Goal: Information Seeking & Learning: Learn about a topic

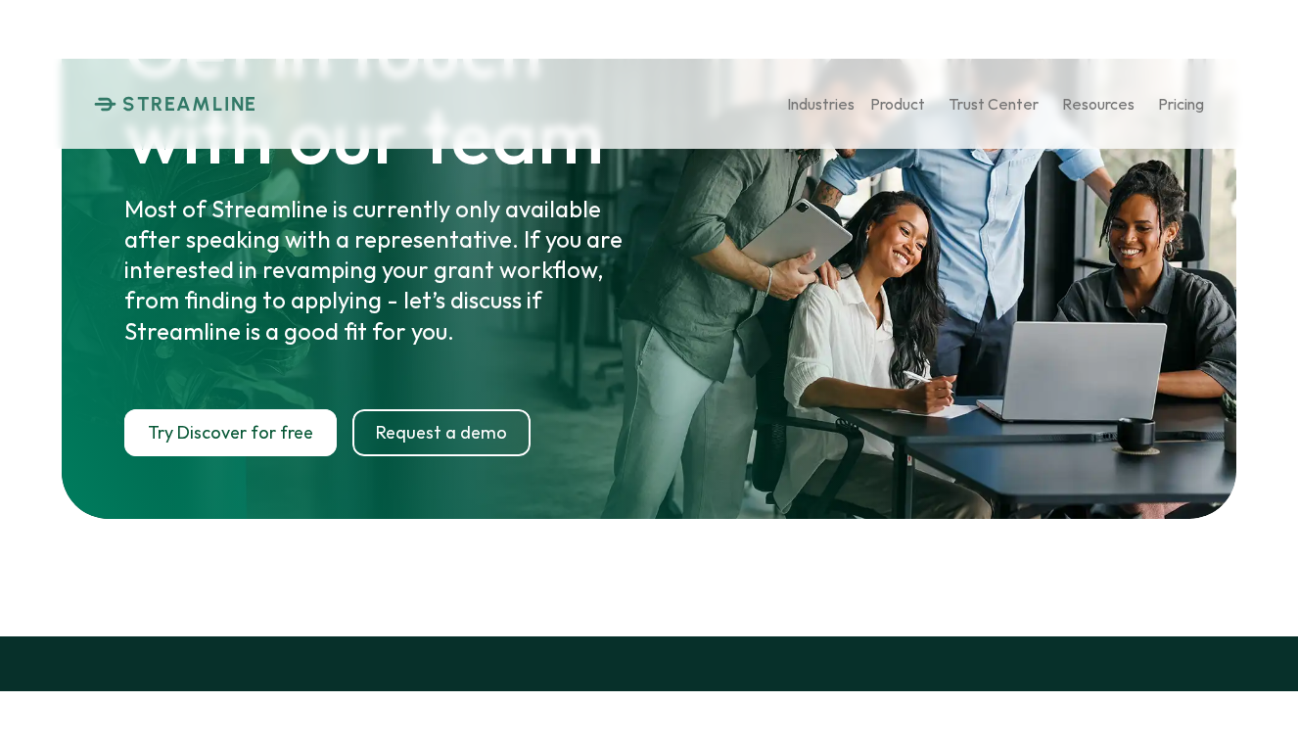
scroll to position [9183, 0]
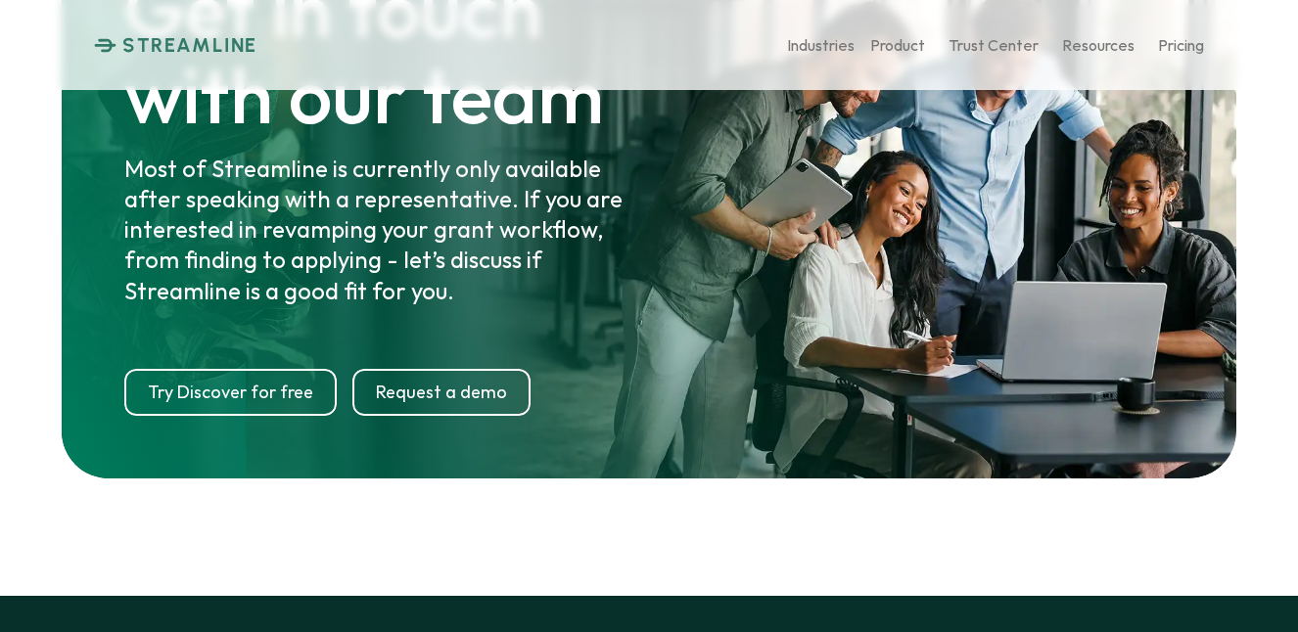
click at [265, 382] on p "Try Discover for free" at bounding box center [230, 393] width 165 height 22
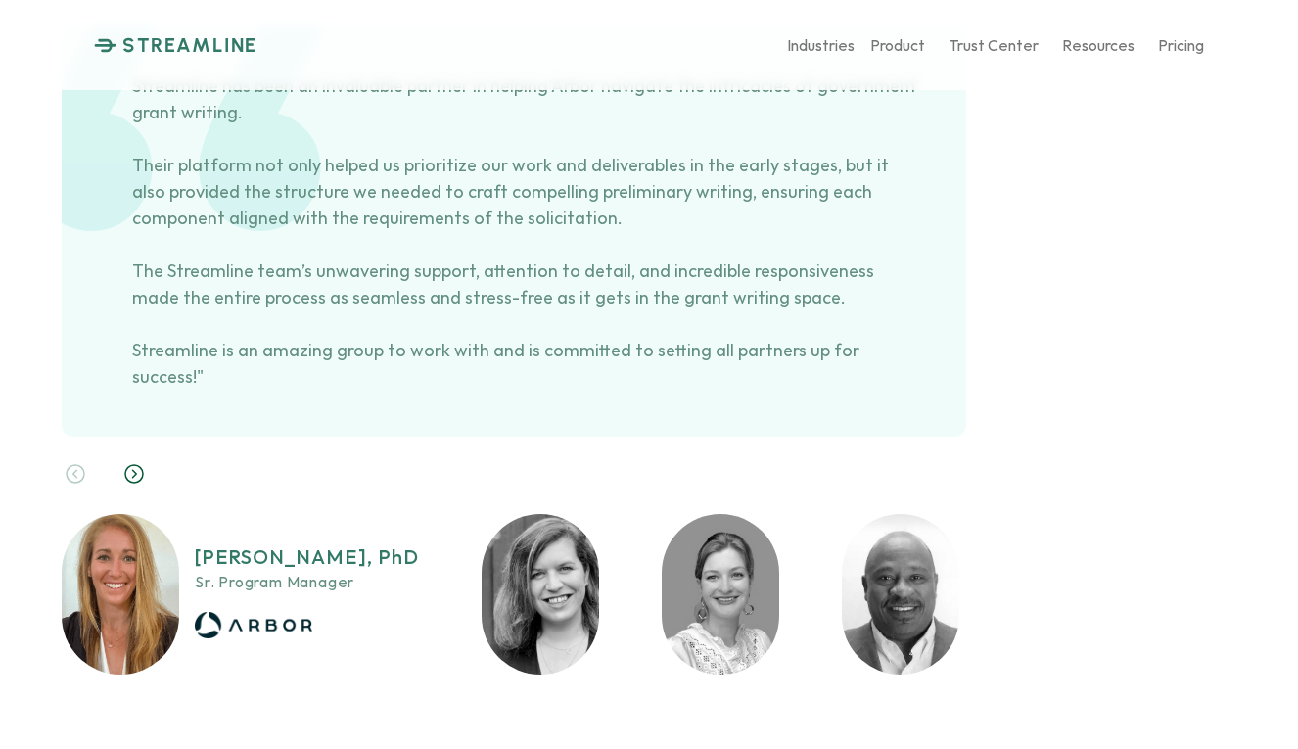
scroll to position [8143, 0]
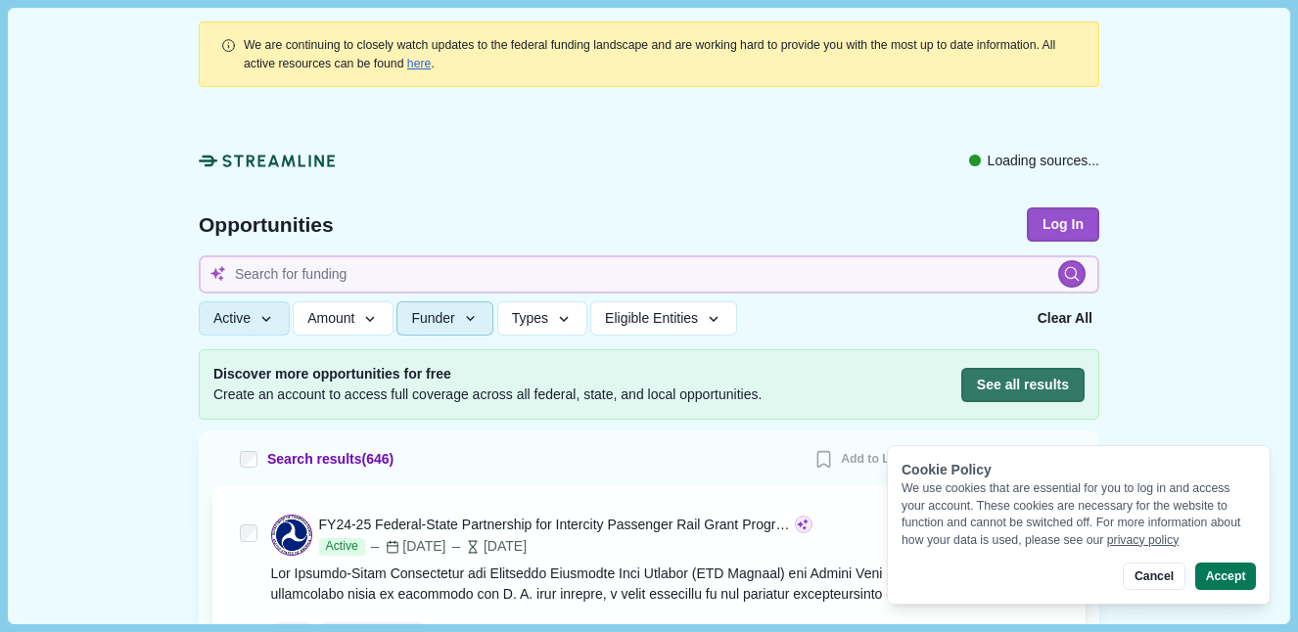
click at [454, 326] on span "Funder" at bounding box center [432, 318] width 43 height 17
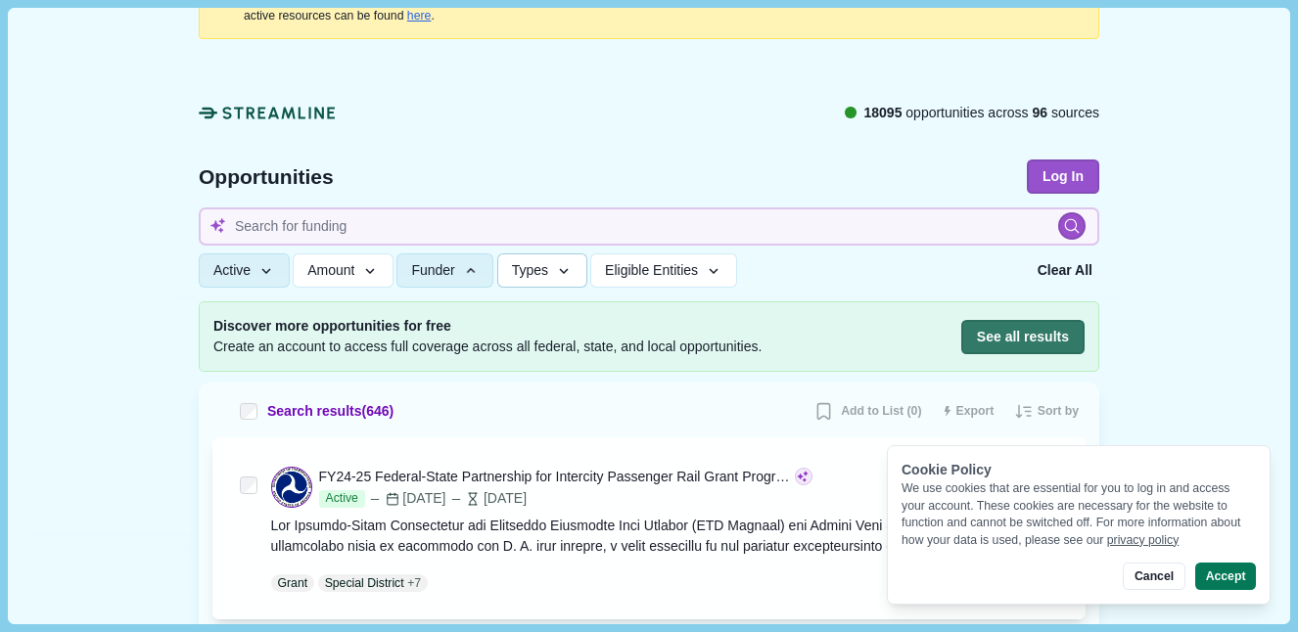
click at [547, 275] on span "Types" at bounding box center [530, 270] width 36 height 17
click at [669, 277] on span "Eligible Entities" at bounding box center [651, 270] width 93 height 17
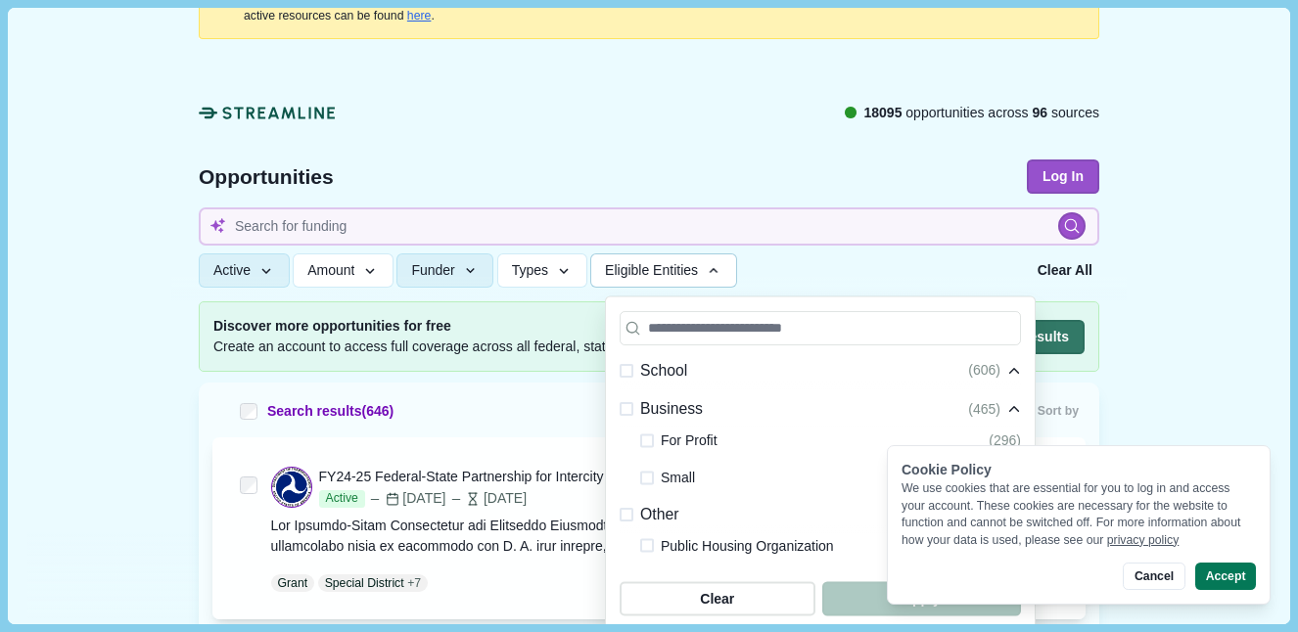
scroll to position [536, 0]
click at [650, 442] on span at bounding box center [647, 442] width 14 height 14
click at [648, 477] on span at bounding box center [647, 479] width 14 height 14
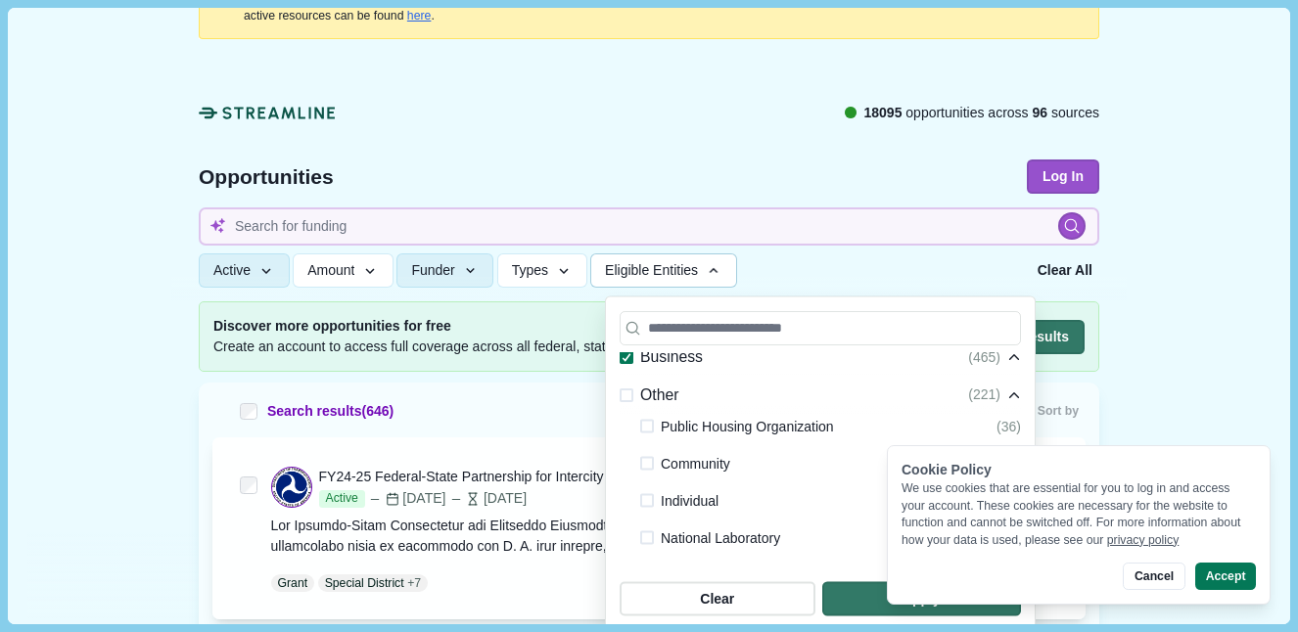
scroll to position [681, 0]
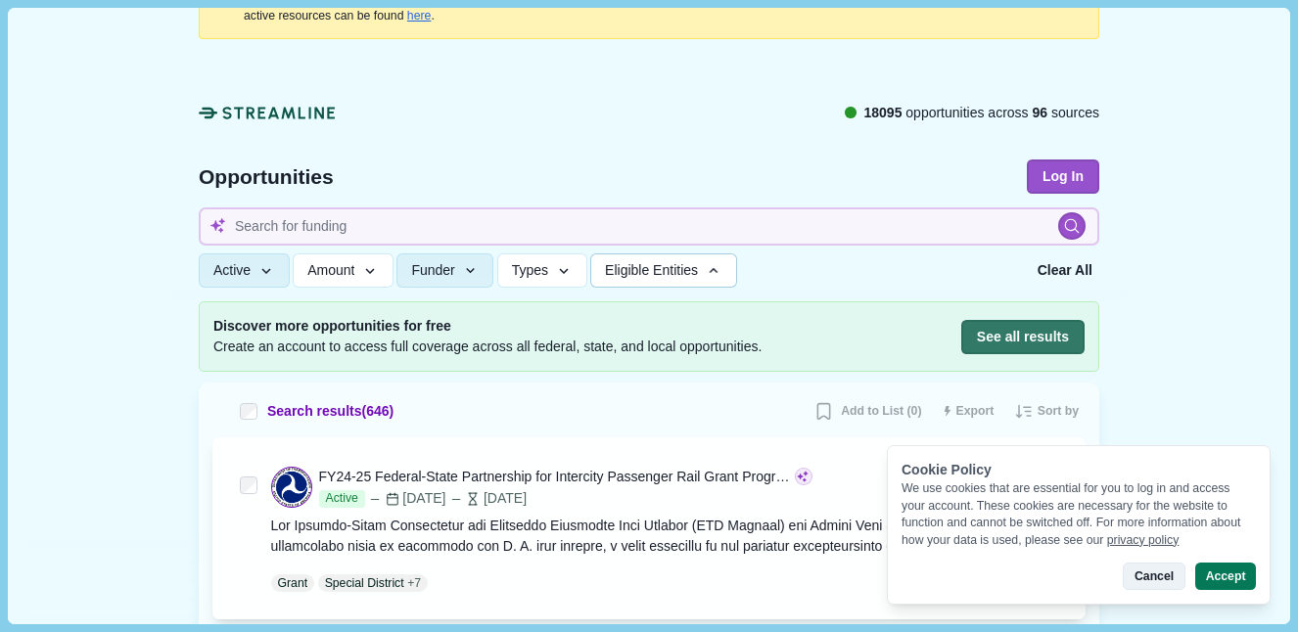
click at [1161, 584] on button "Cancel" at bounding box center [1154, 576] width 62 height 27
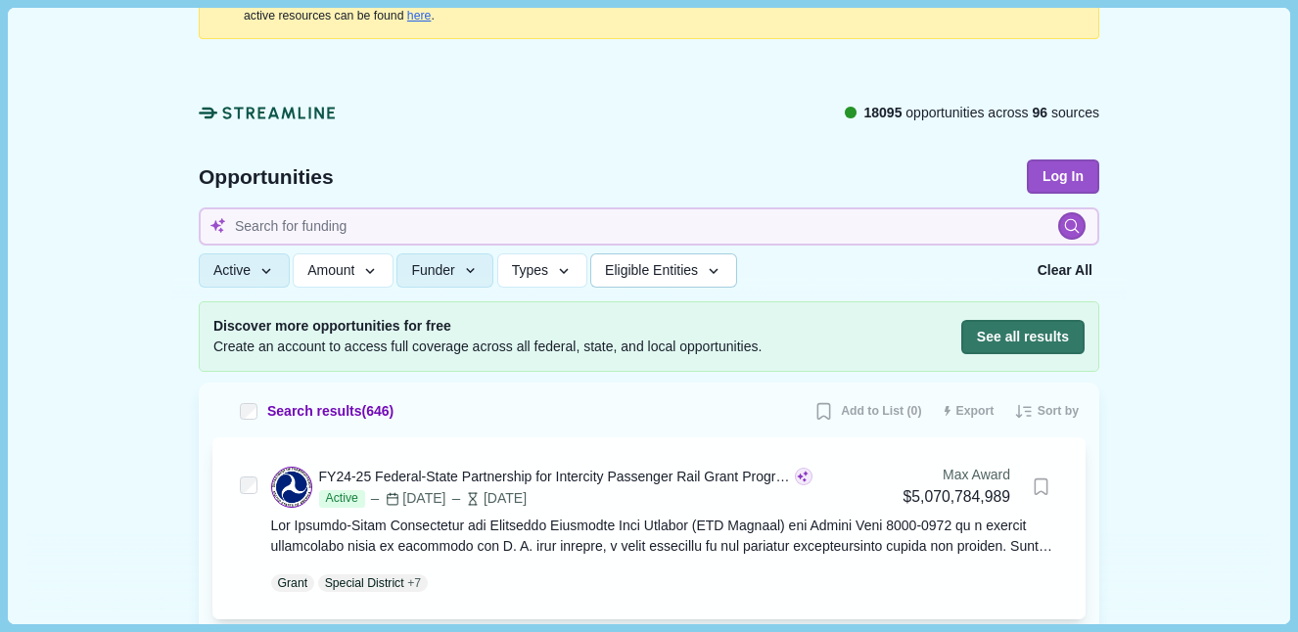
click at [723, 268] on icon "button" at bounding box center [714, 271] width 18 height 18
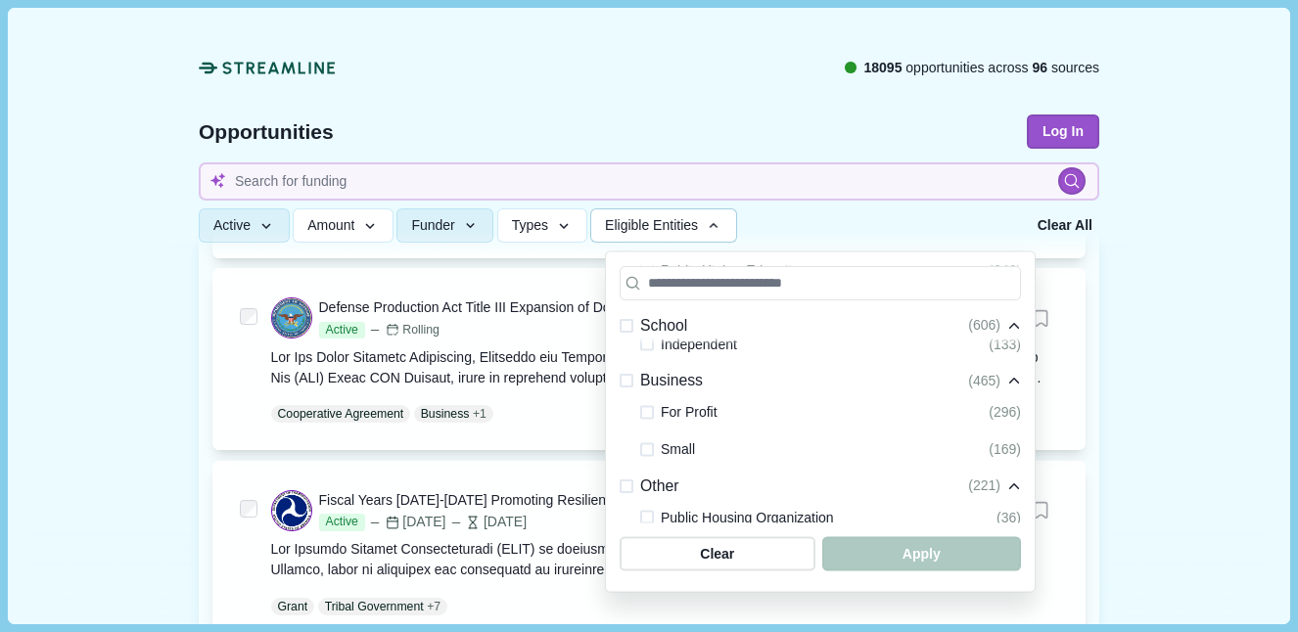
scroll to position [524, 0]
click at [647, 412] on span at bounding box center [647, 408] width 14 height 14
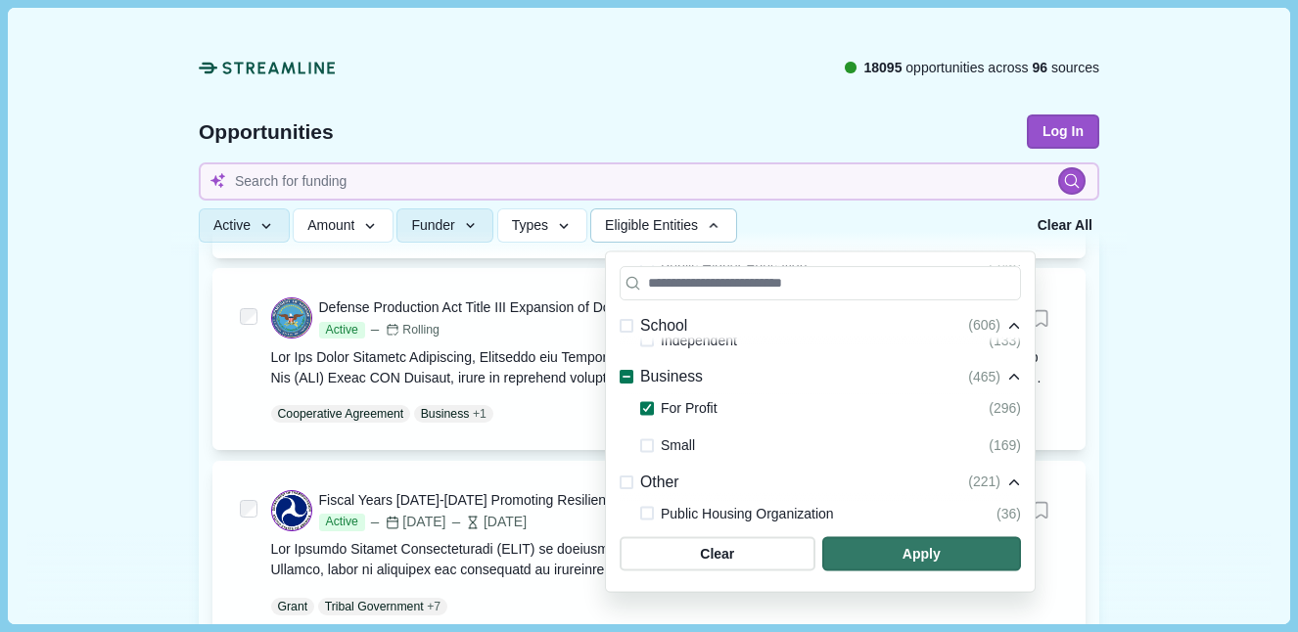
click at [644, 445] on span at bounding box center [647, 446] width 14 height 14
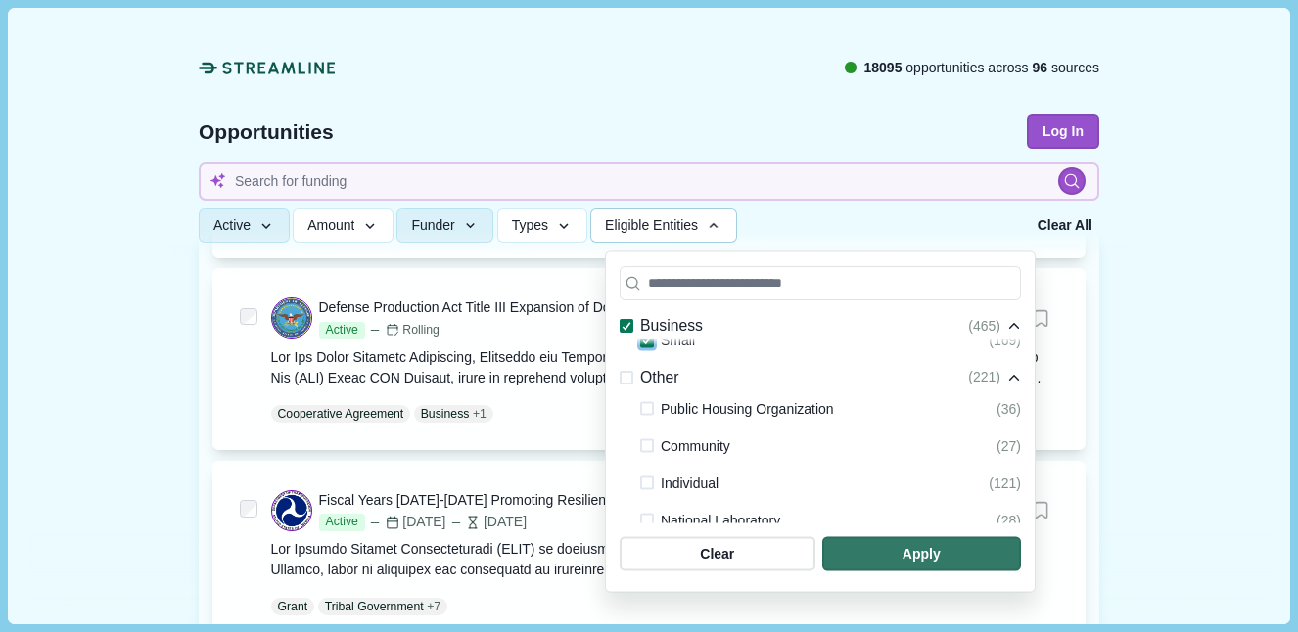
scroll to position [681, 0]
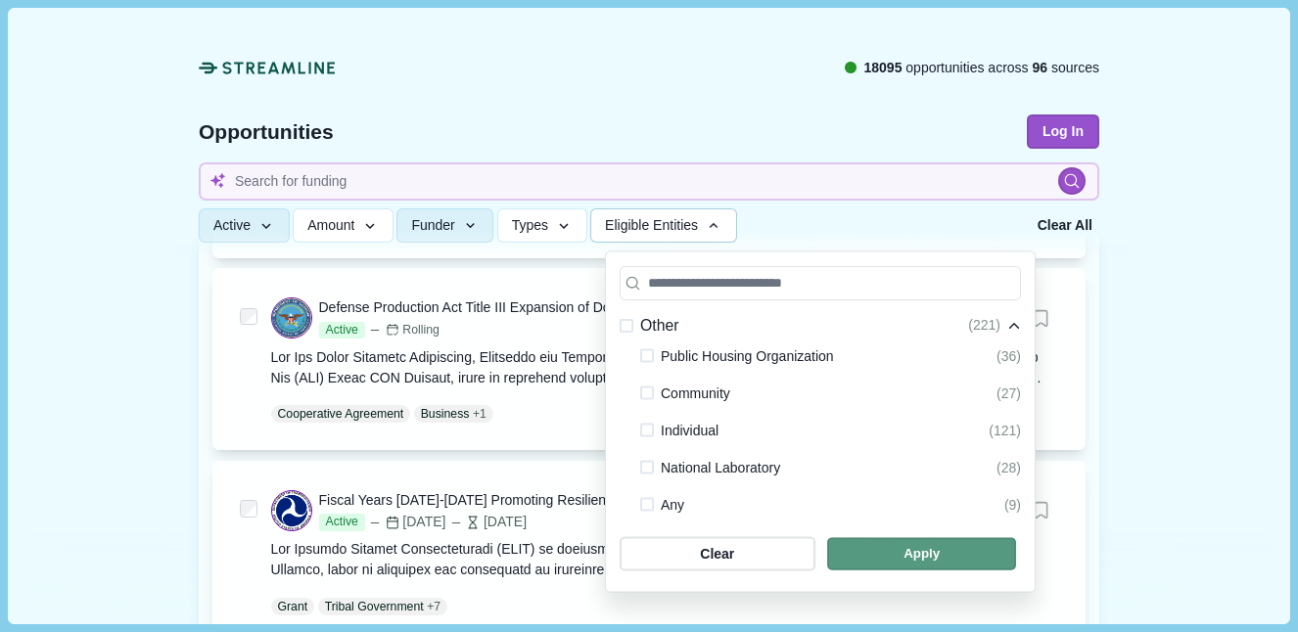
click at [892, 550] on span "button" at bounding box center [921, 554] width 189 height 32
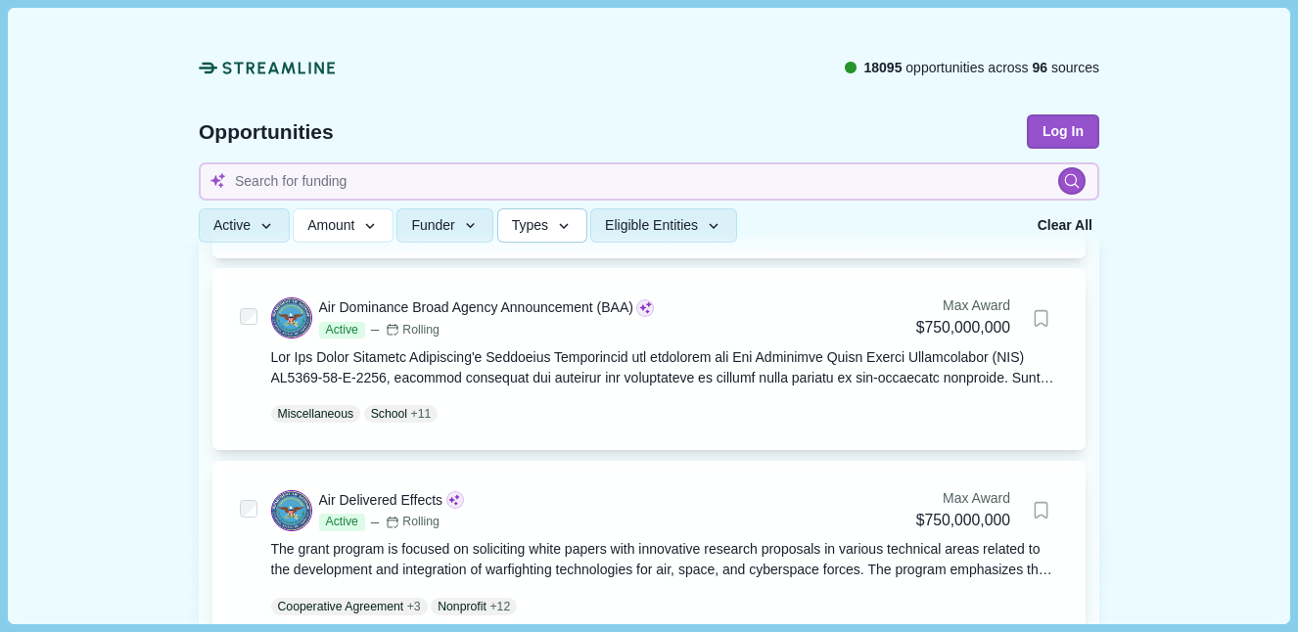
click at [548, 220] on span "Types" at bounding box center [530, 226] width 36 height 17
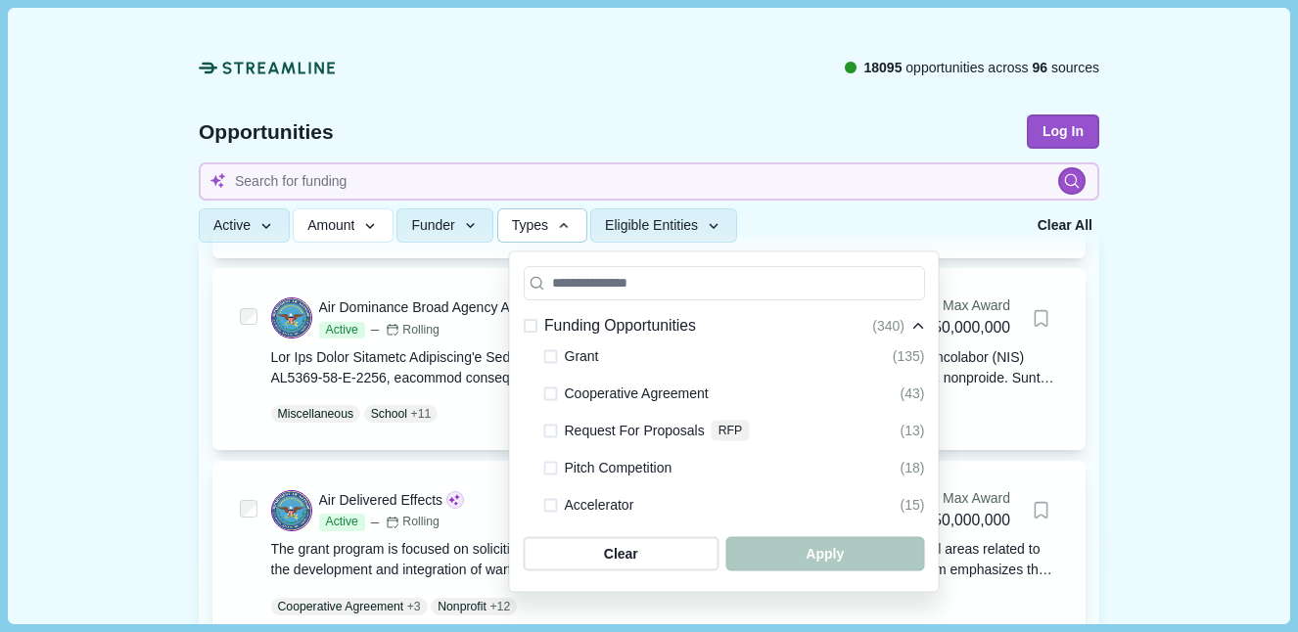
click at [552, 360] on span at bounding box center [551, 357] width 14 height 14
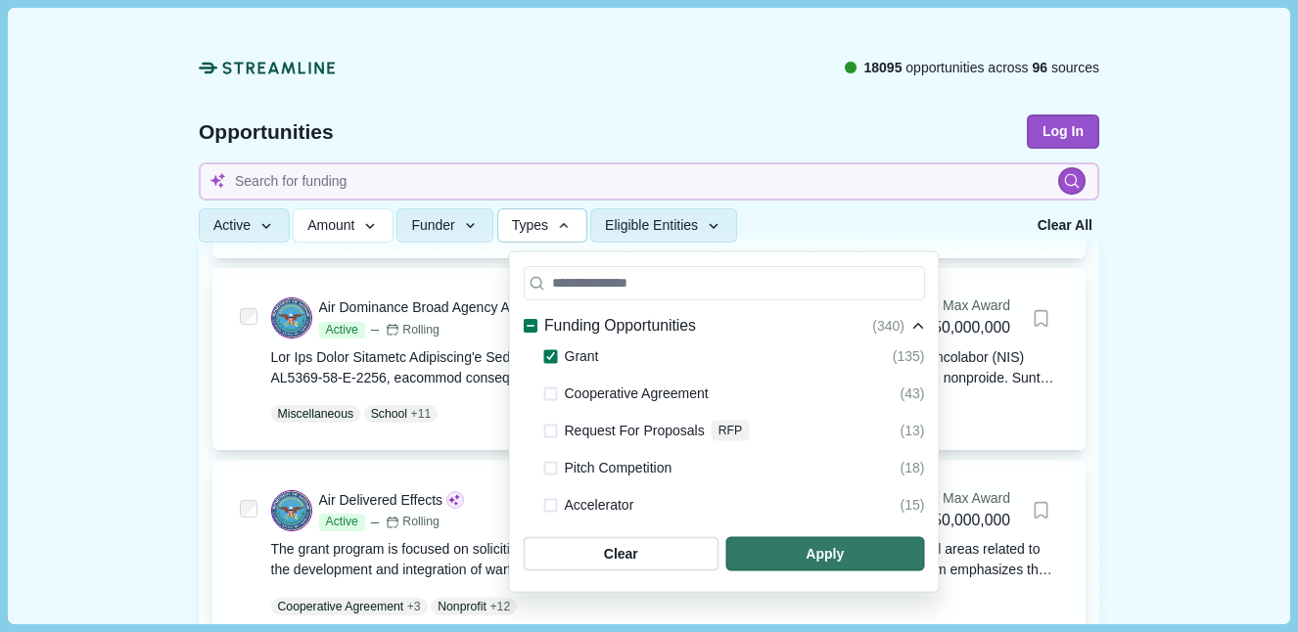
click at [549, 468] on span at bounding box center [551, 468] width 14 height 14
click at [550, 509] on span at bounding box center [551, 505] width 14 height 14
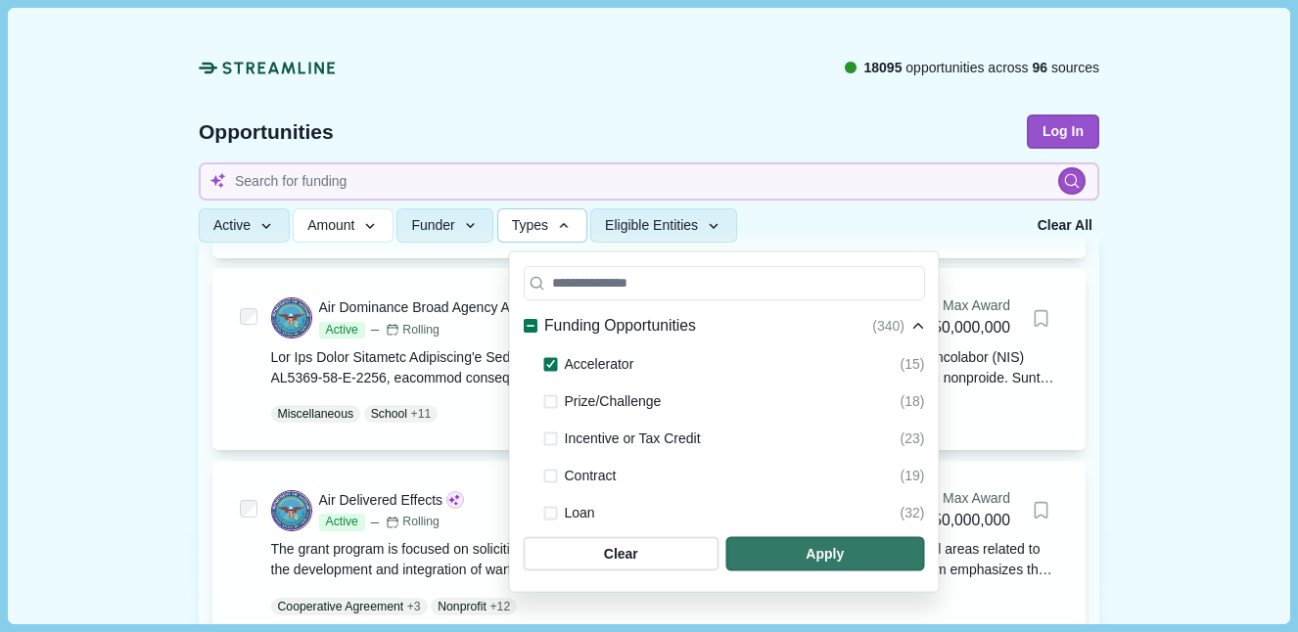
click at [548, 401] on span at bounding box center [551, 402] width 14 height 14
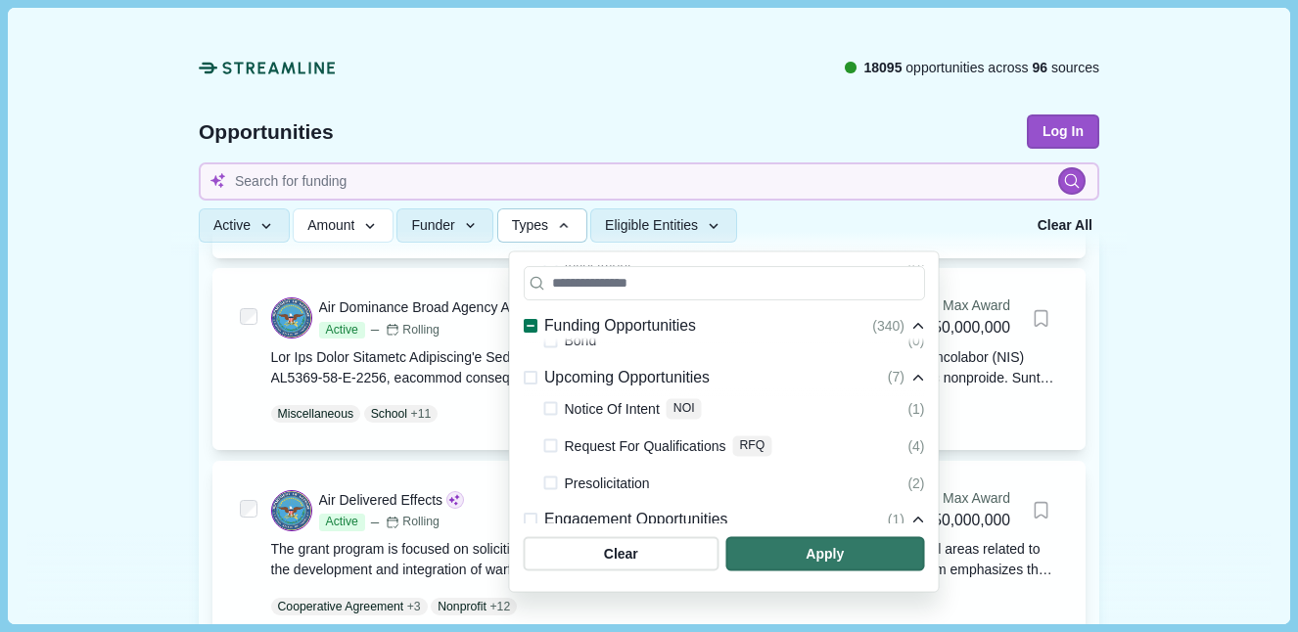
scroll to position [427, 0]
click at [554, 403] on span at bounding box center [551, 407] width 14 height 14
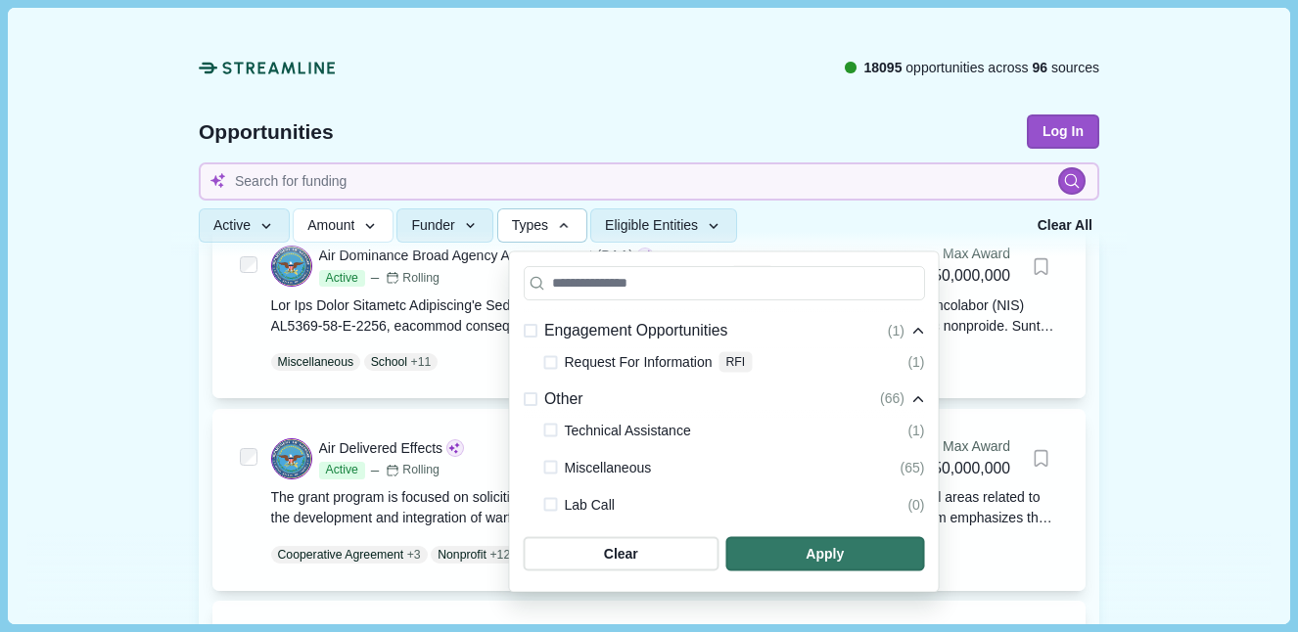
scroll to position [465, 0]
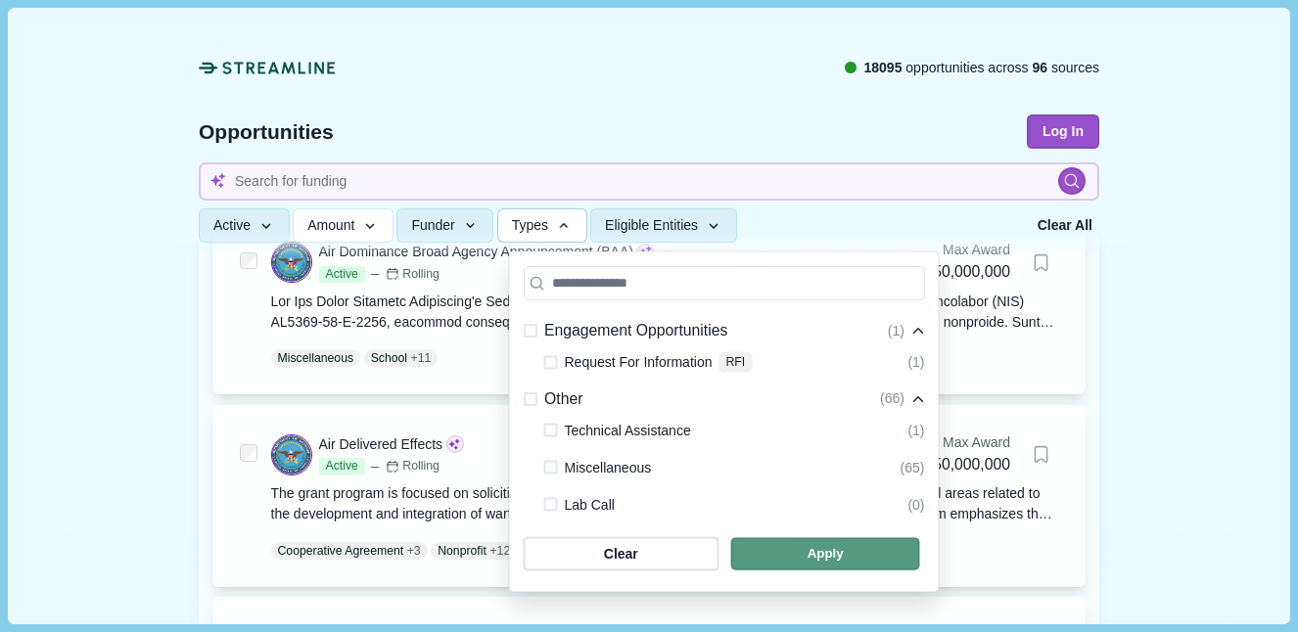
click at [785, 560] on span "button" at bounding box center [824, 554] width 189 height 32
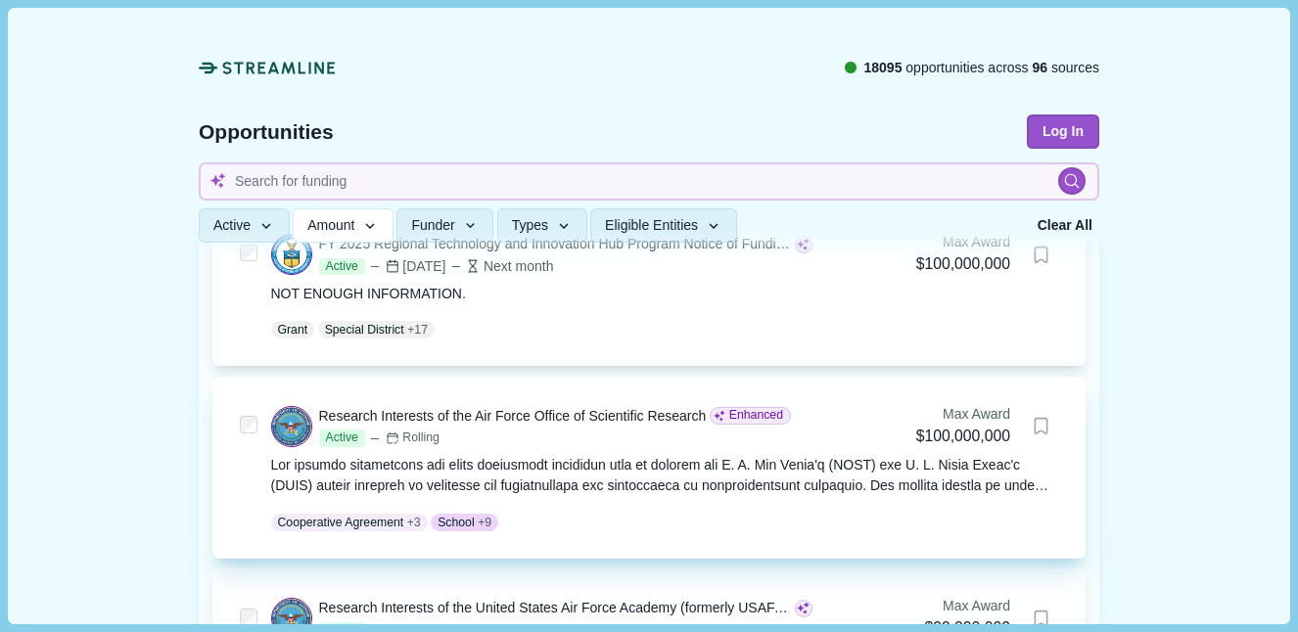
scroll to position [632, 0]
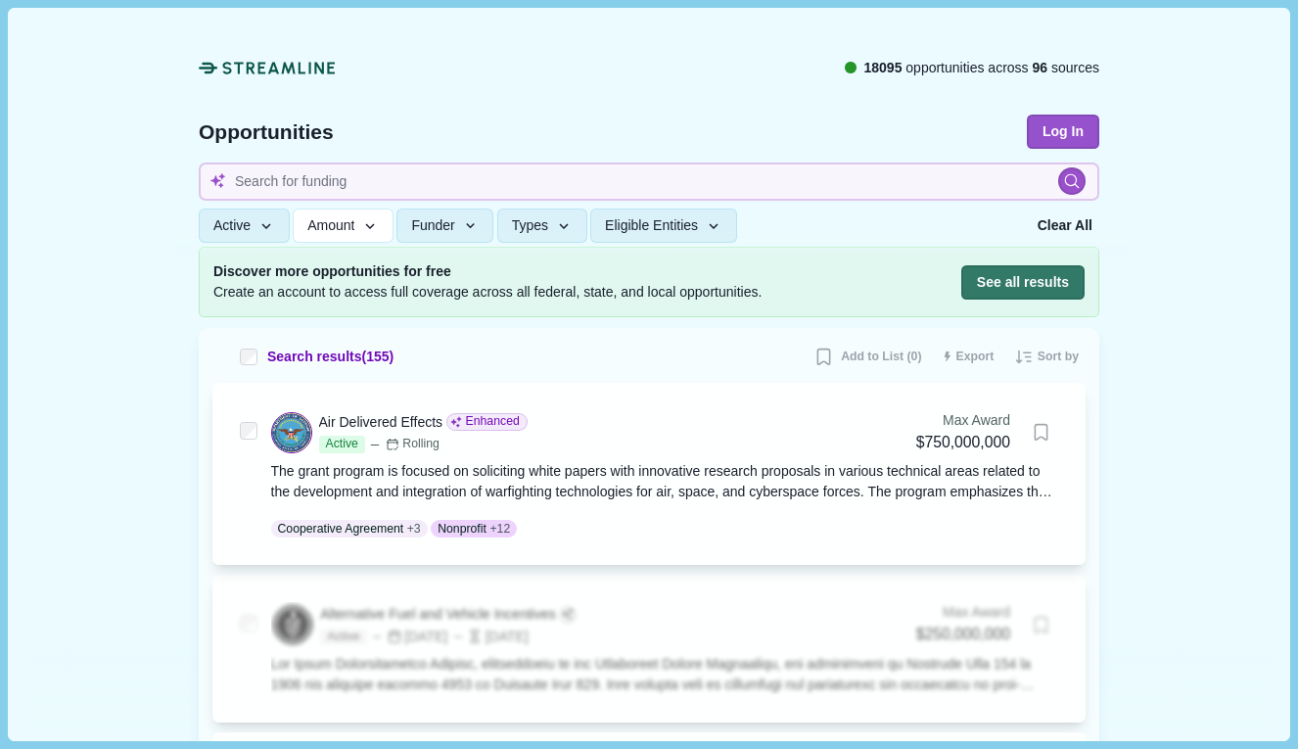
scroll to position [106, 0]
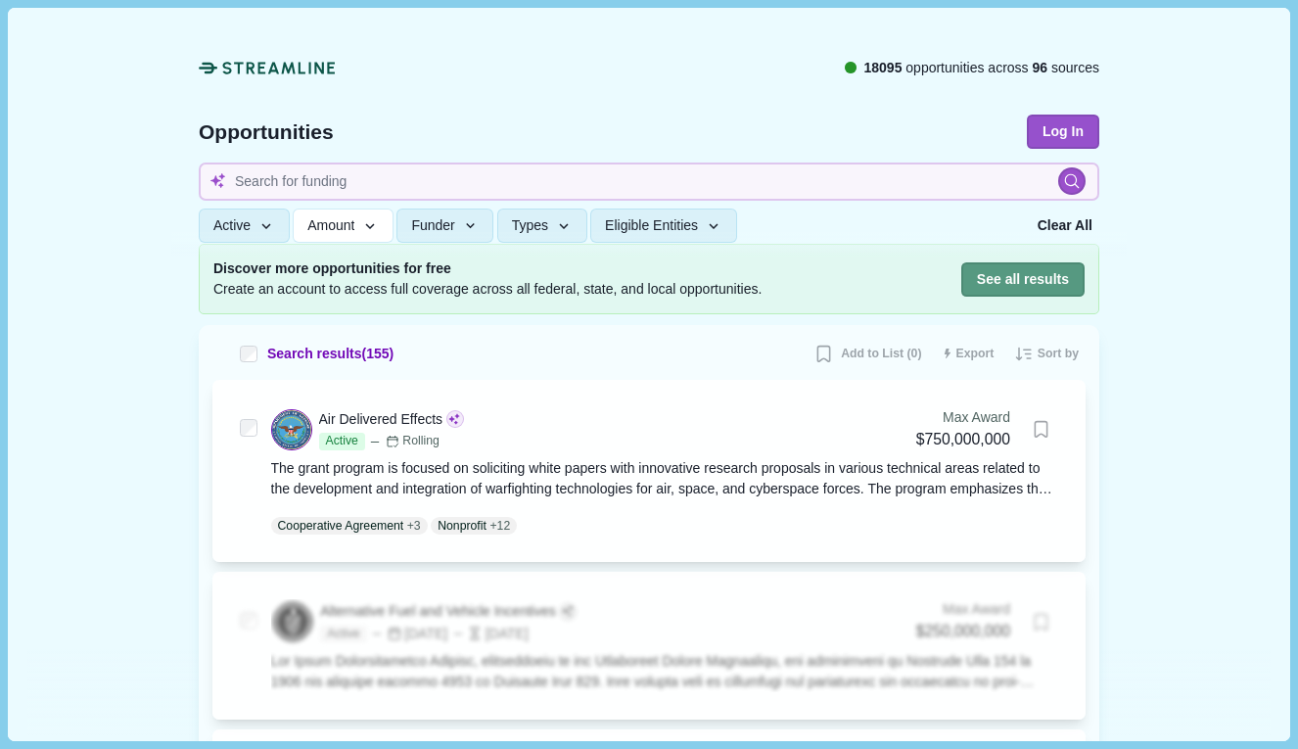
click at [1018, 275] on button "See all results" at bounding box center [1022, 279] width 123 height 34
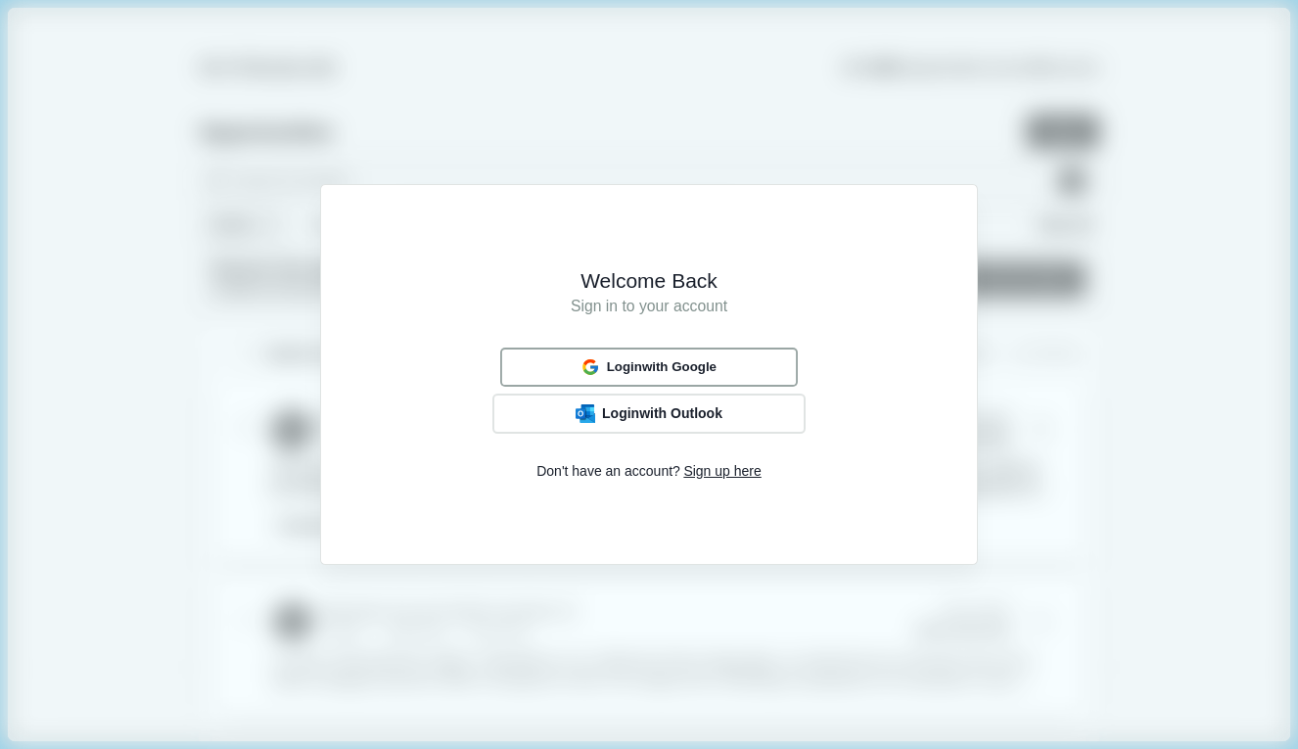
click at [752, 368] on button "Login with Google" at bounding box center [649, 367] width 298 height 38
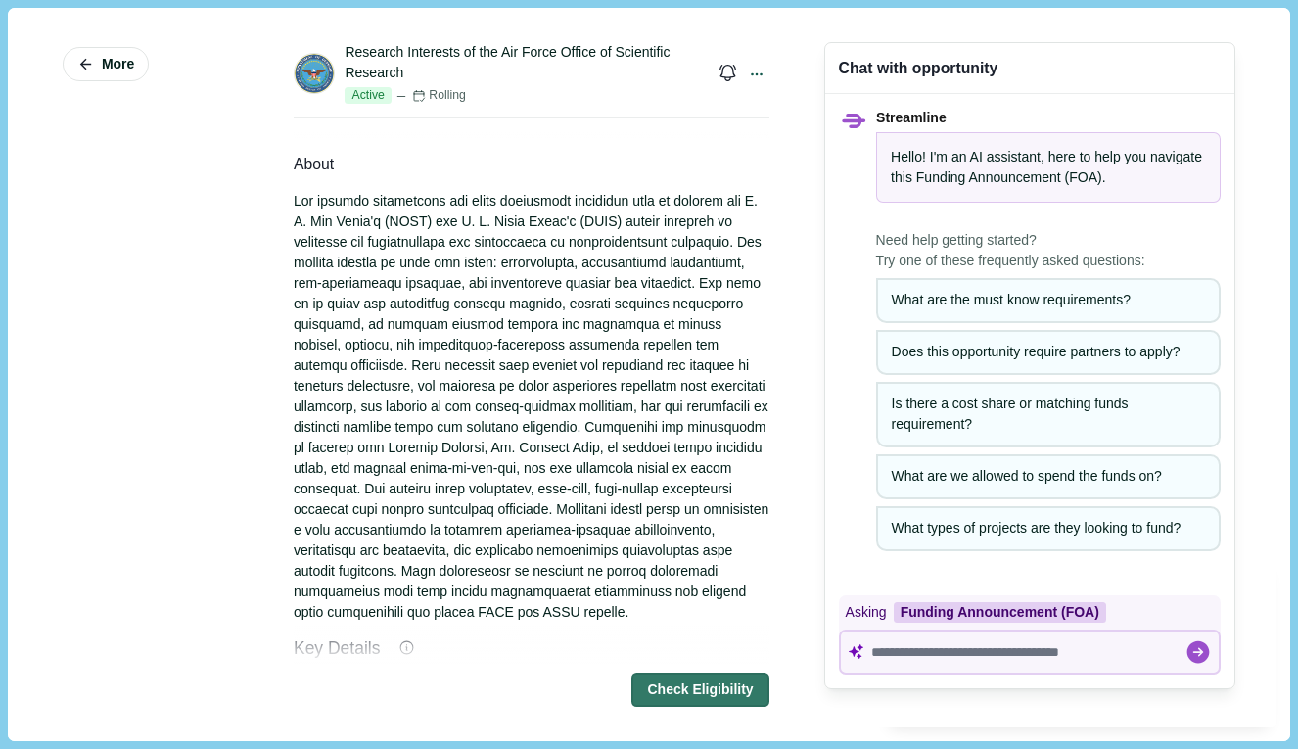
click at [494, 245] on div at bounding box center [532, 407] width 476 height 432
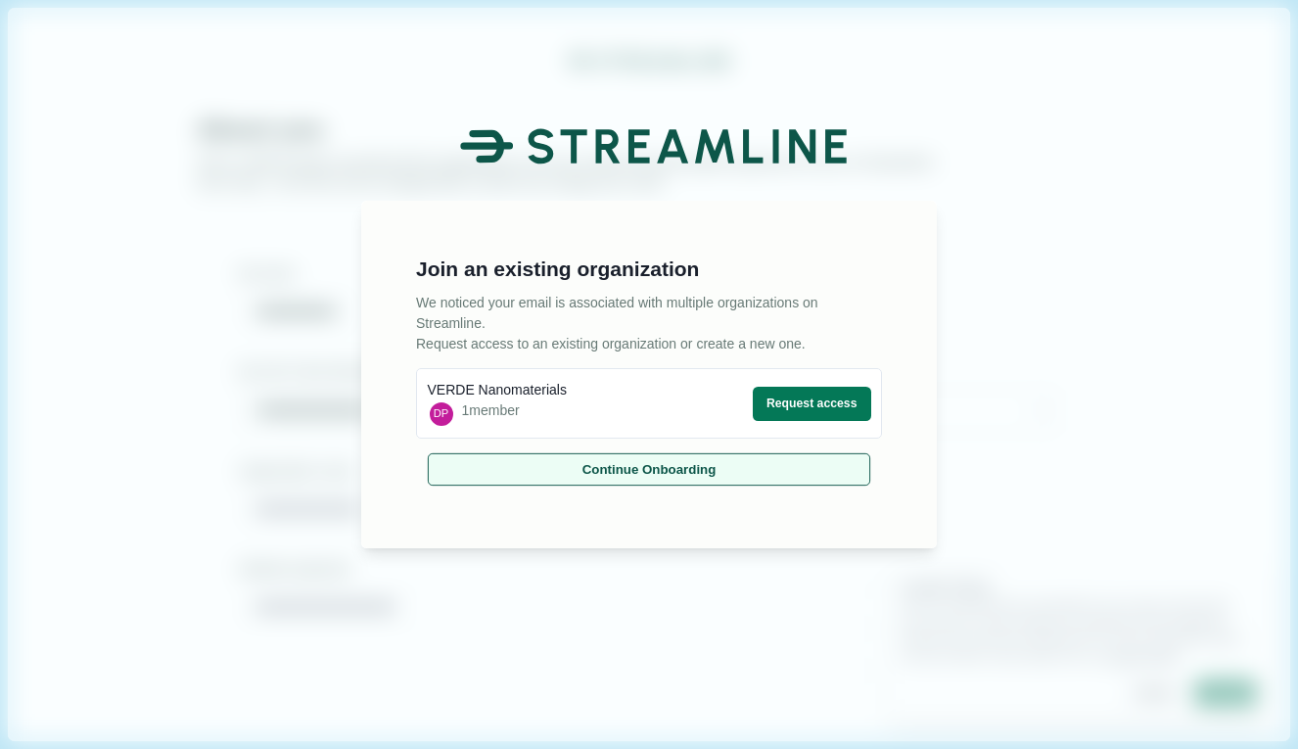
click at [708, 470] on button "Continue Onboarding" at bounding box center [649, 469] width 443 height 32
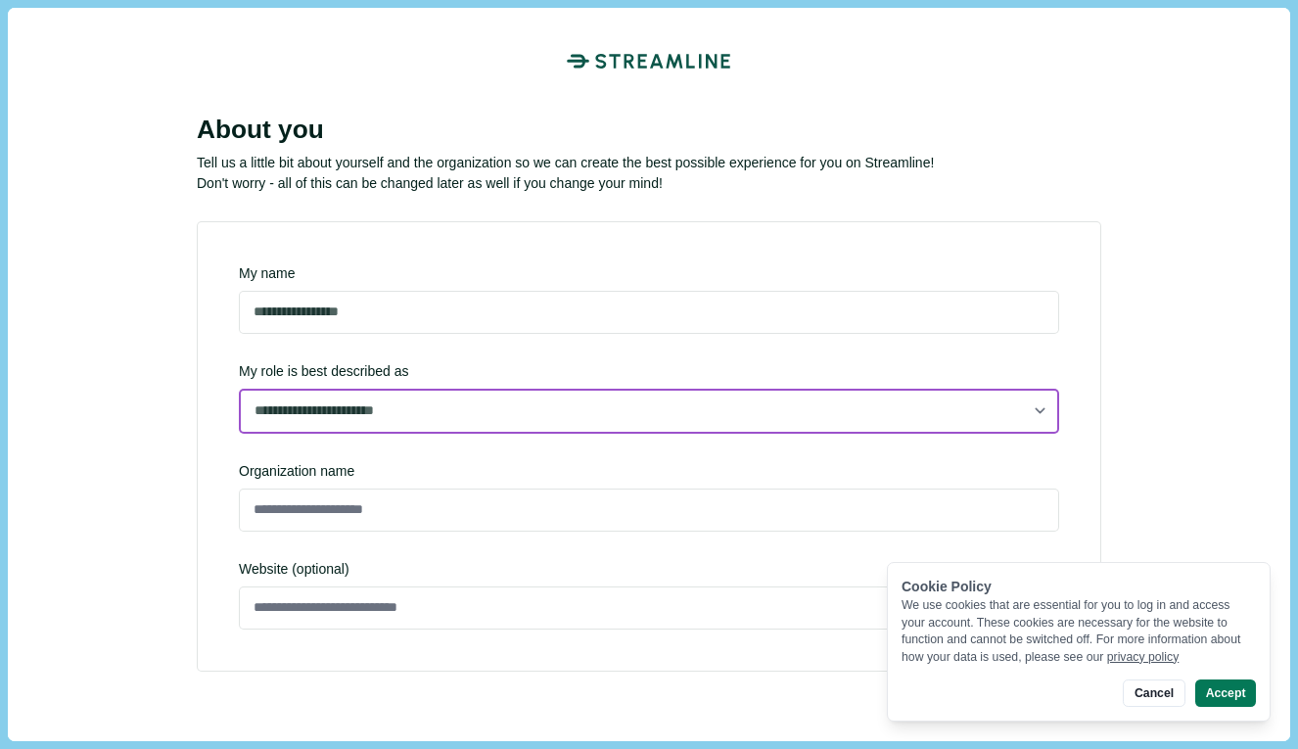
click at [667, 405] on select "**********" at bounding box center [649, 411] width 820 height 45
click at [239, 433] on select "**********" at bounding box center [649, 411] width 820 height 45
select select "**********"
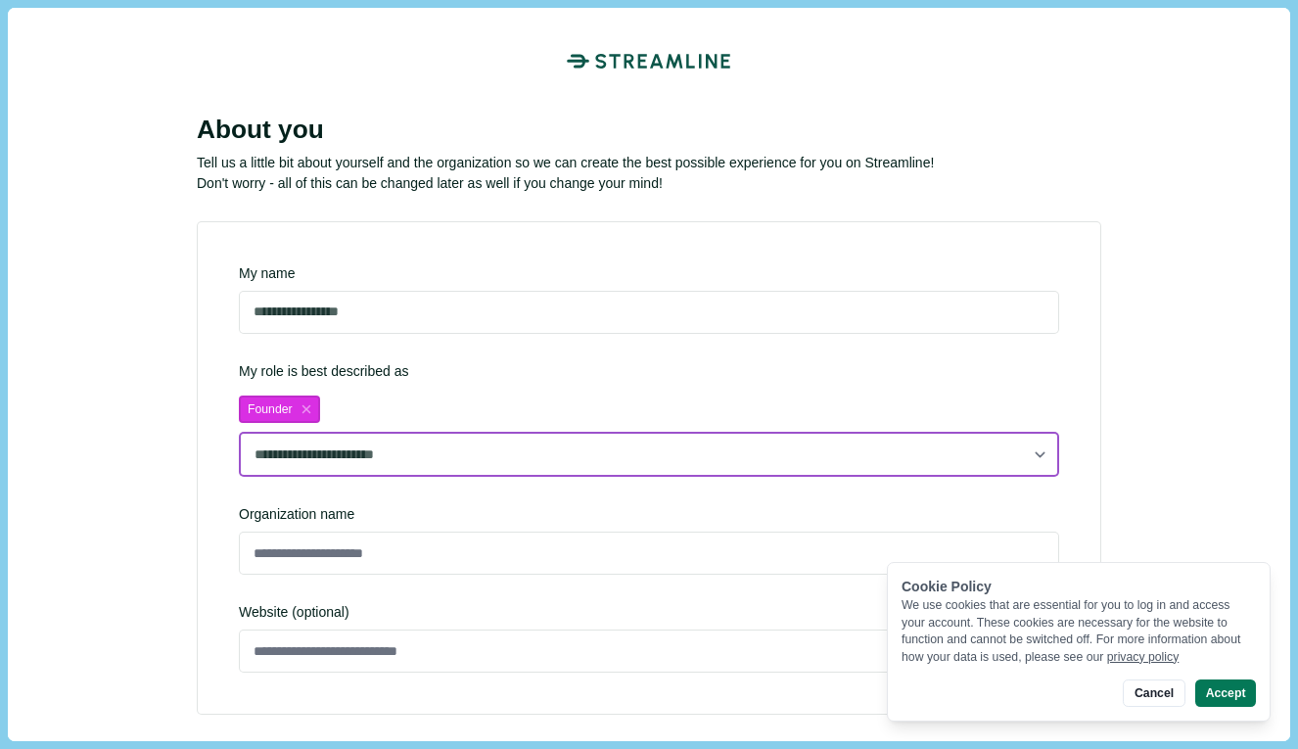
click at [478, 449] on select "**********" at bounding box center [649, 454] width 820 height 45
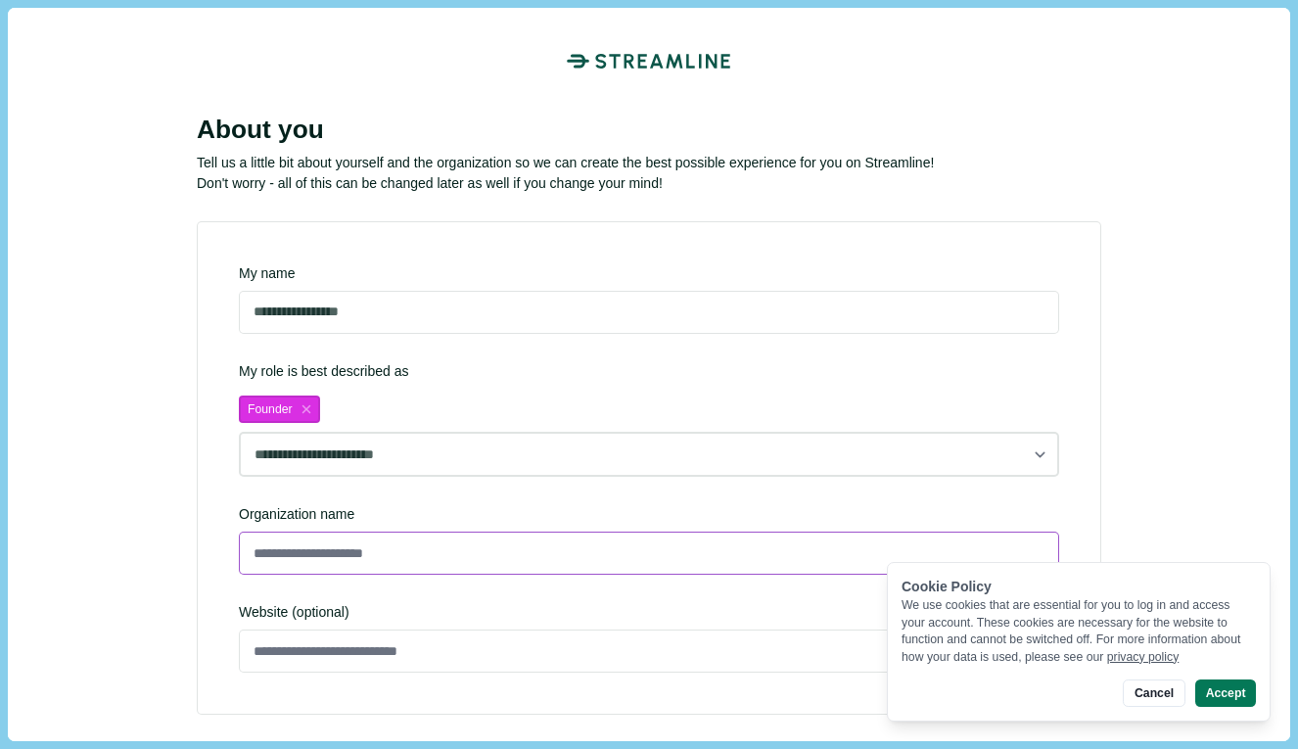
click at [412, 545] on input at bounding box center [649, 553] width 820 height 43
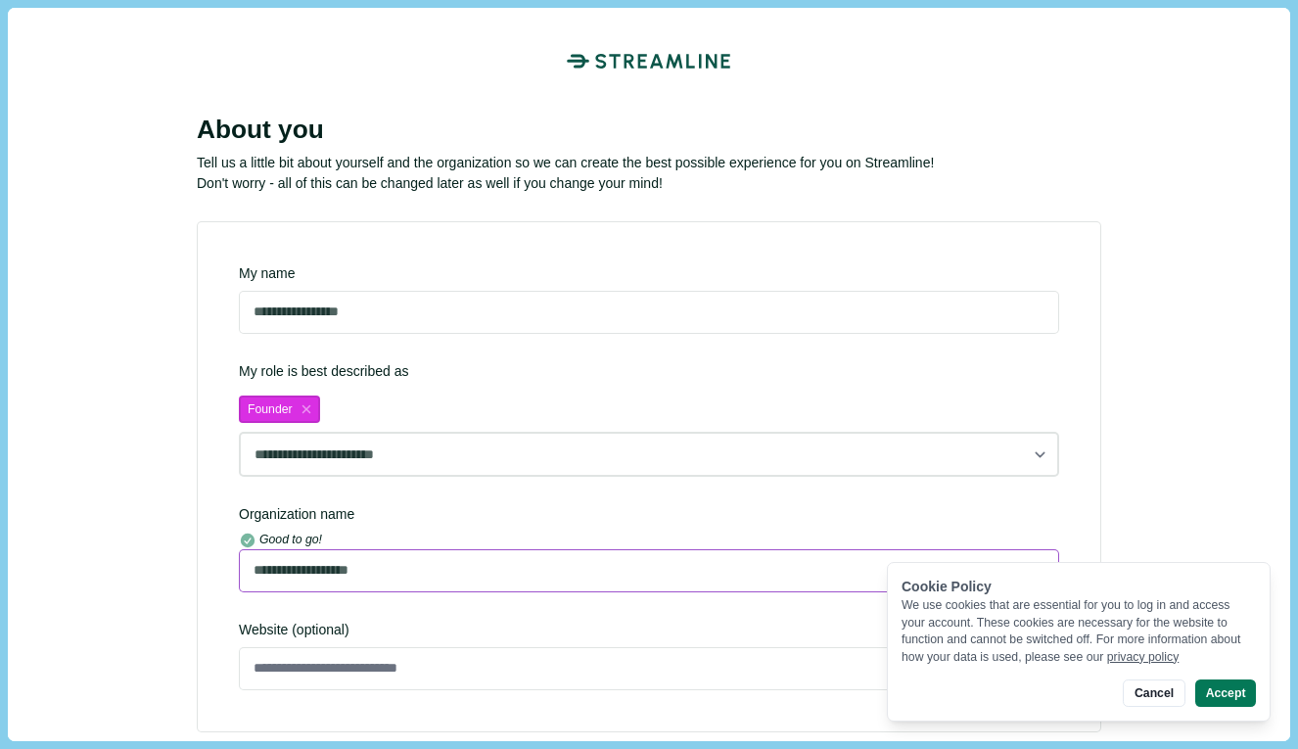
type input "**********"
type input "*"
drag, startPoint x: 409, startPoint y: 574, endPoint x: 303, endPoint y: 574, distance: 106.7
click at [303, 574] on input "**********" at bounding box center [649, 570] width 820 height 43
type input "*****"
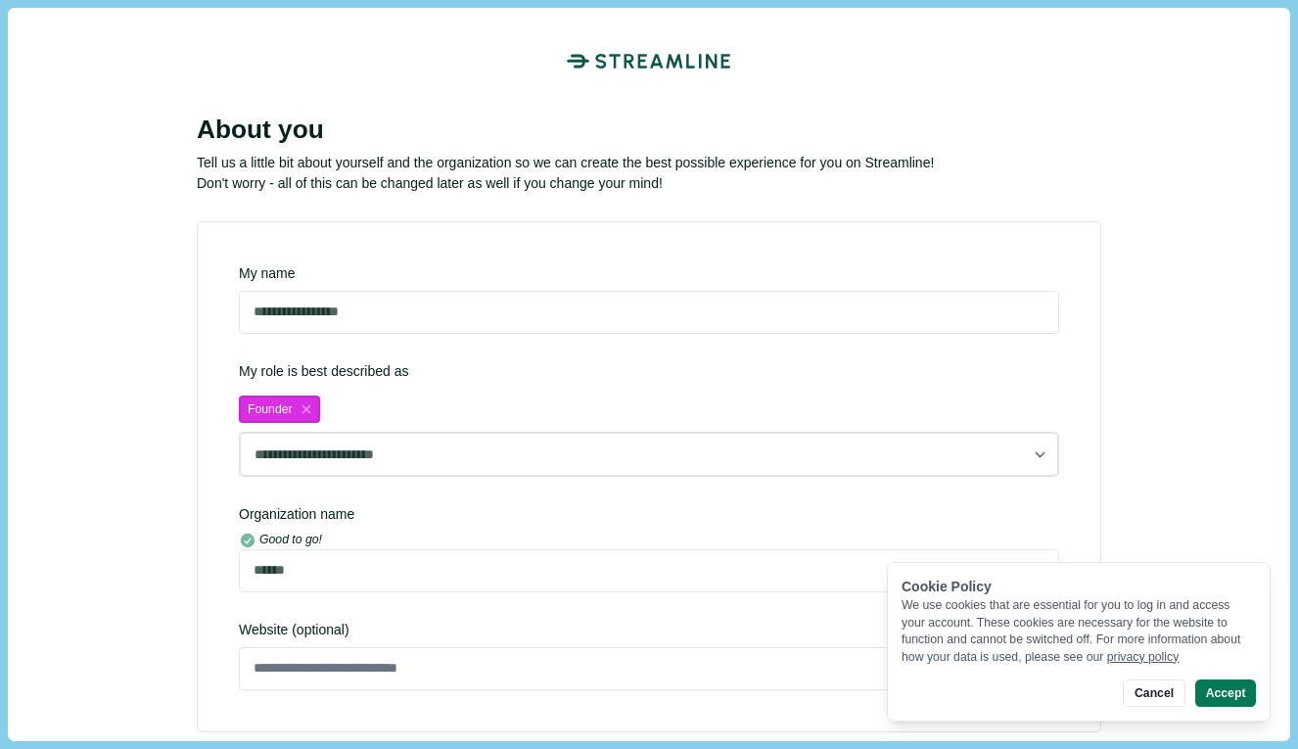
click at [306, 665] on div "Finish" at bounding box center [649, 693] width 905 height 96
click at [374, 660] on div "Finish" at bounding box center [649, 693] width 905 height 96
click at [384, 673] on div "Finish" at bounding box center [649, 693] width 905 height 96
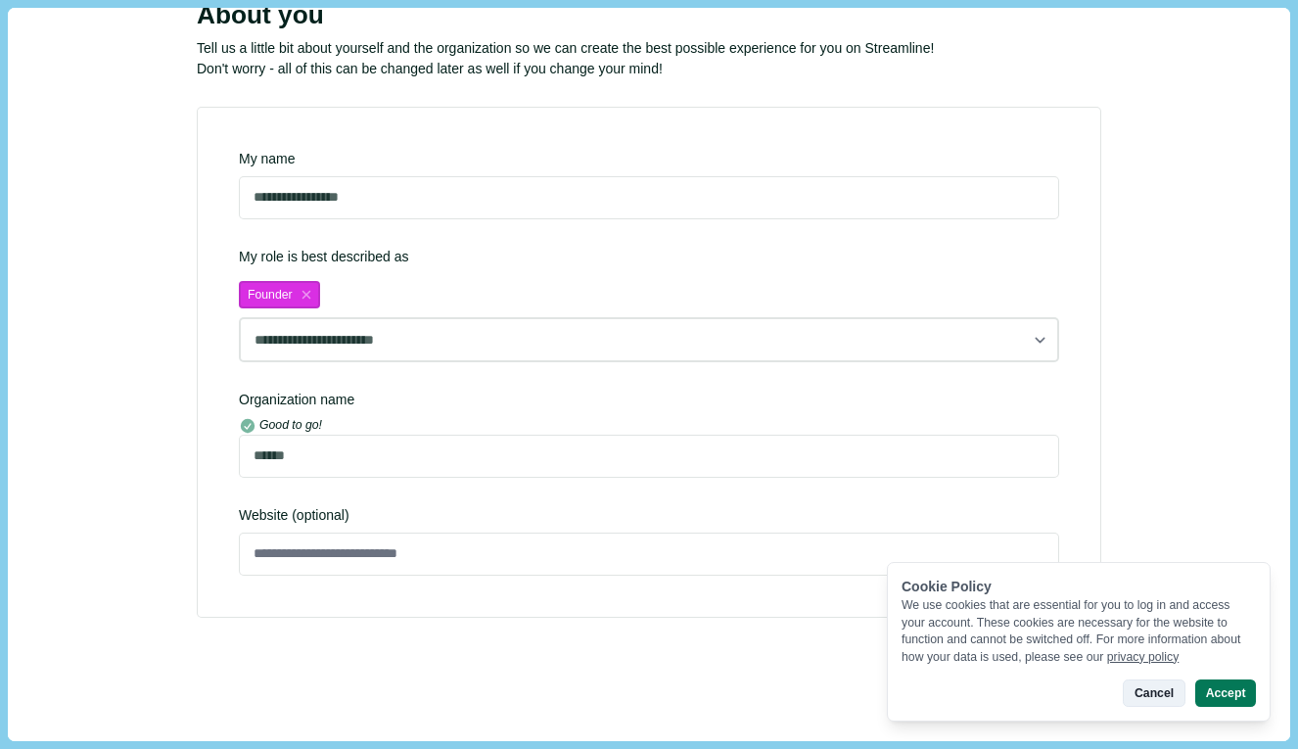
click at [1164, 699] on button "Cancel" at bounding box center [1154, 692] width 62 height 27
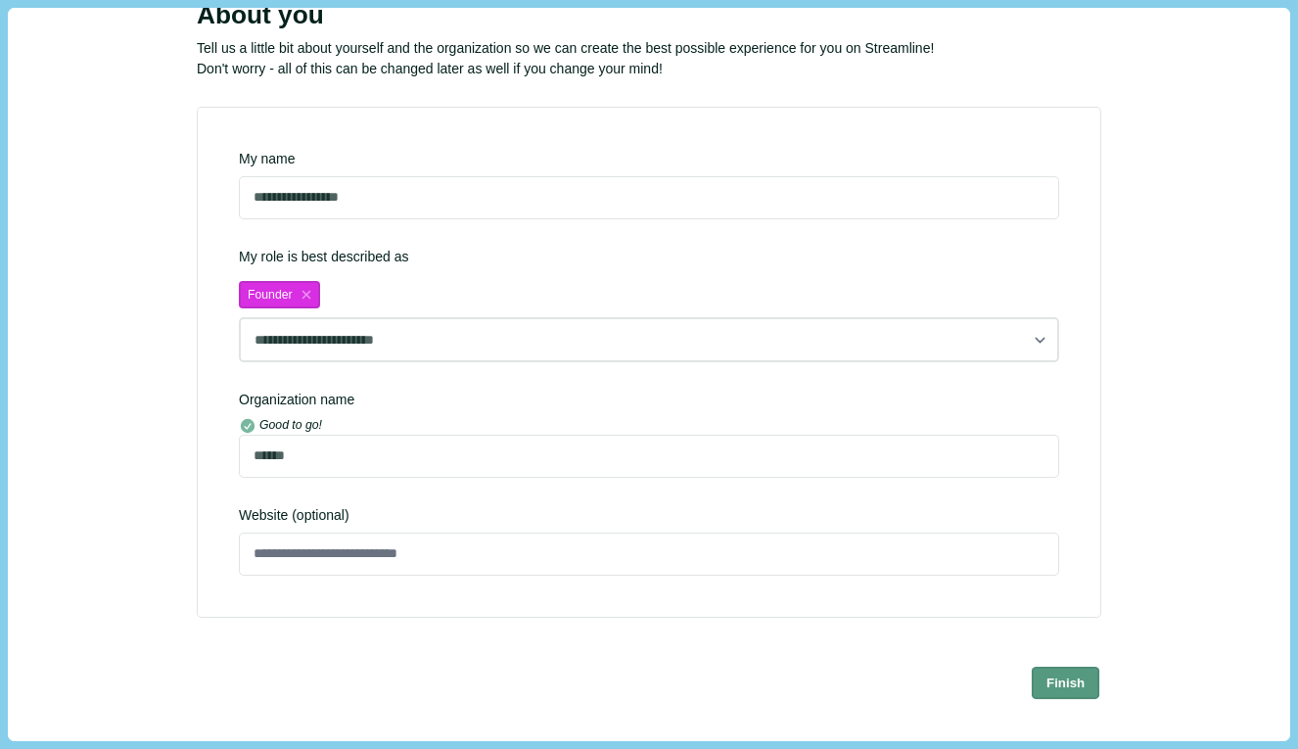
click at [1053, 681] on button "Finish" at bounding box center [1066, 682] width 69 height 32
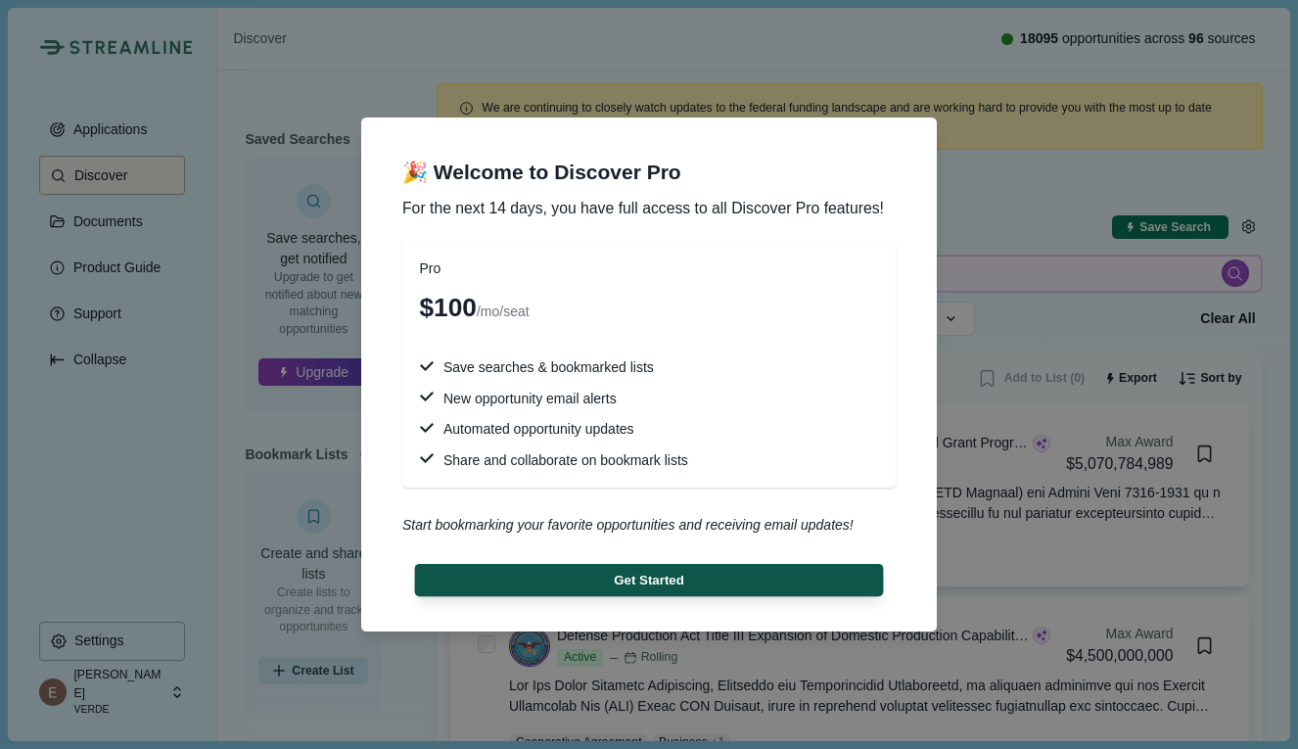
click at [770, 582] on button "Get Started" at bounding box center [649, 580] width 469 height 32
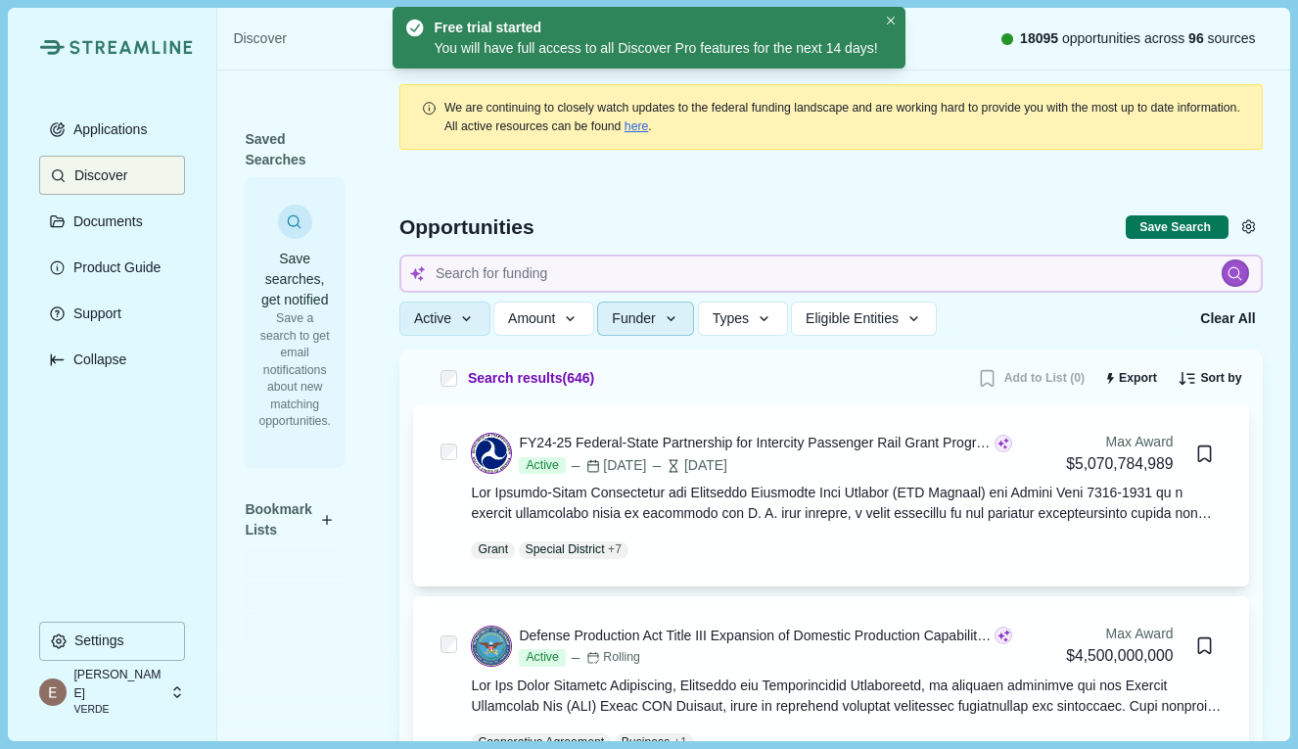
click at [680, 323] on icon "button" at bounding box center [672, 319] width 18 height 18
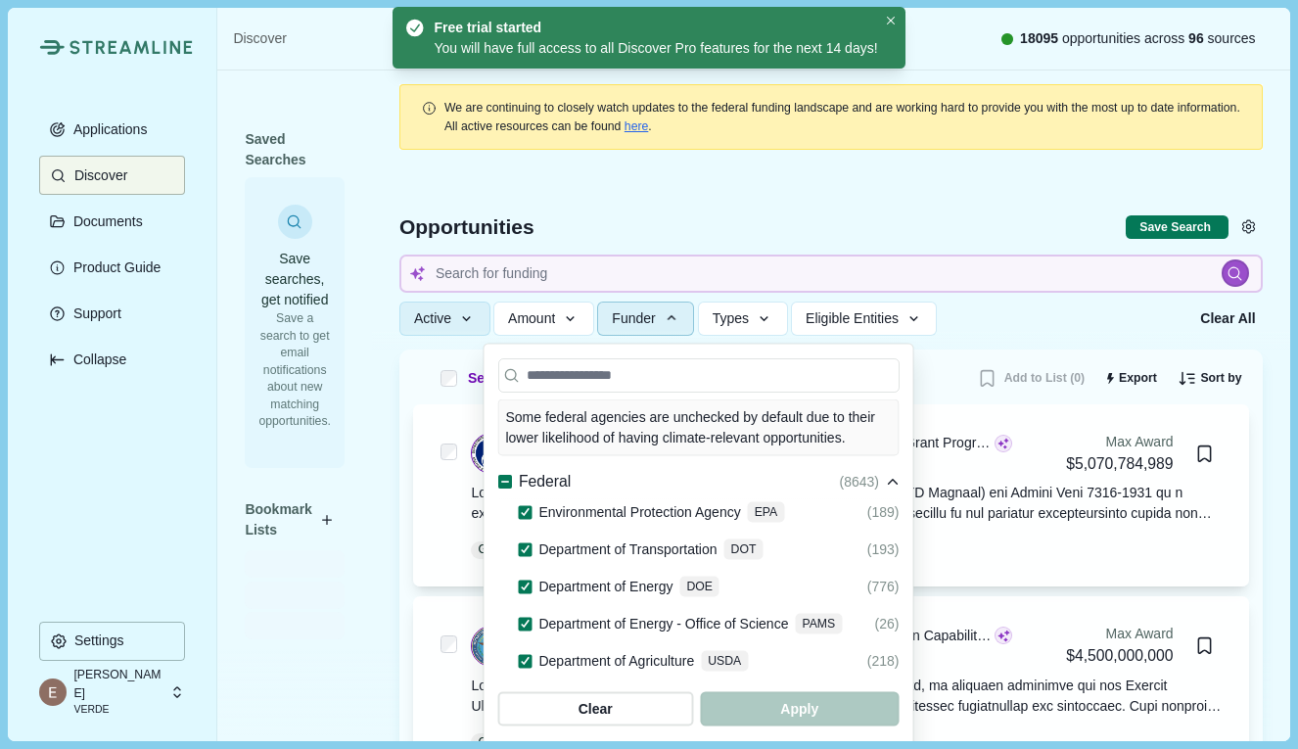
click at [680, 323] on icon "button" at bounding box center [672, 318] width 18 height 18
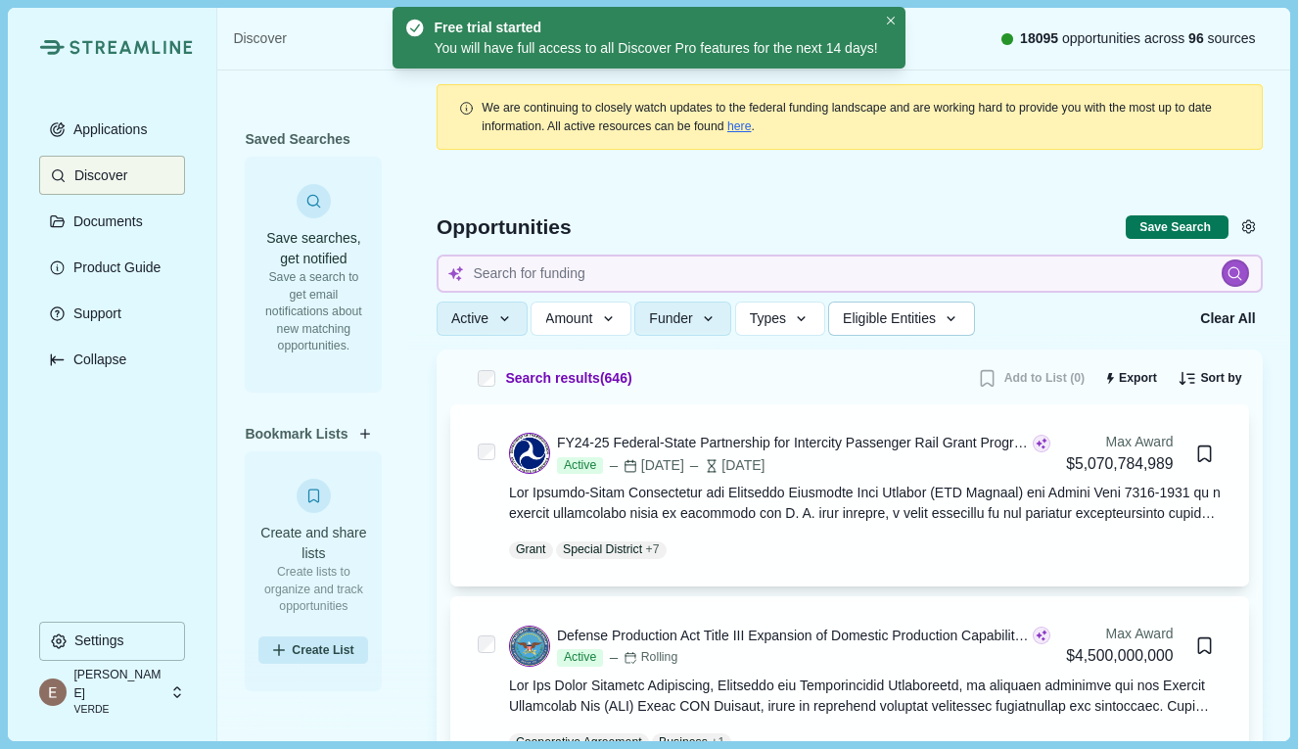
click at [960, 324] on icon "button" at bounding box center [952, 319] width 18 height 18
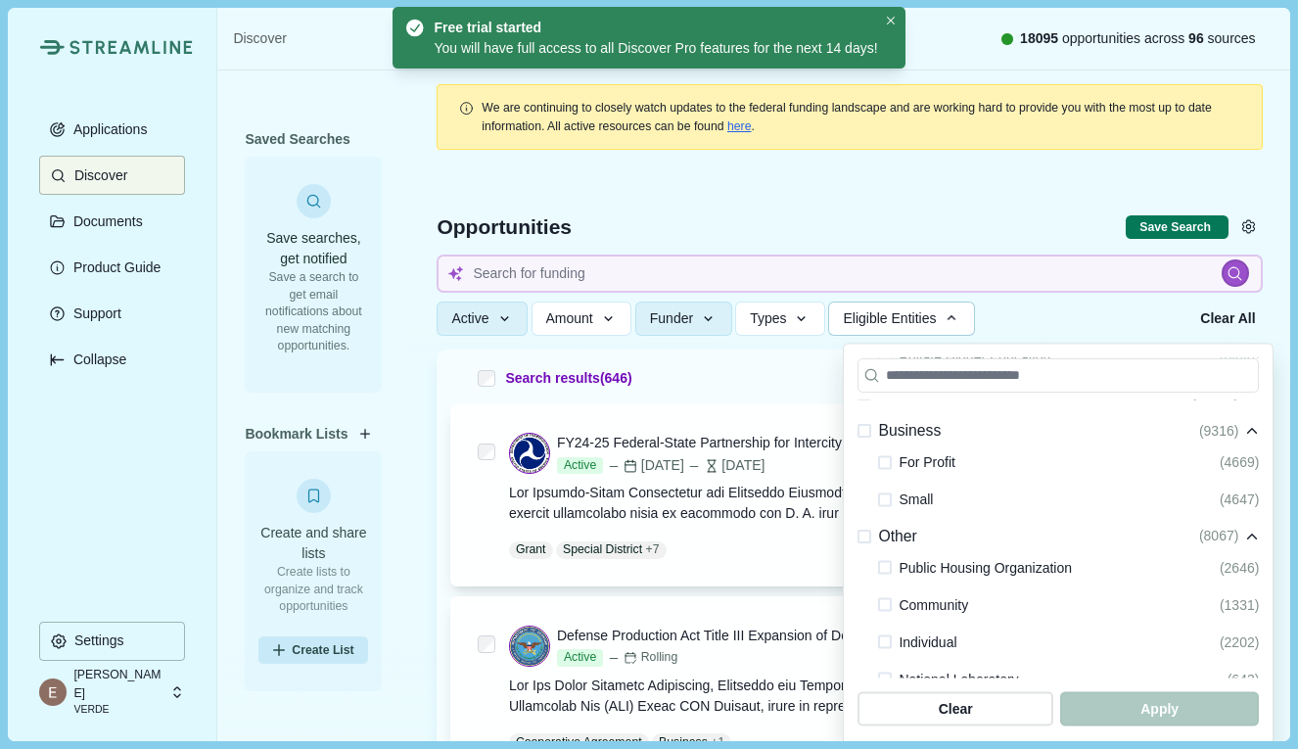
scroll to position [619, 0]
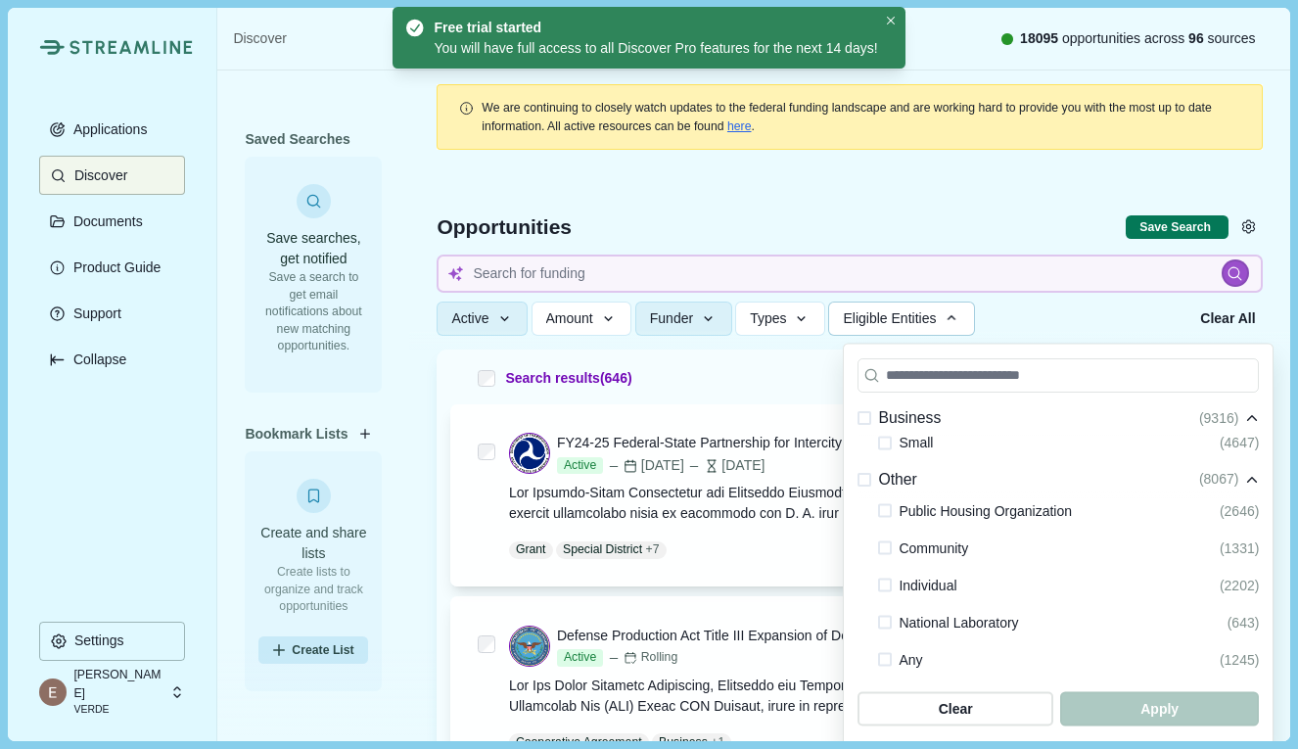
click at [886, 445] on span at bounding box center [885, 443] width 14 height 14
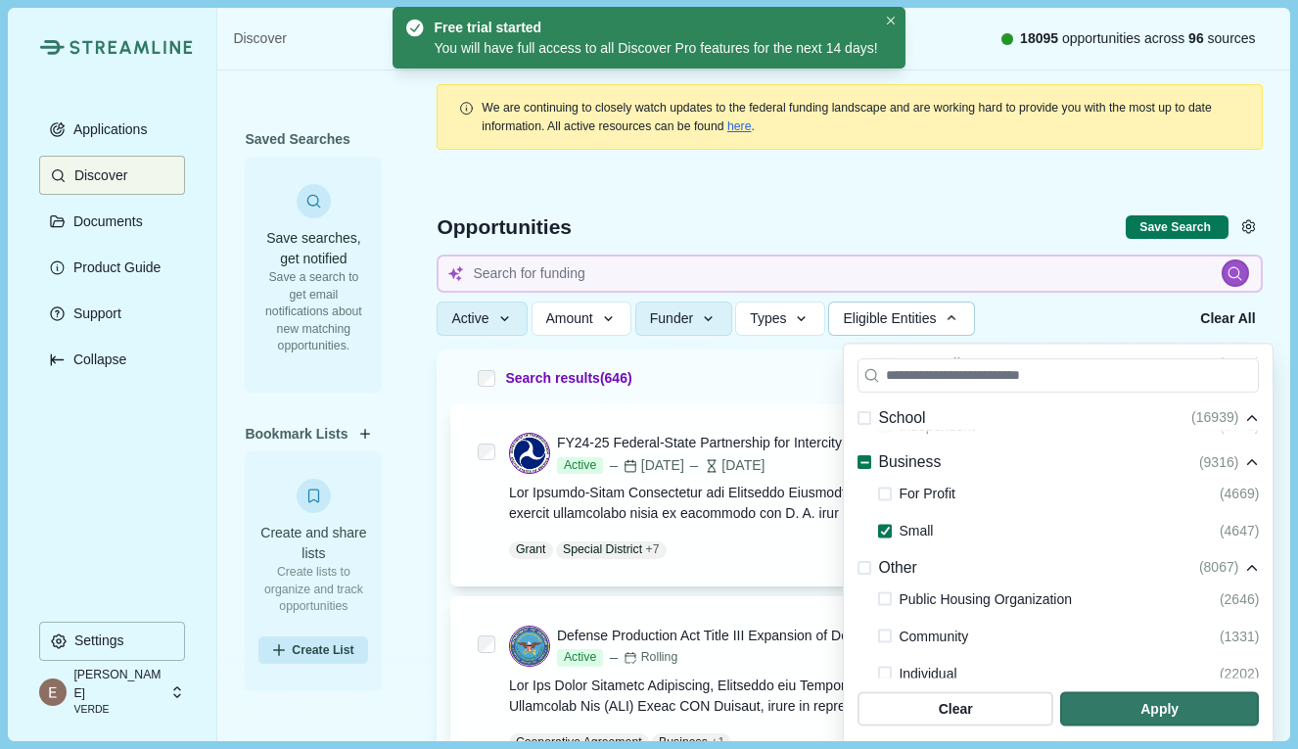
scroll to position [531, 0]
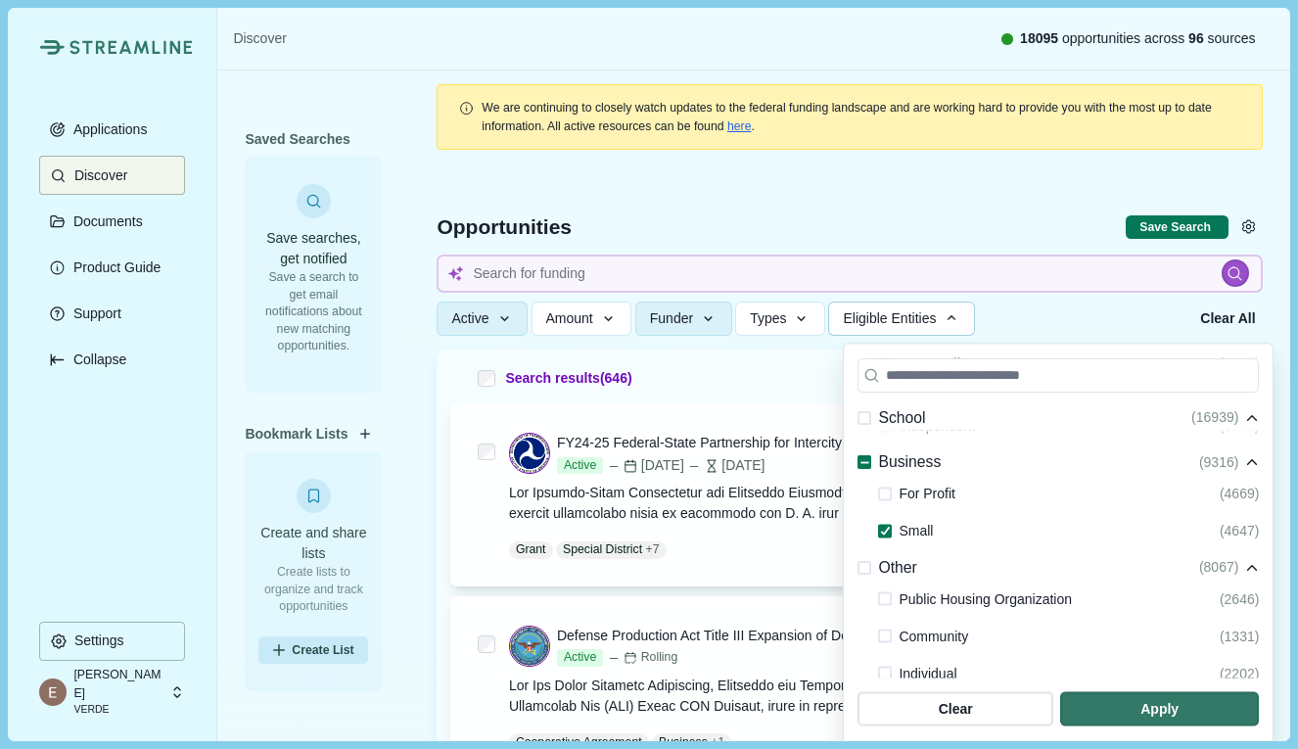
click at [888, 493] on span at bounding box center [885, 494] width 14 height 14
click at [1122, 714] on span "button" at bounding box center [1159, 709] width 189 height 32
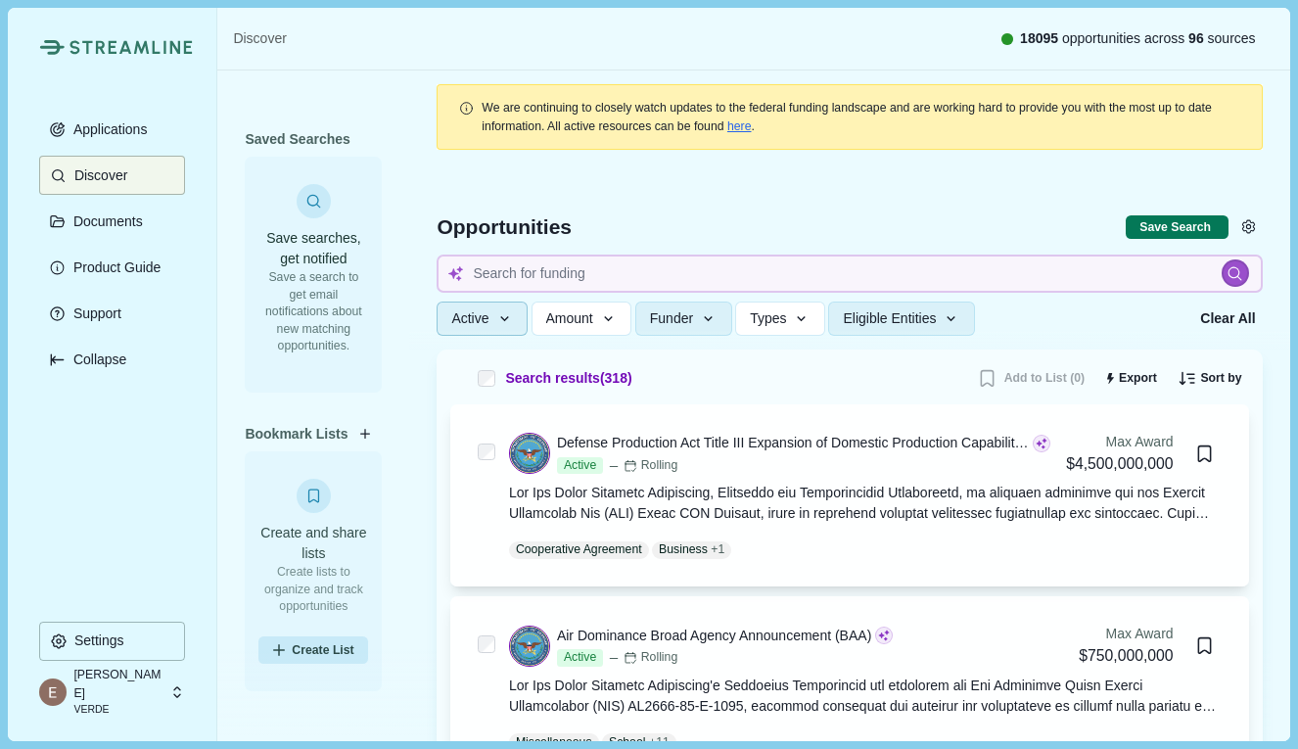
click at [502, 326] on icon "button" at bounding box center [505, 319] width 18 height 18
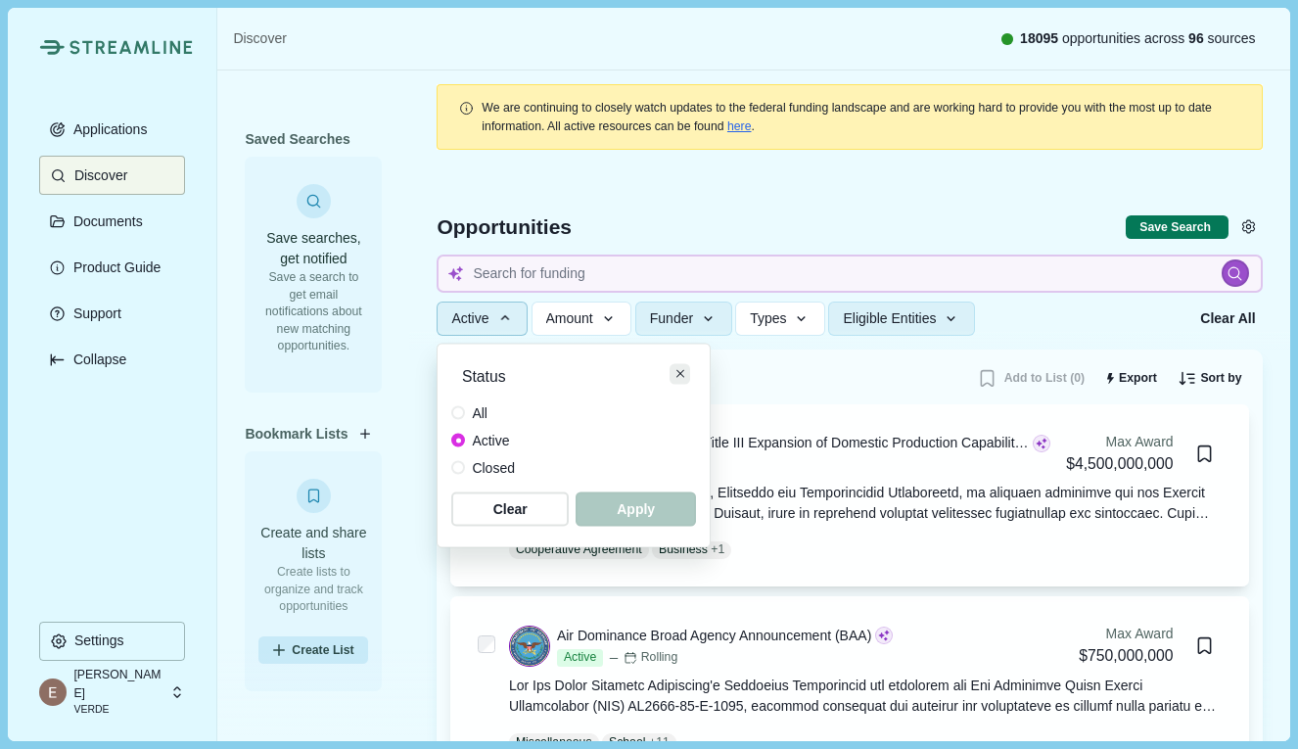
click at [689, 378] on button "Close" at bounding box center [680, 374] width 21 height 21
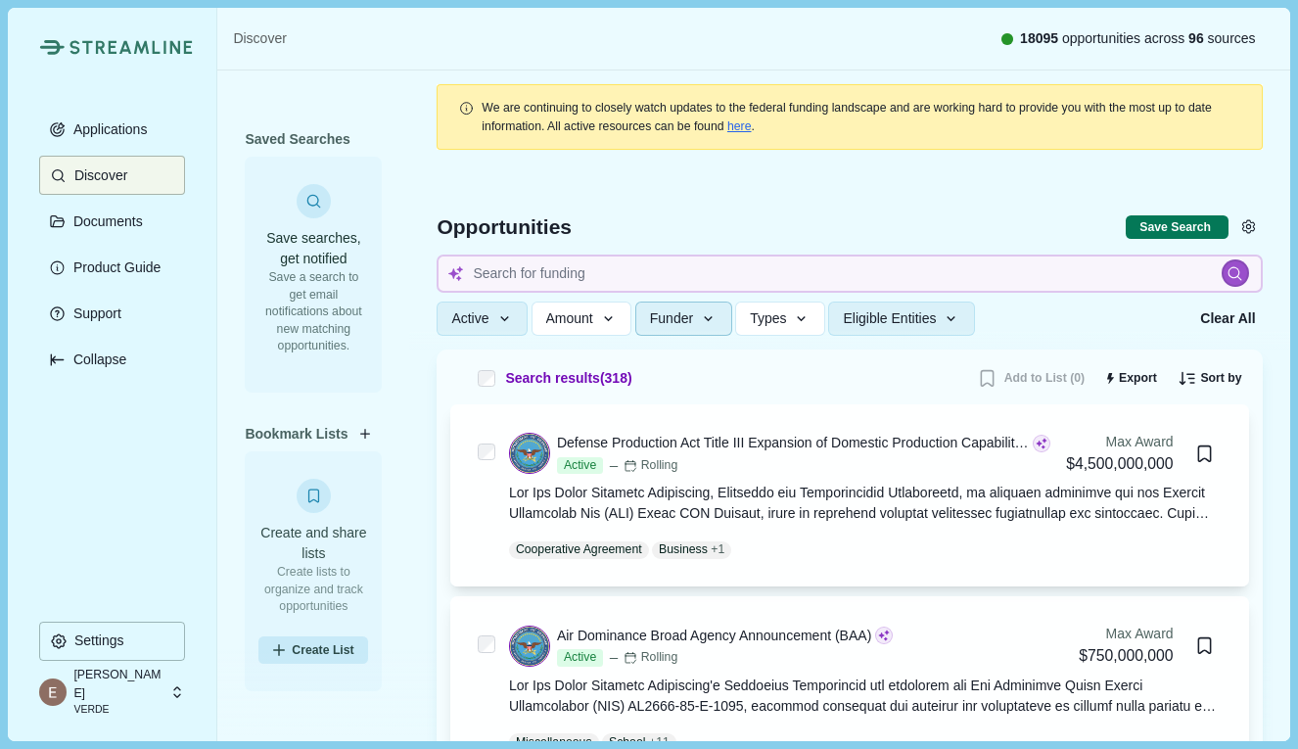
click at [710, 317] on button "Funder" at bounding box center [683, 319] width 97 height 34
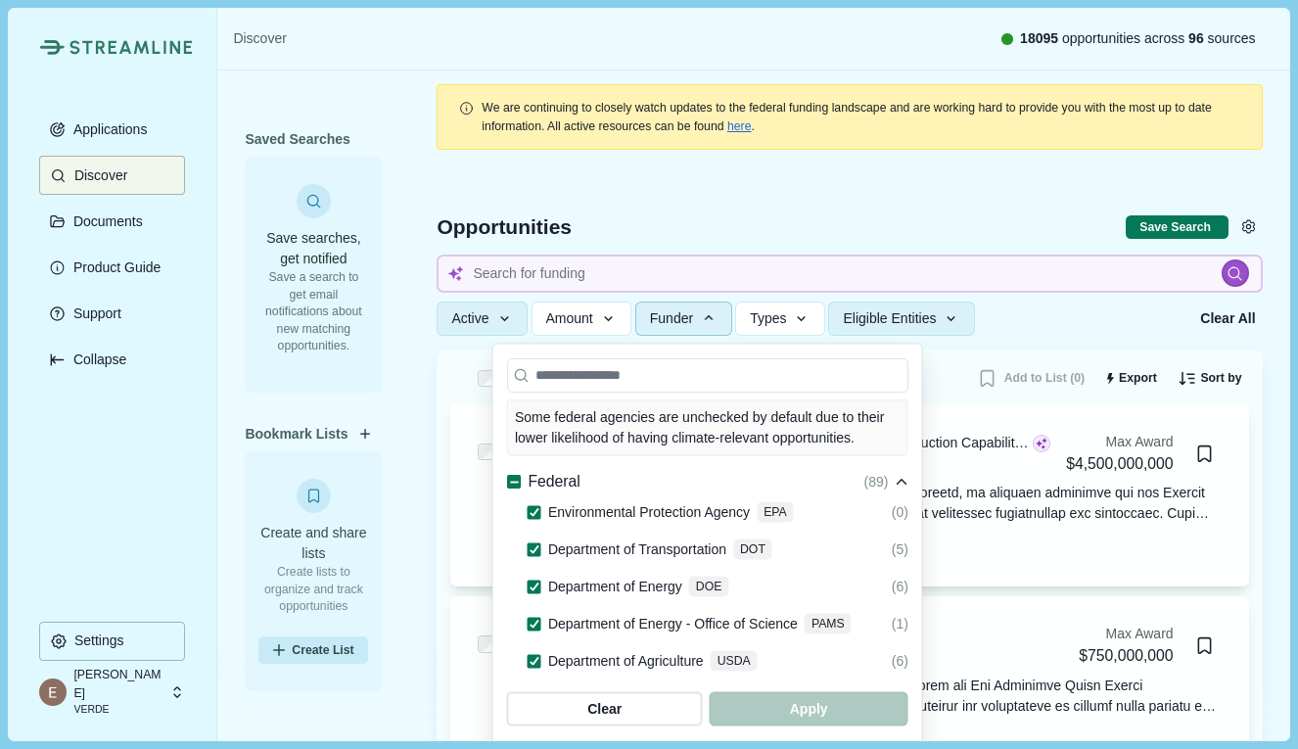
click at [710, 317] on icon "button" at bounding box center [709, 318] width 18 height 18
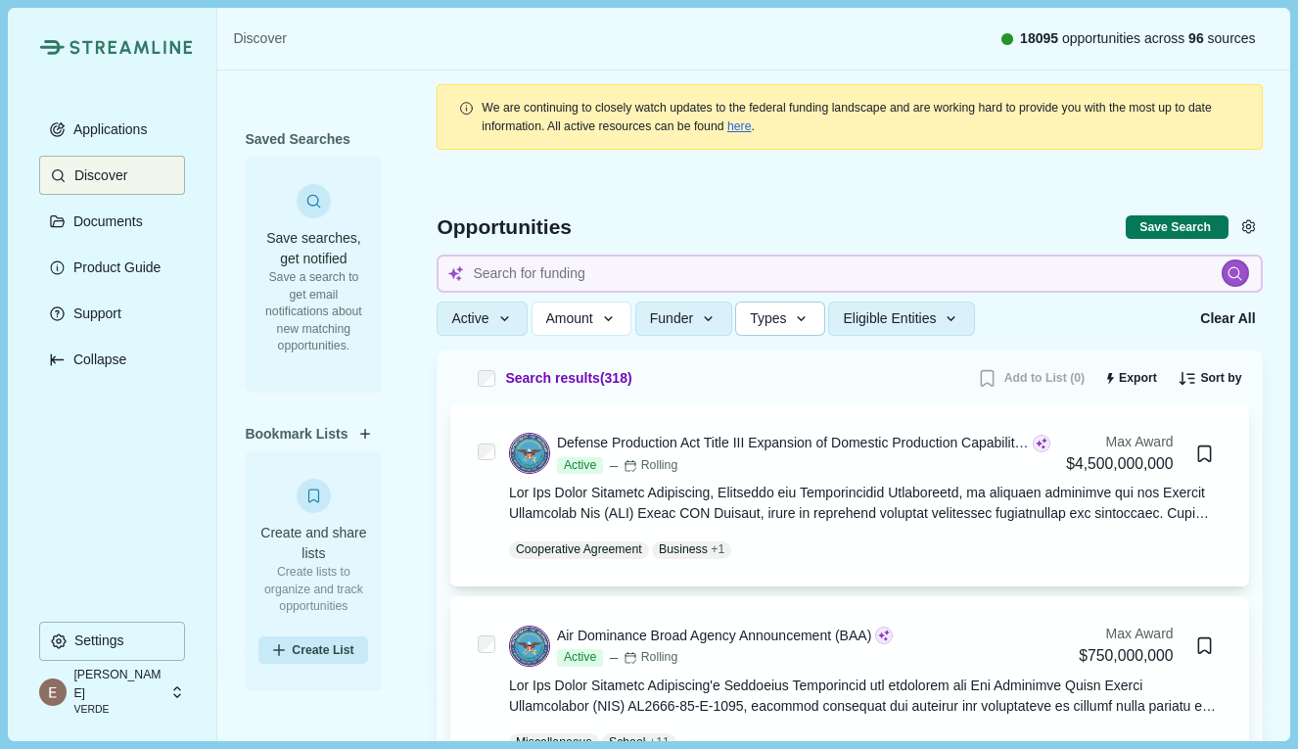
click at [785, 317] on span "Types" at bounding box center [768, 318] width 36 height 17
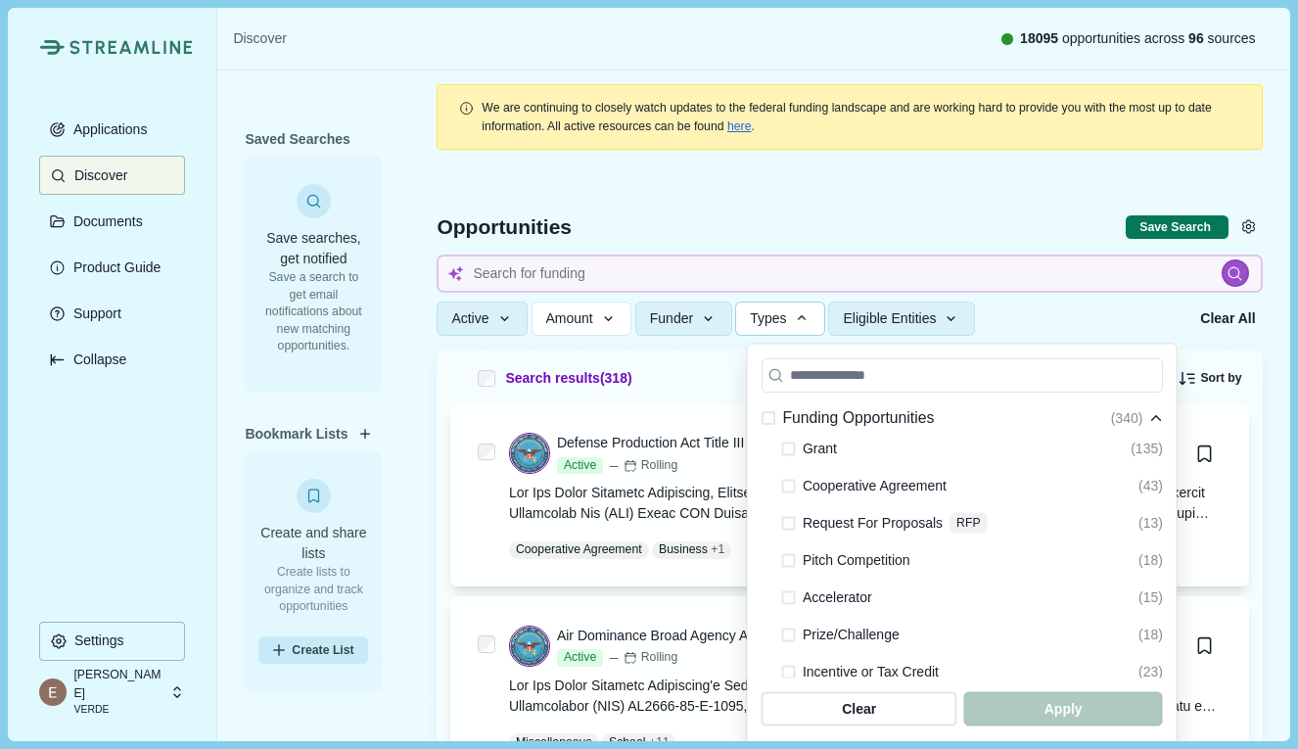
click at [789, 450] on span at bounding box center [789, 449] width 14 height 14
click at [789, 555] on span at bounding box center [789, 560] width 14 height 14
click at [790, 595] on span at bounding box center [789, 597] width 14 height 14
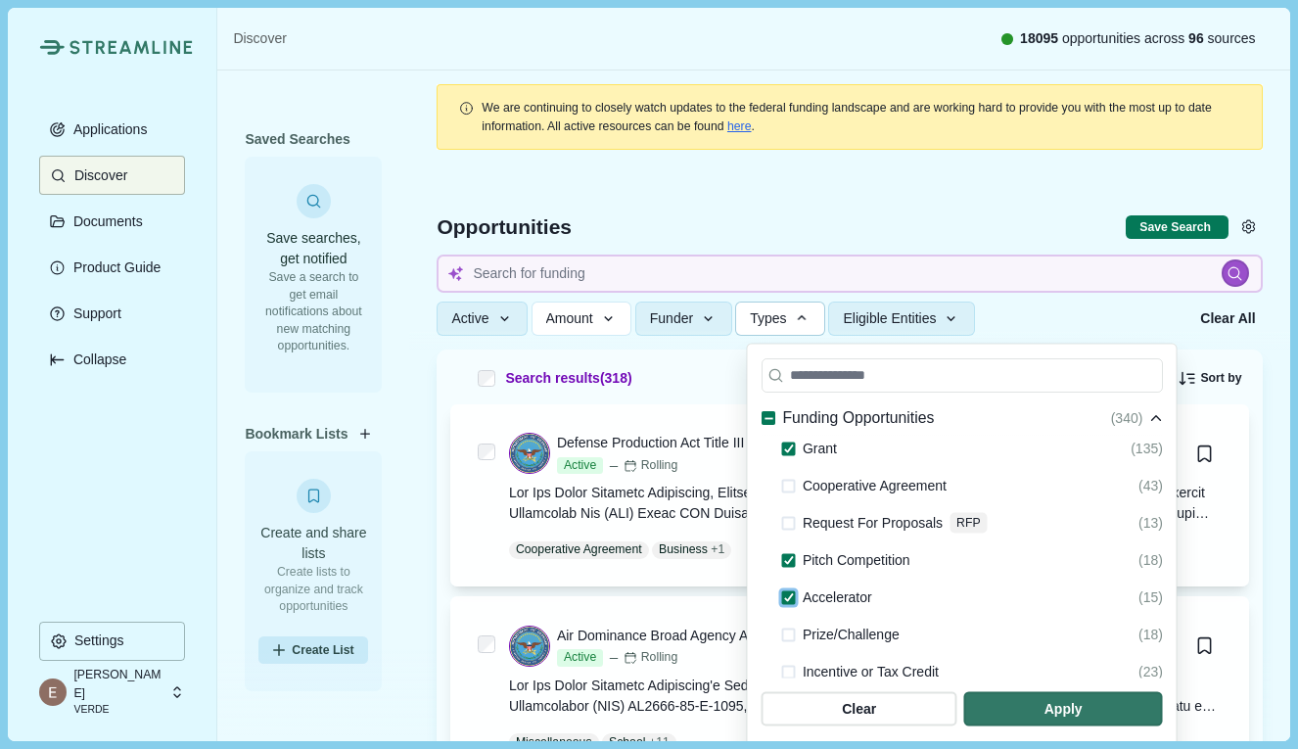
click at [789, 634] on span at bounding box center [789, 635] width 14 height 14
click at [795, 523] on span at bounding box center [789, 523] width 14 height 14
click at [1040, 711] on span "button" at bounding box center [1063, 709] width 189 height 32
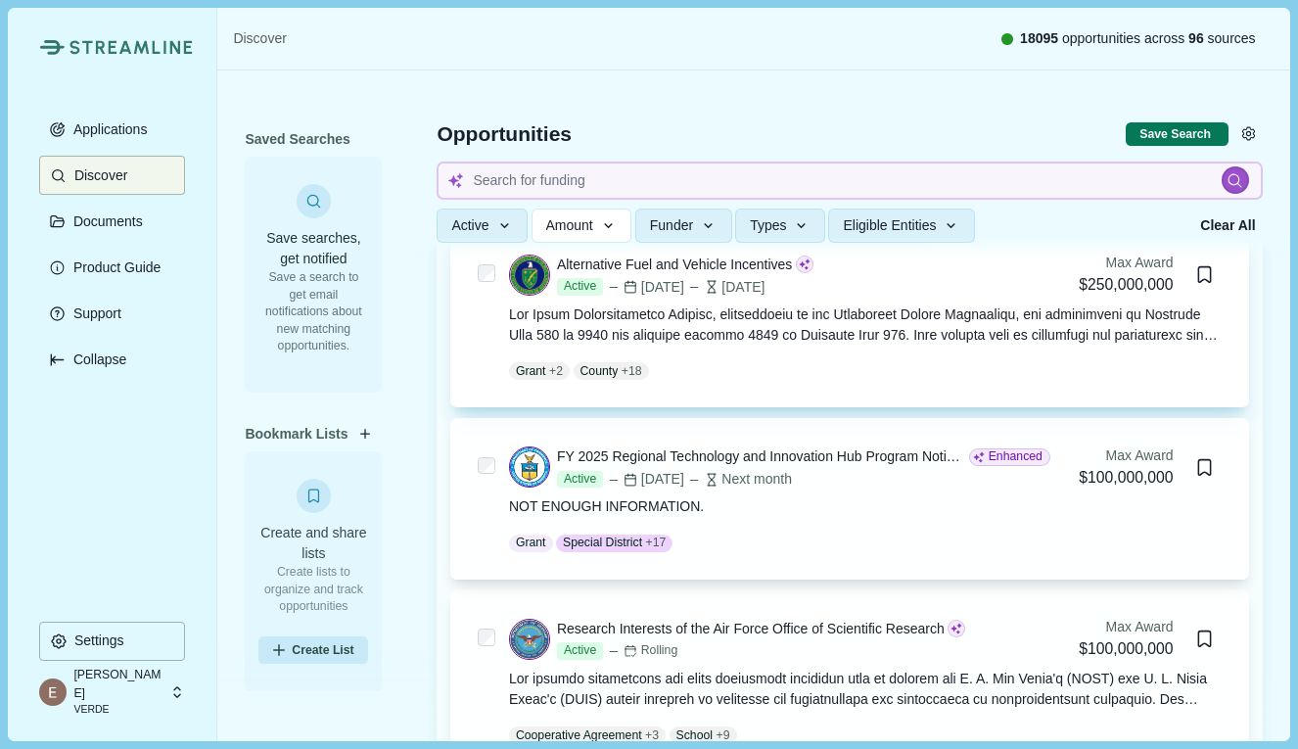
scroll to position [373, 0]
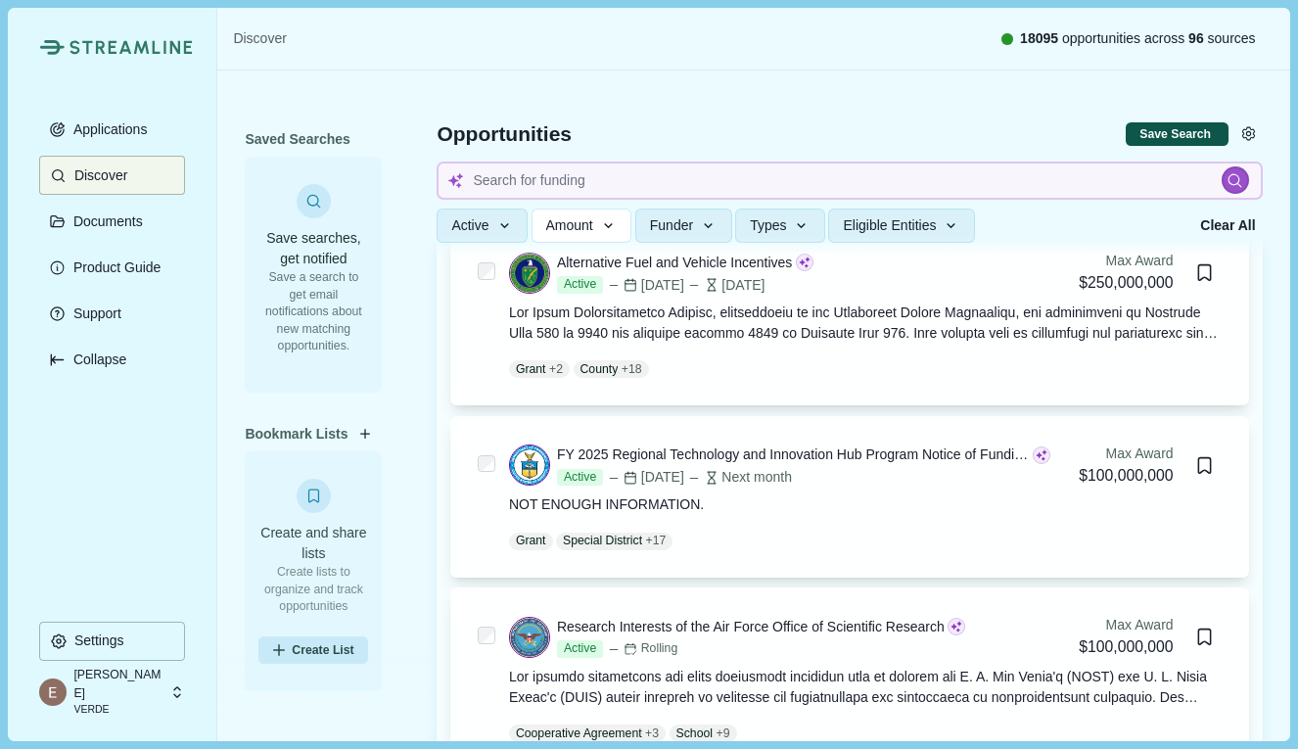
click at [1189, 144] on button "Save Search" at bounding box center [1177, 134] width 102 height 24
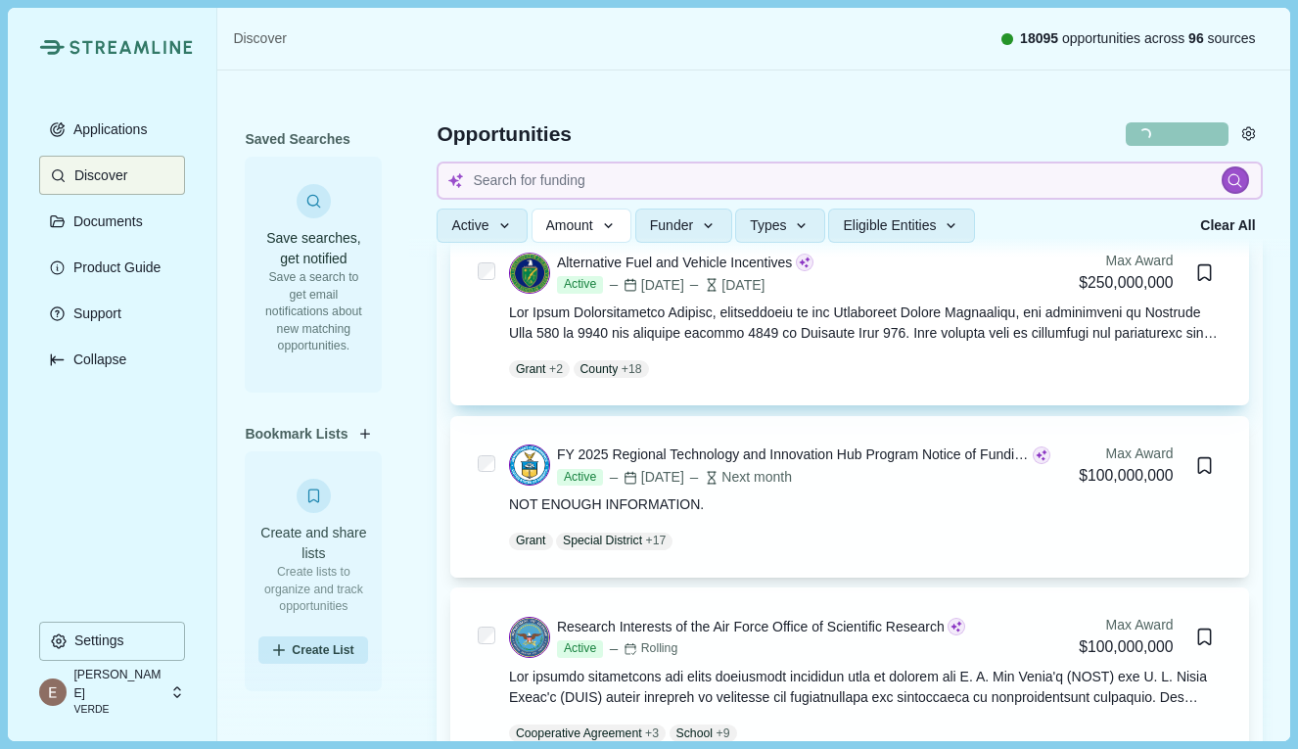
select select "*****"
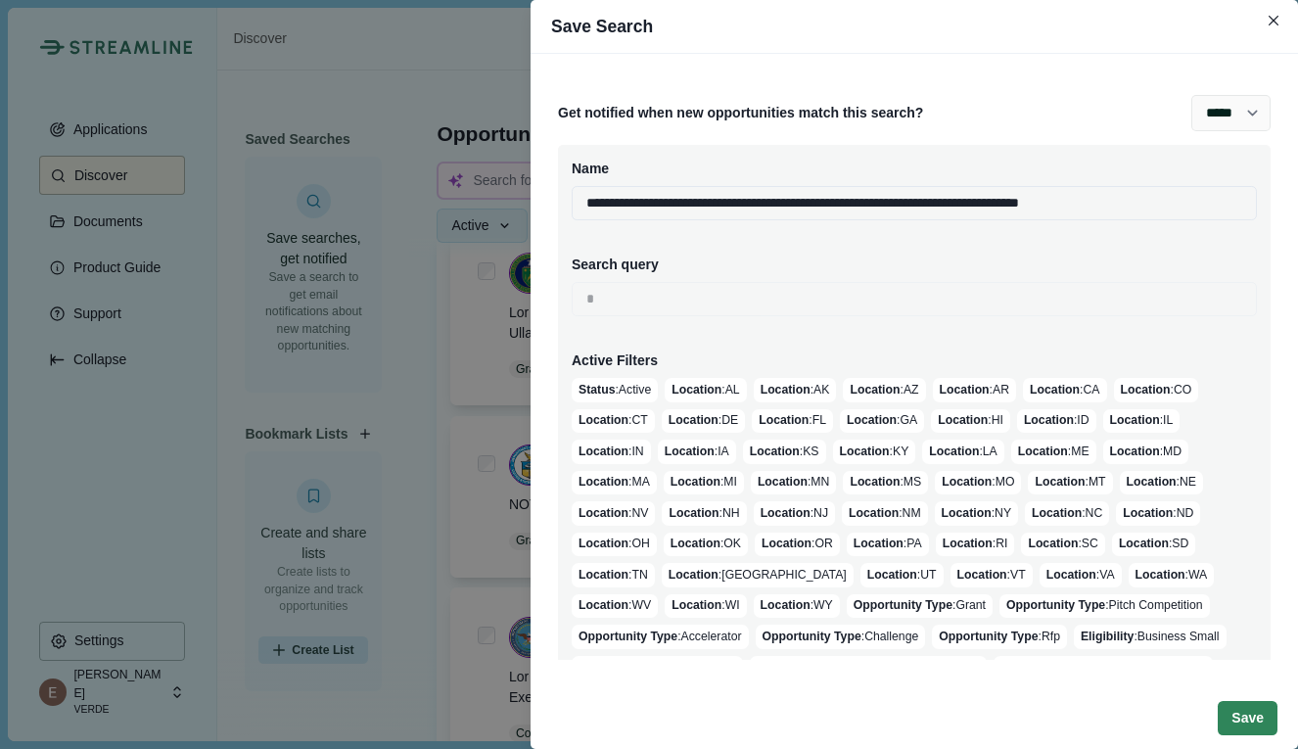
click at [1244, 711] on button "Save" at bounding box center [1248, 718] width 60 height 34
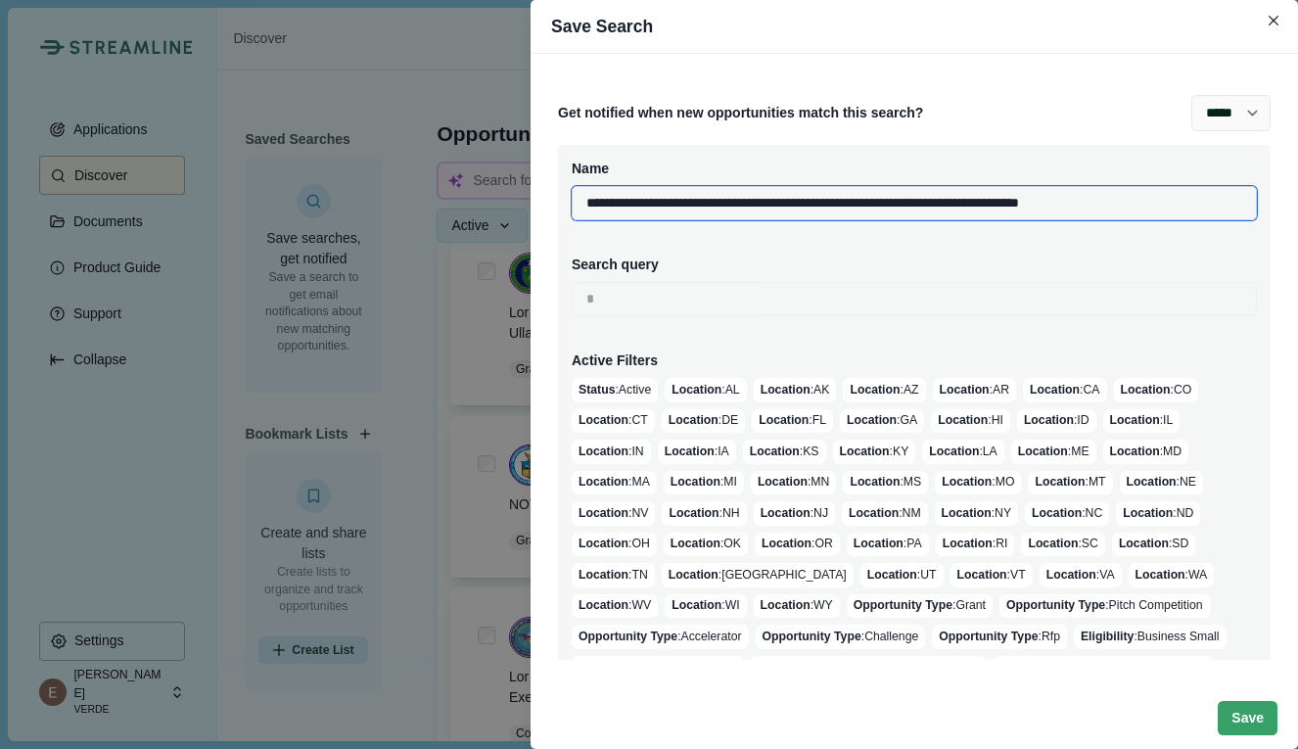
click at [1173, 211] on input "**********" at bounding box center [914, 203] width 685 height 34
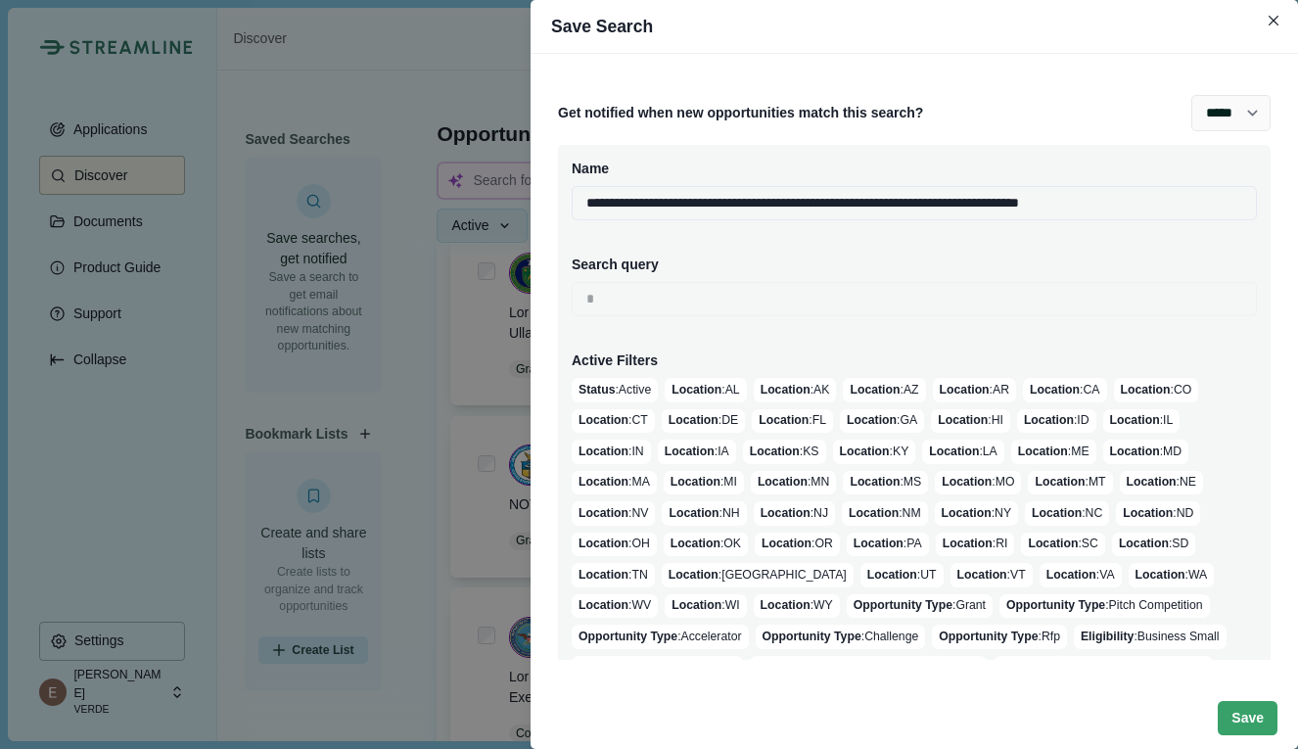
click at [579, 30] on header "Save Search" at bounding box center [915, 26] width 768 height 53
click at [1252, 717] on button "Save" at bounding box center [1248, 718] width 60 height 34
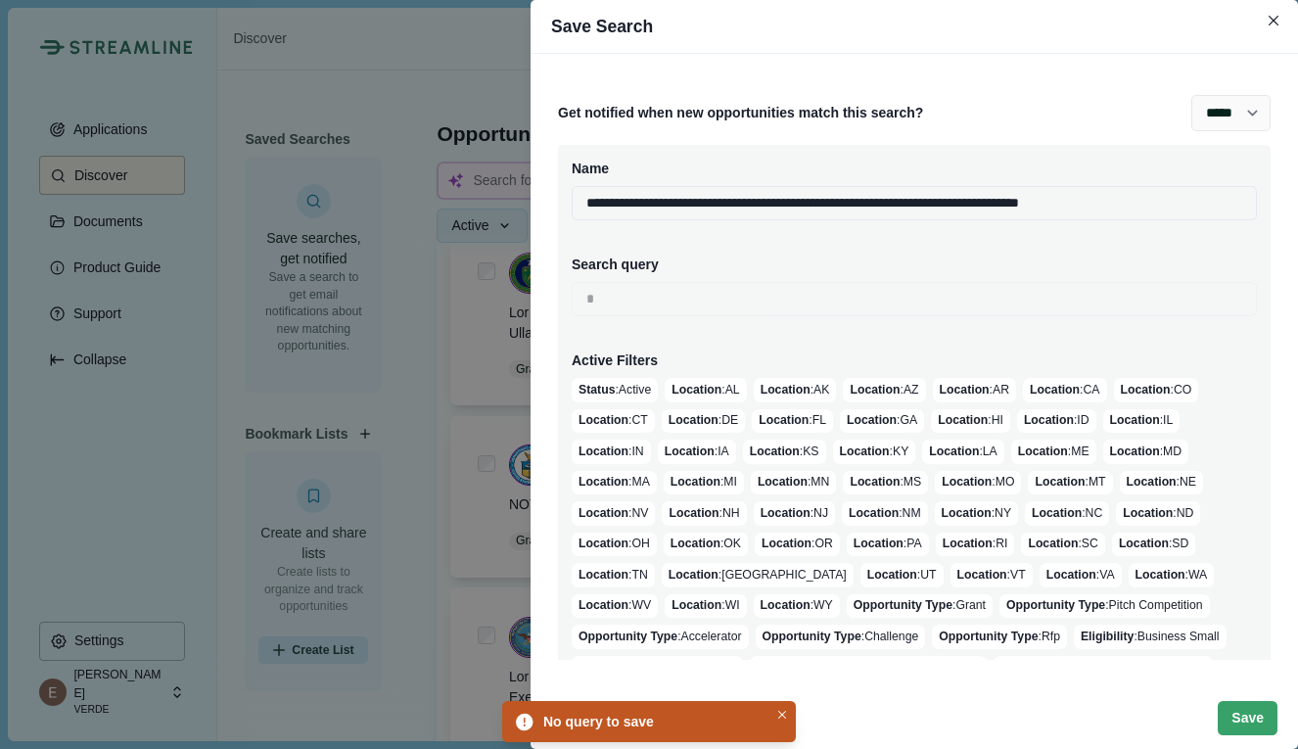
click at [485, 390] on div "**********" at bounding box center [649, 374] width 1298 height 749
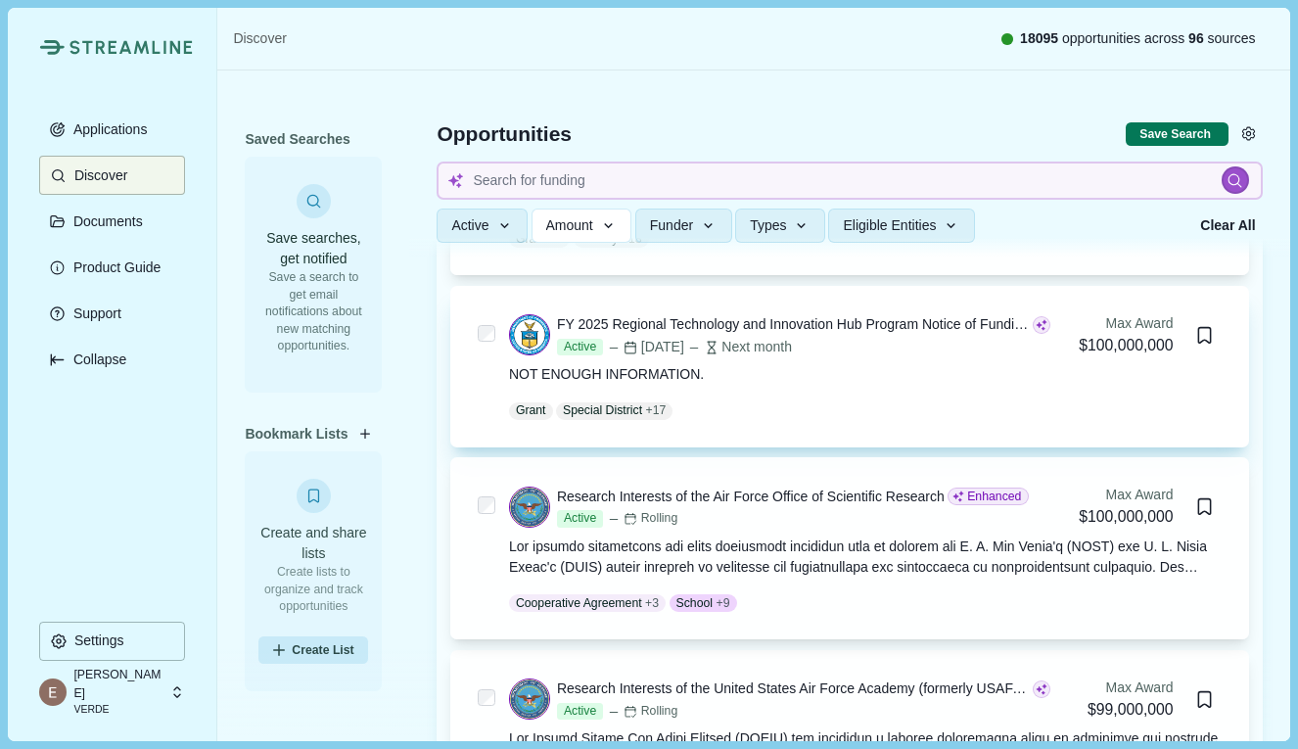
scroll to position [504, 0]
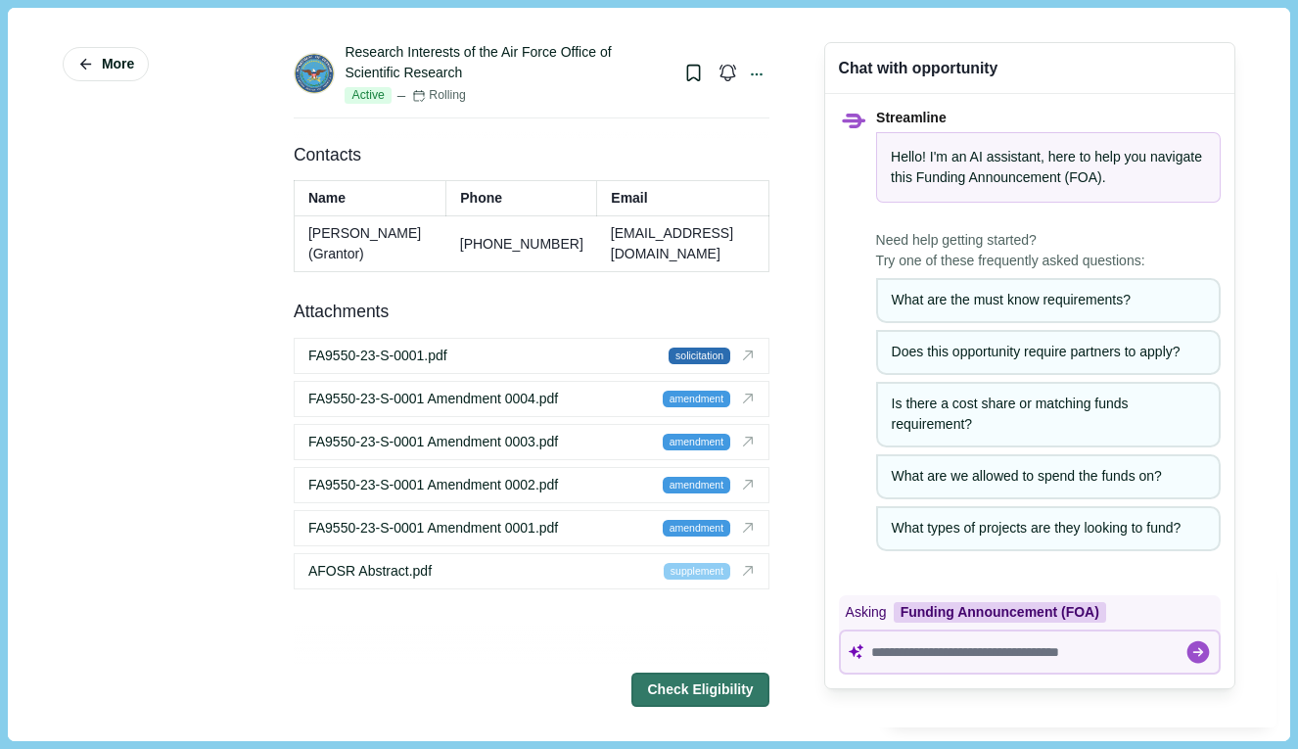
scroll to position [3242, 0]
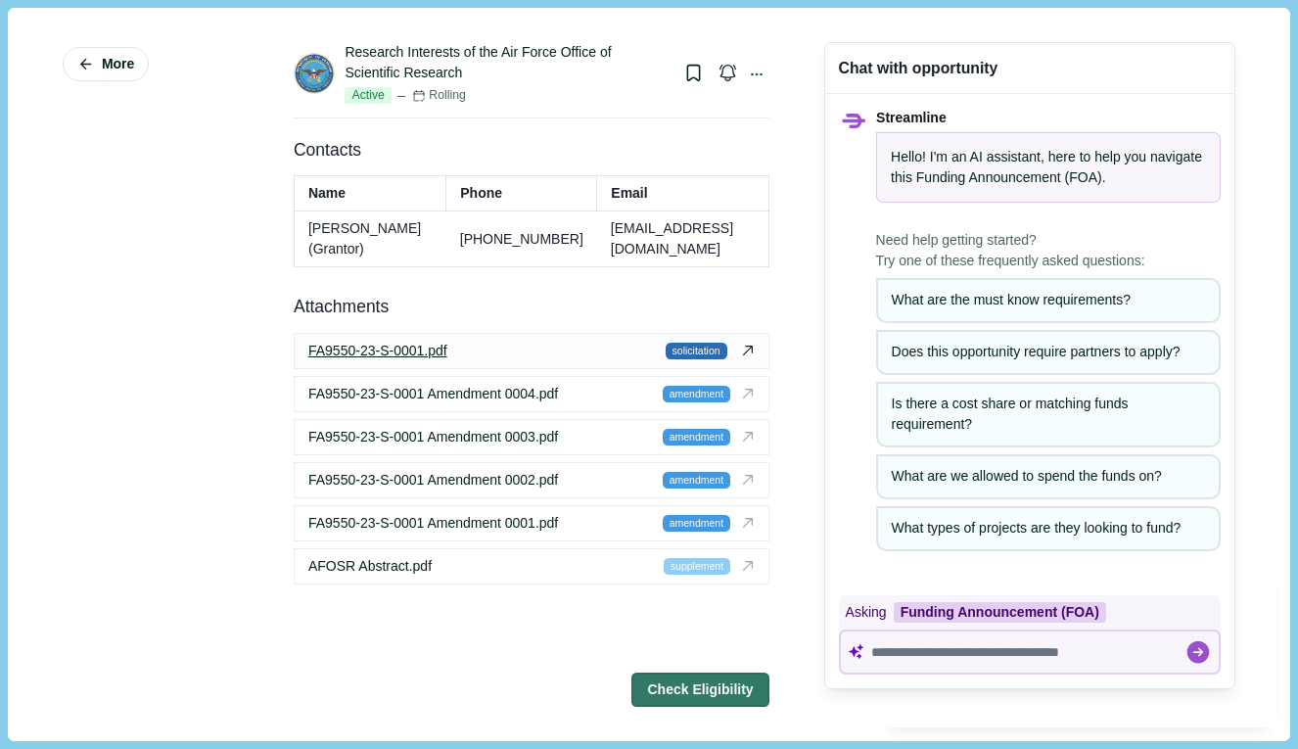
click at [692, 360] on span "solicitation" at bounding box center [697, 352] width 62 height 18
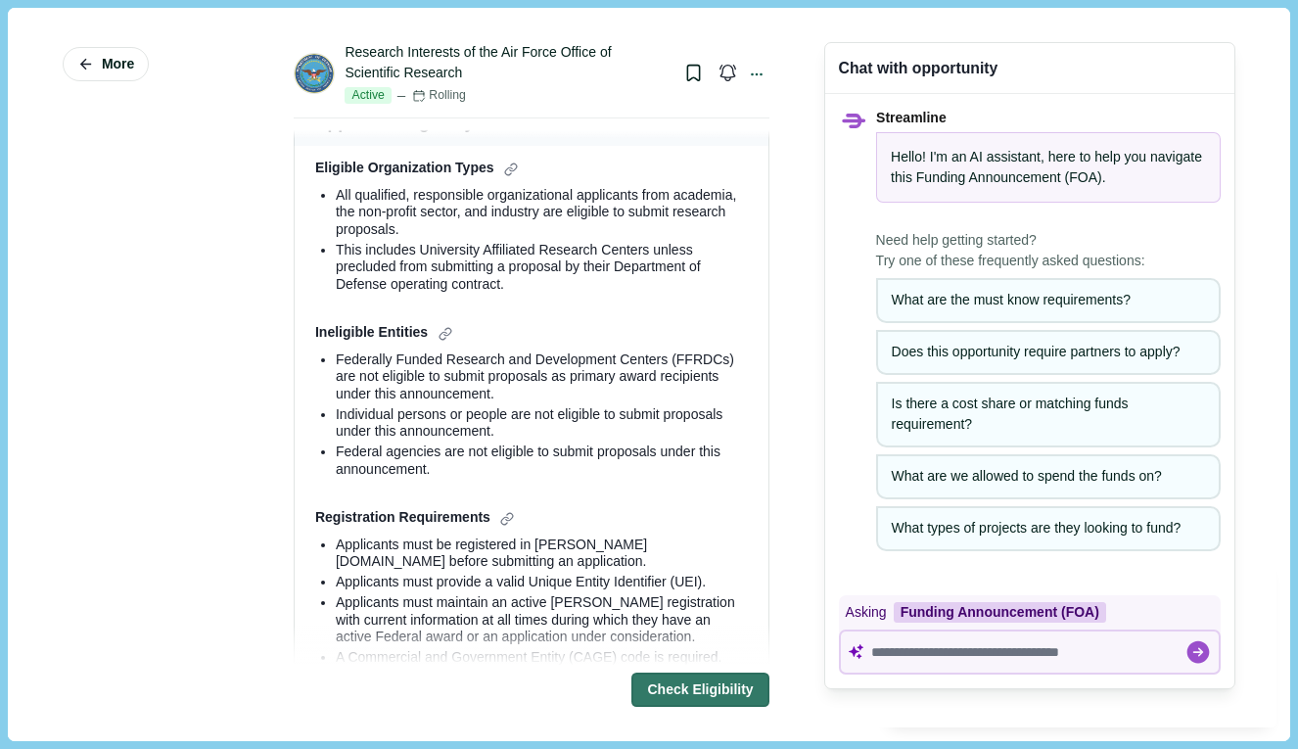
scroll to position [0, 0]
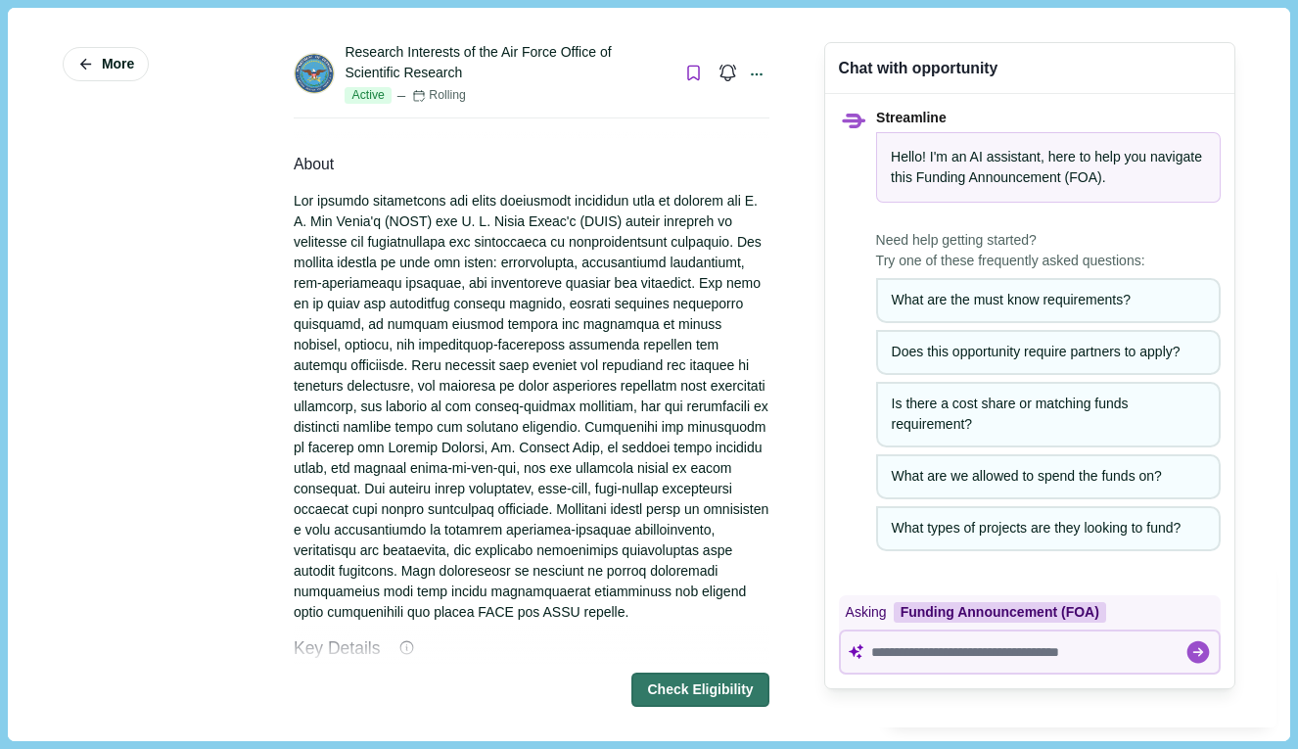
click at [694, 76] on icon "Bookmark this grant." at bounding box center [693, 73] width 19 height 19
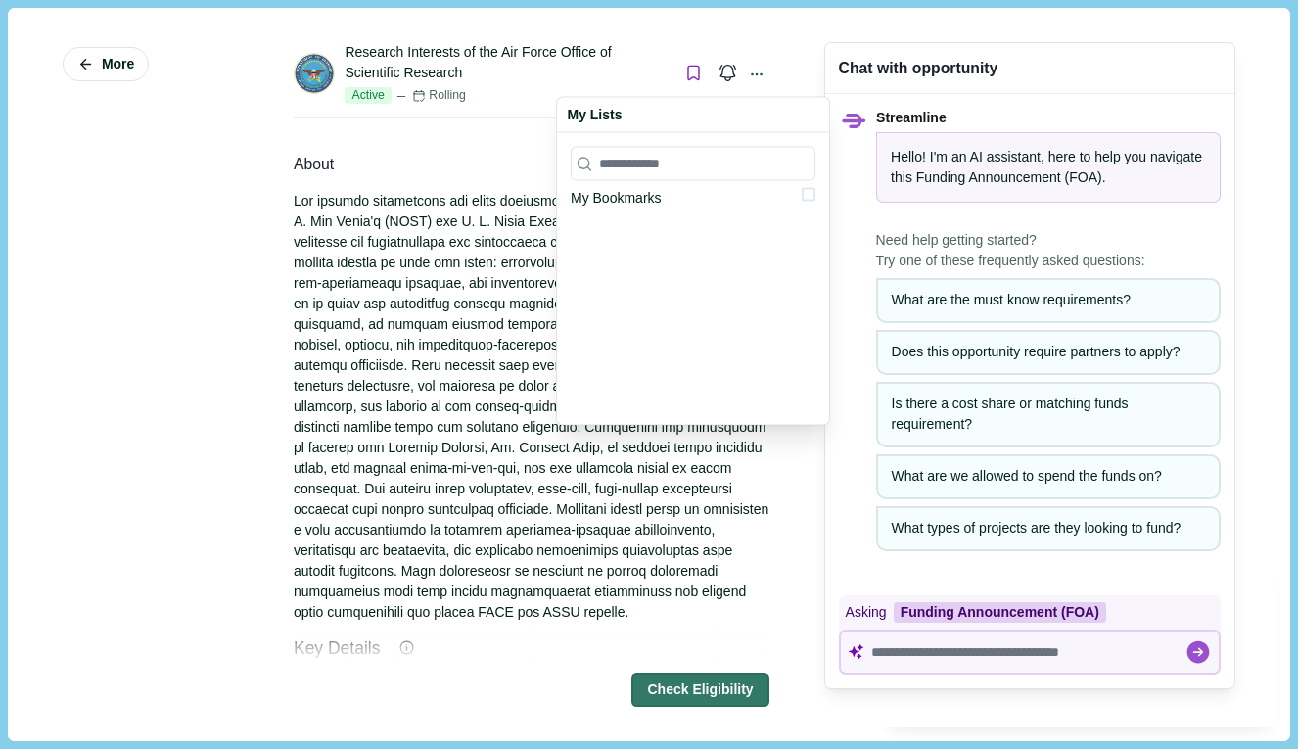
click at [624, 197] on div "My Bookmarks" at bounding box center [616, 198] width 91 height 21
click at [816, 195] on div "My Bookmarks" at bounding box center [693, 279] width 272 height 292
click at [802, 198] on span at bounding box center [809, 195] width 14 height 14
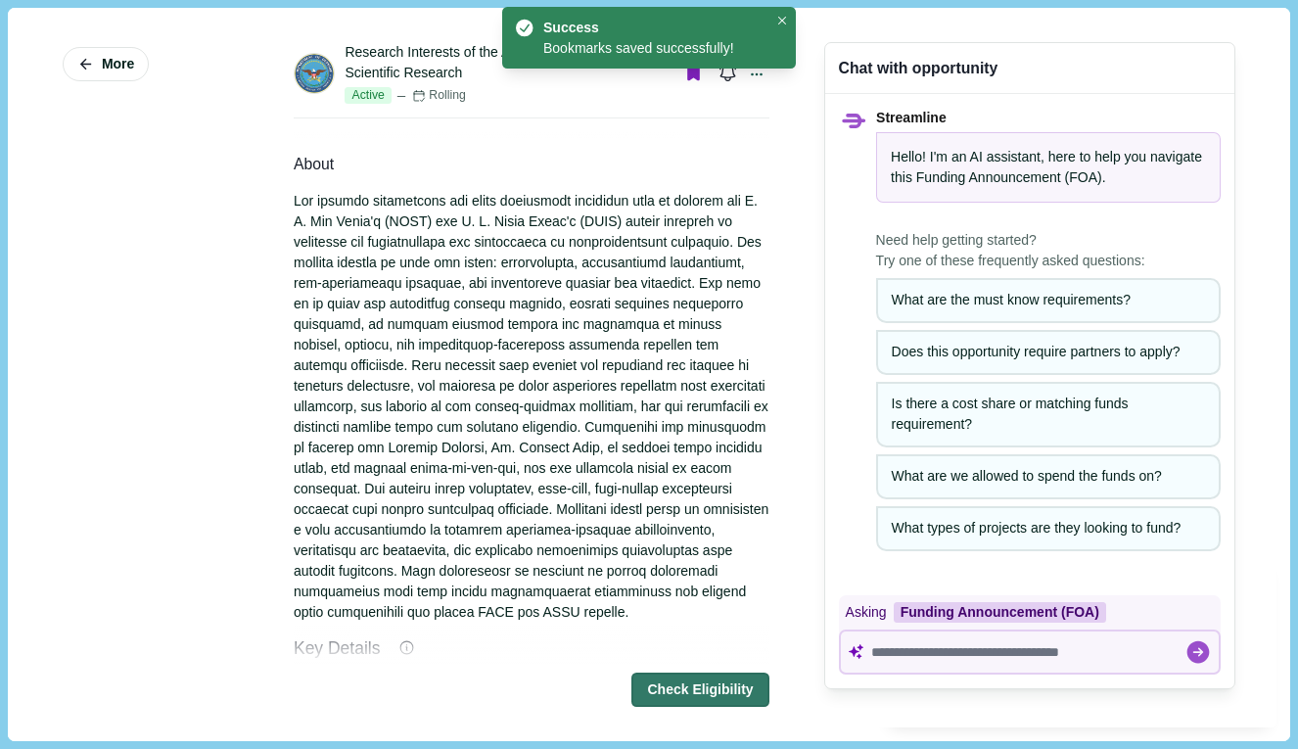
click at [477, 348] on div at bounding box center [532, 407] width 476 height 432
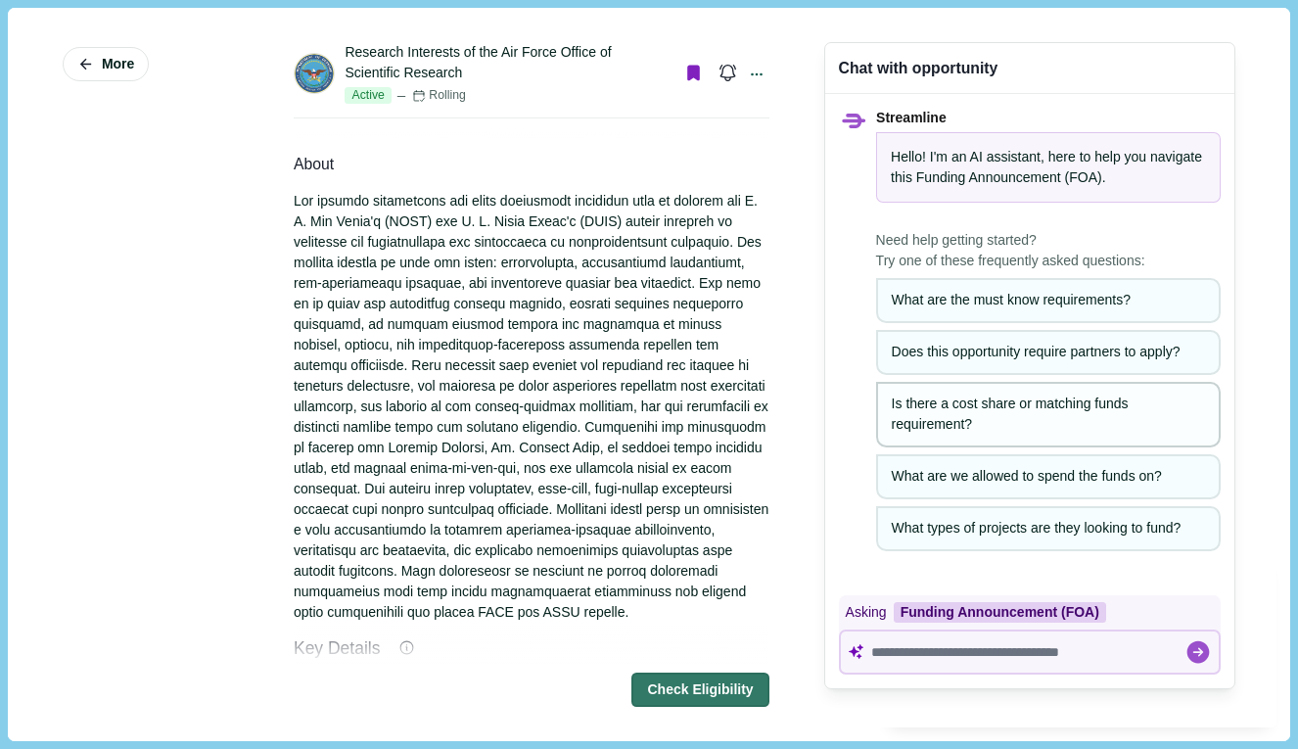
click at [1027, 409] on div "Is there a cost share or matching funds requirement?" at bounding box center [1048, 414] width 313 height 41
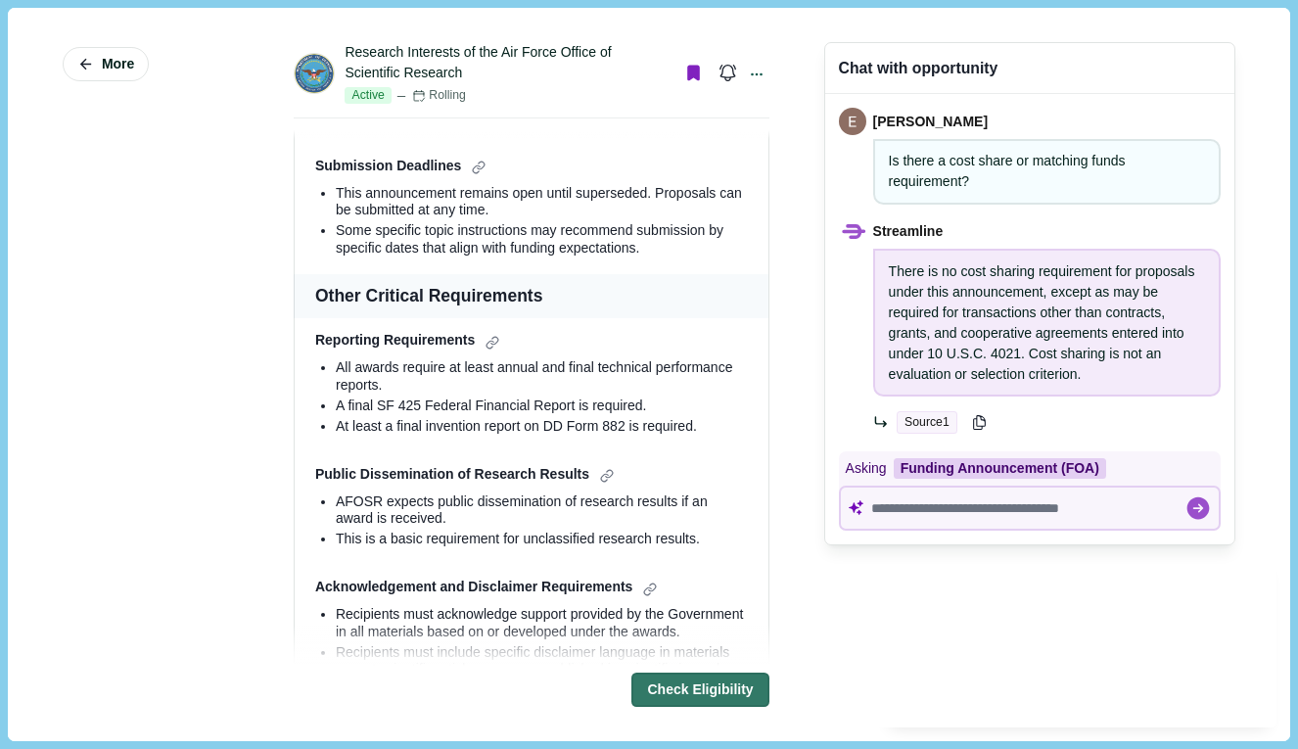
scroll to position [1635, 0]
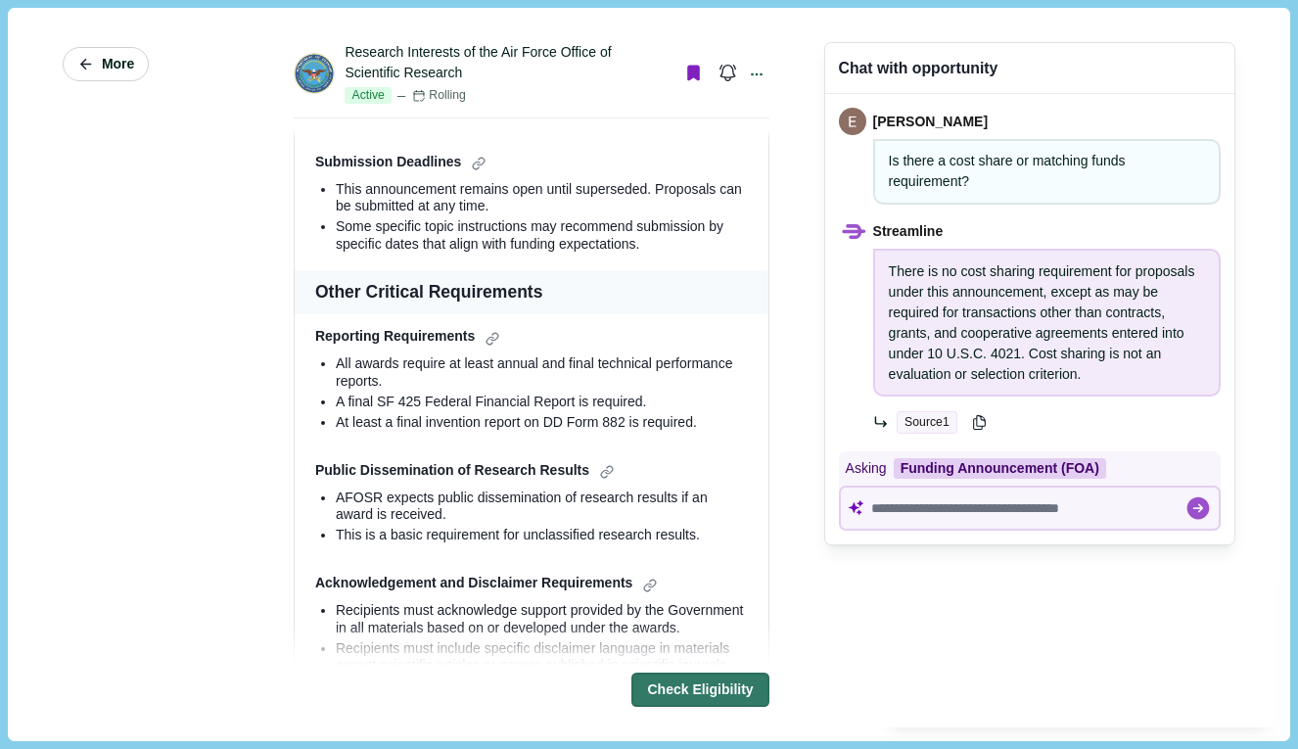
click at [101, 79] on button "More" at bounding box center [106, 64] width 86 height 34
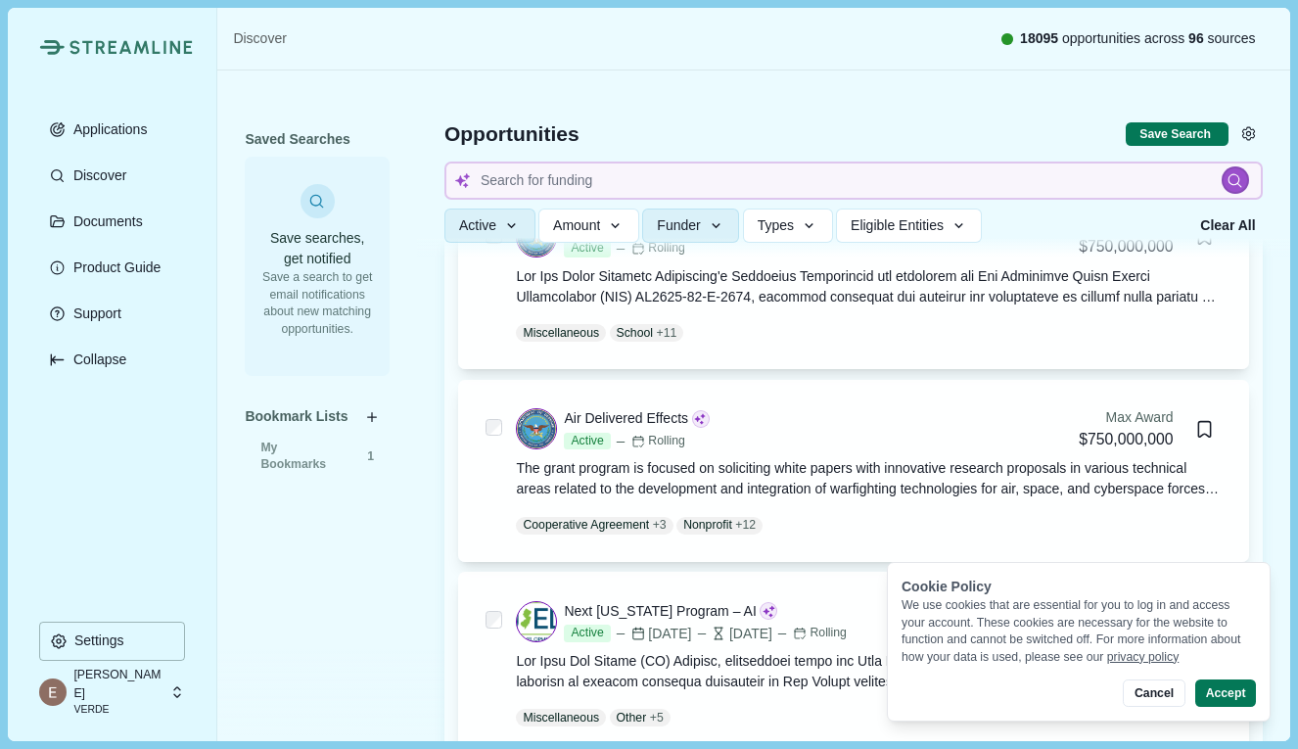
scroll to position [821, 0]
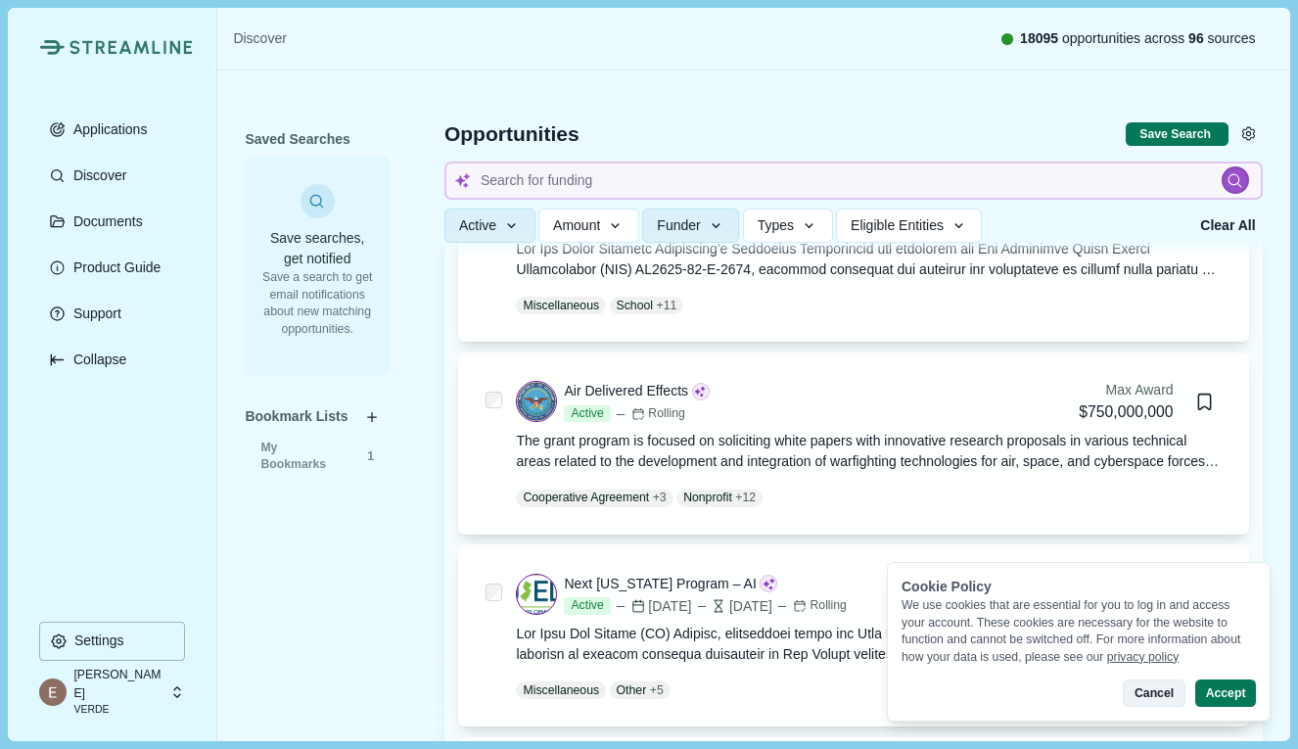
click at [1146, 695] on button "Cancel" at bounding box center [1154, 692] width 62 height 27
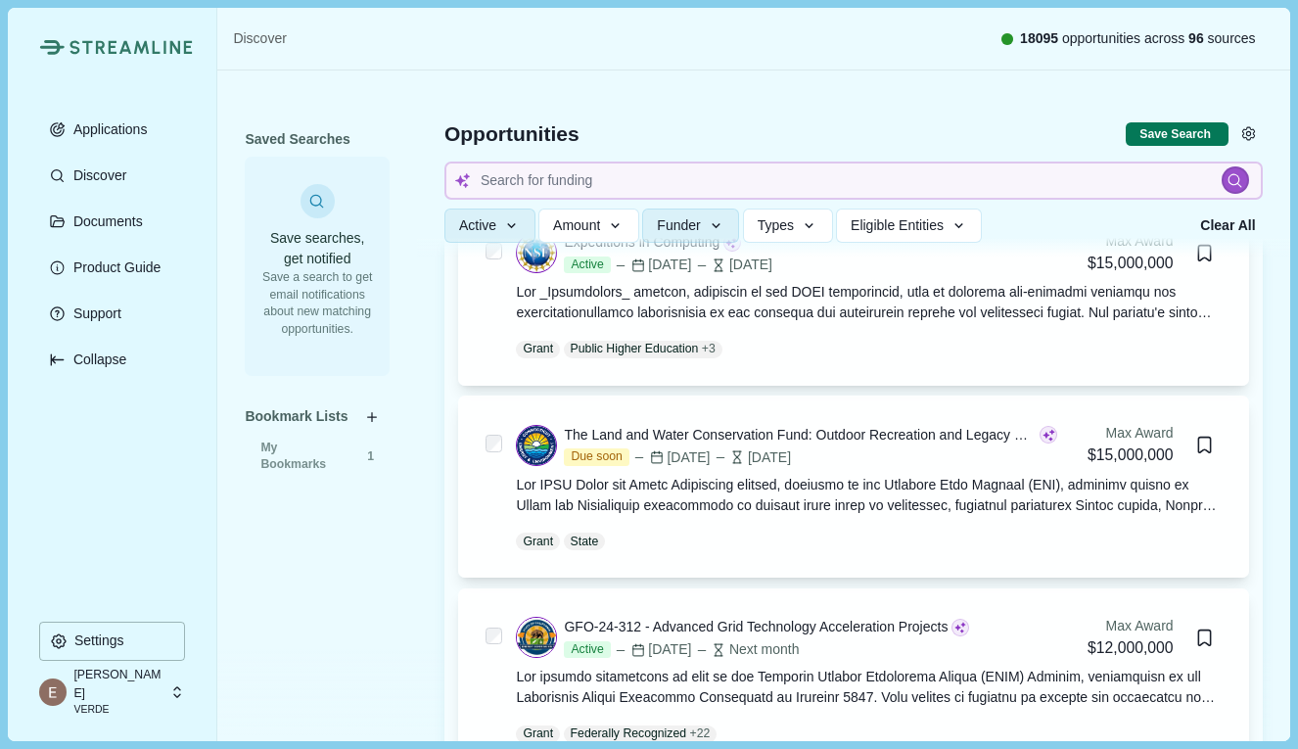
scroll to position [9546, 0]
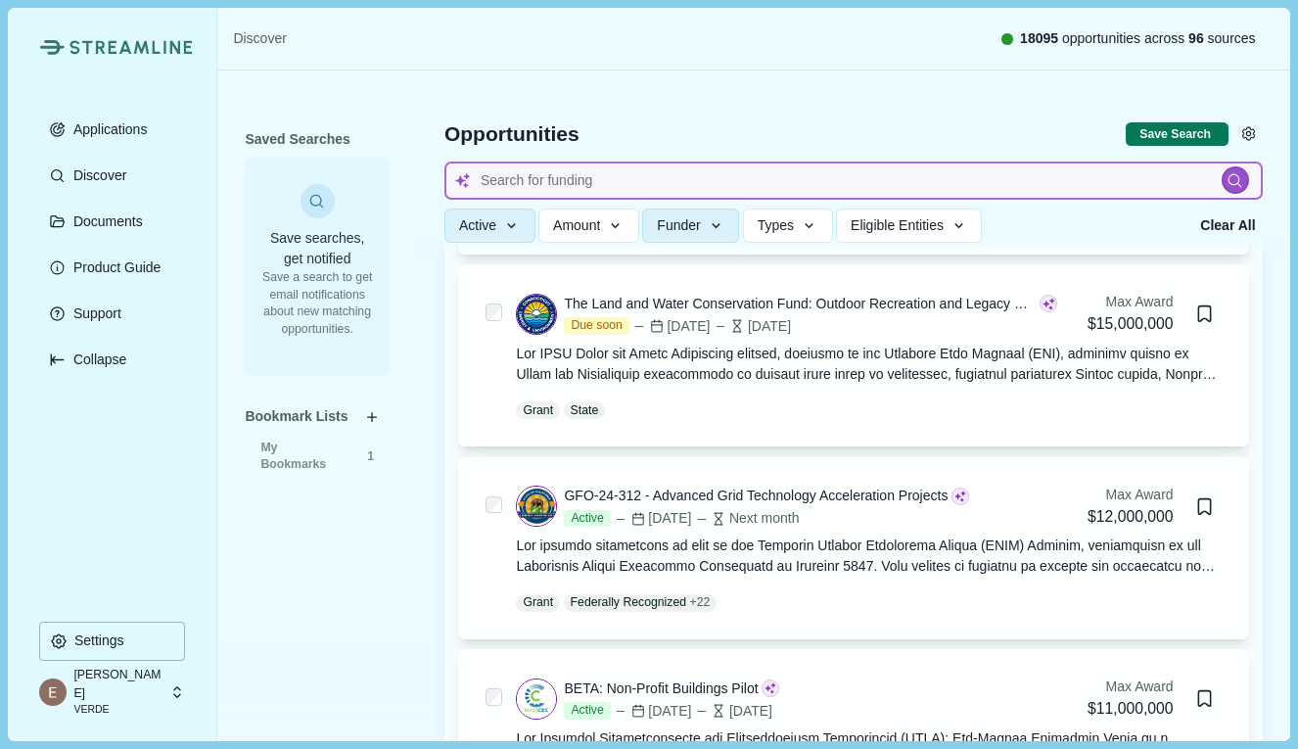
click at [691, 181] on input at bounding box center [854, 181] width 819 height 38
type input "material"
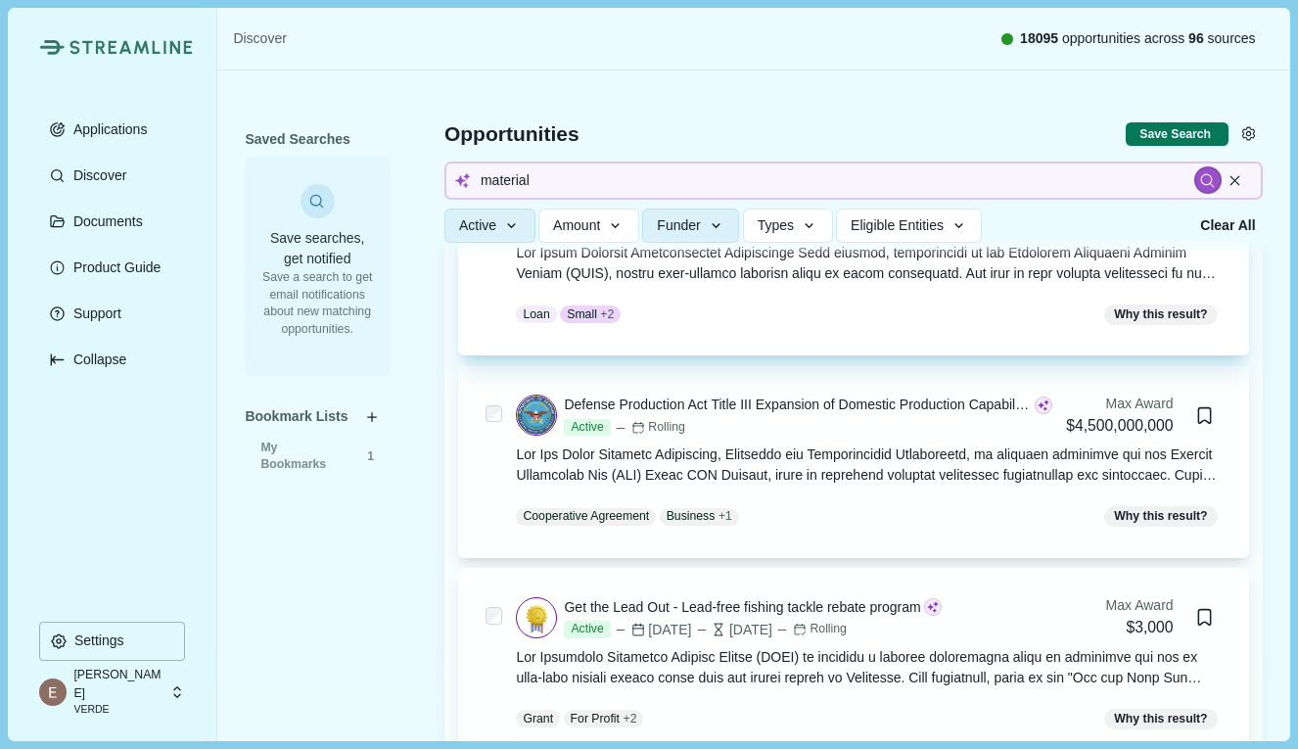
scroll to position [10108, 0]
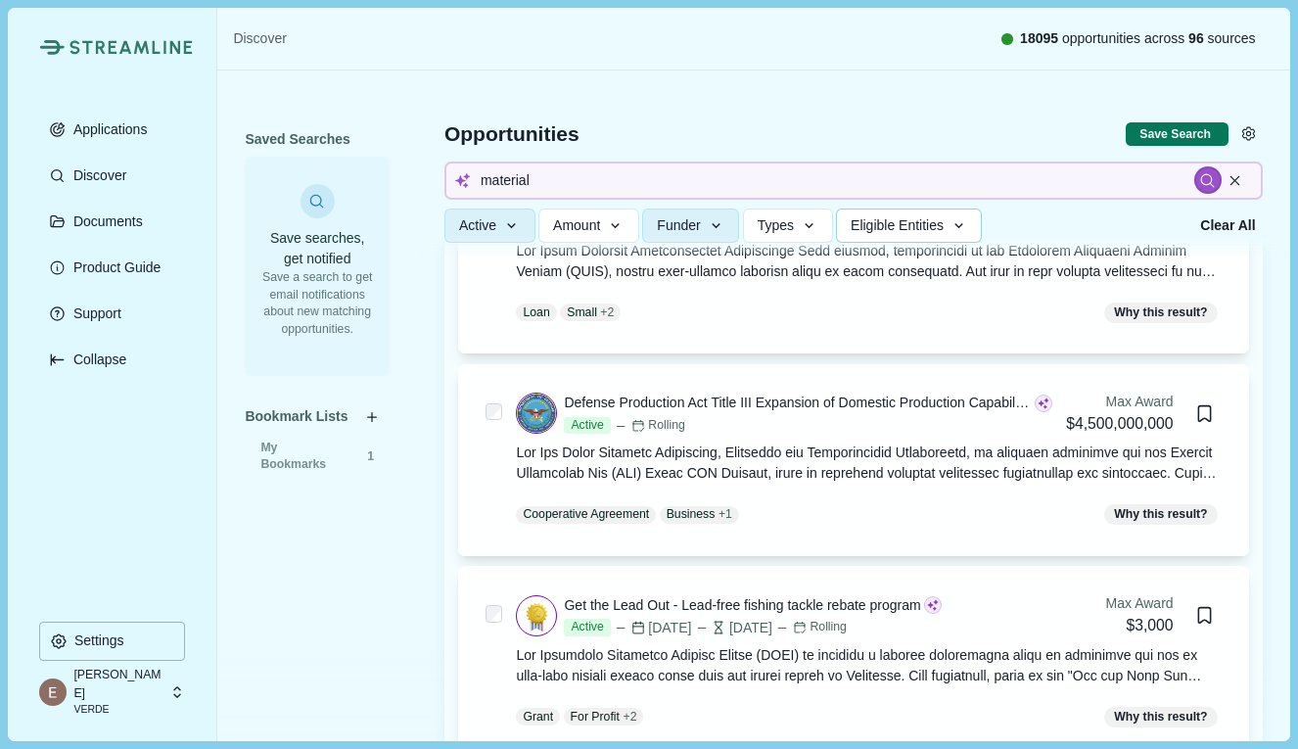
click at [946, 215] on button "Eligible Entities" at bounding box center [909, 226] width 146 height 34
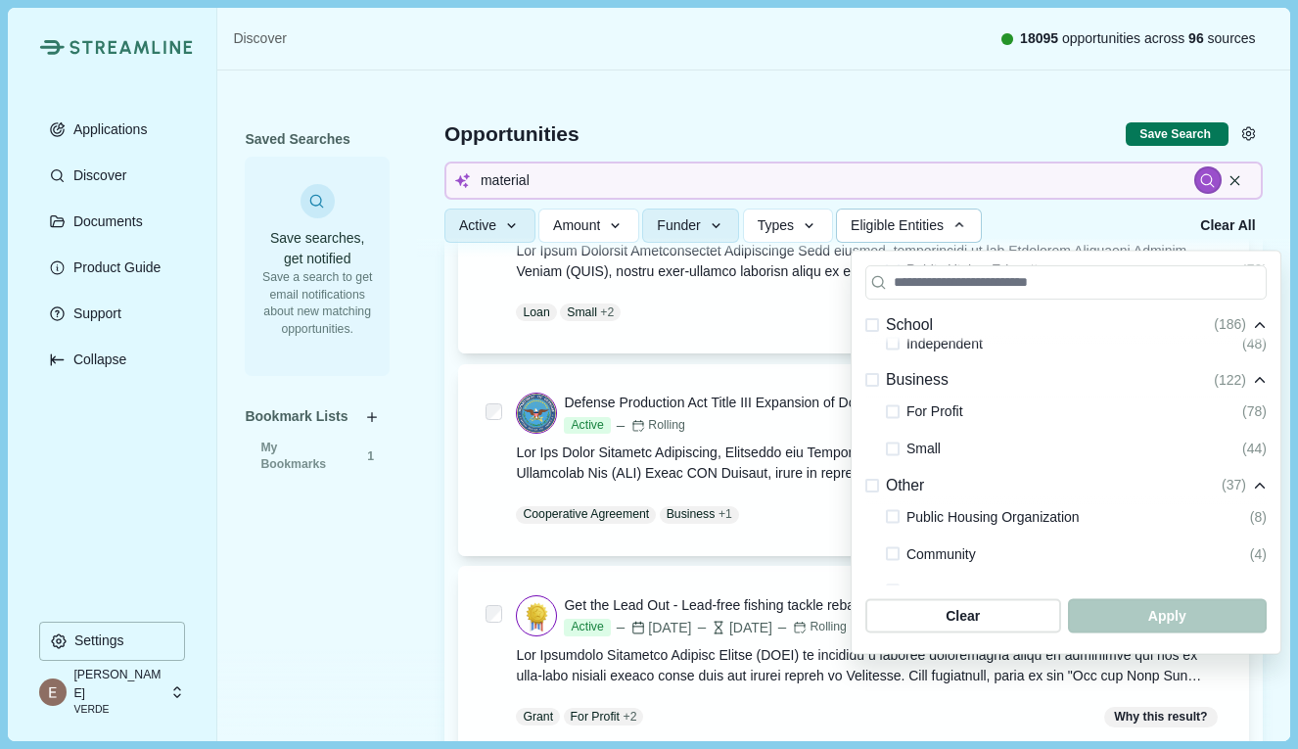
scroll to position [504, 0]
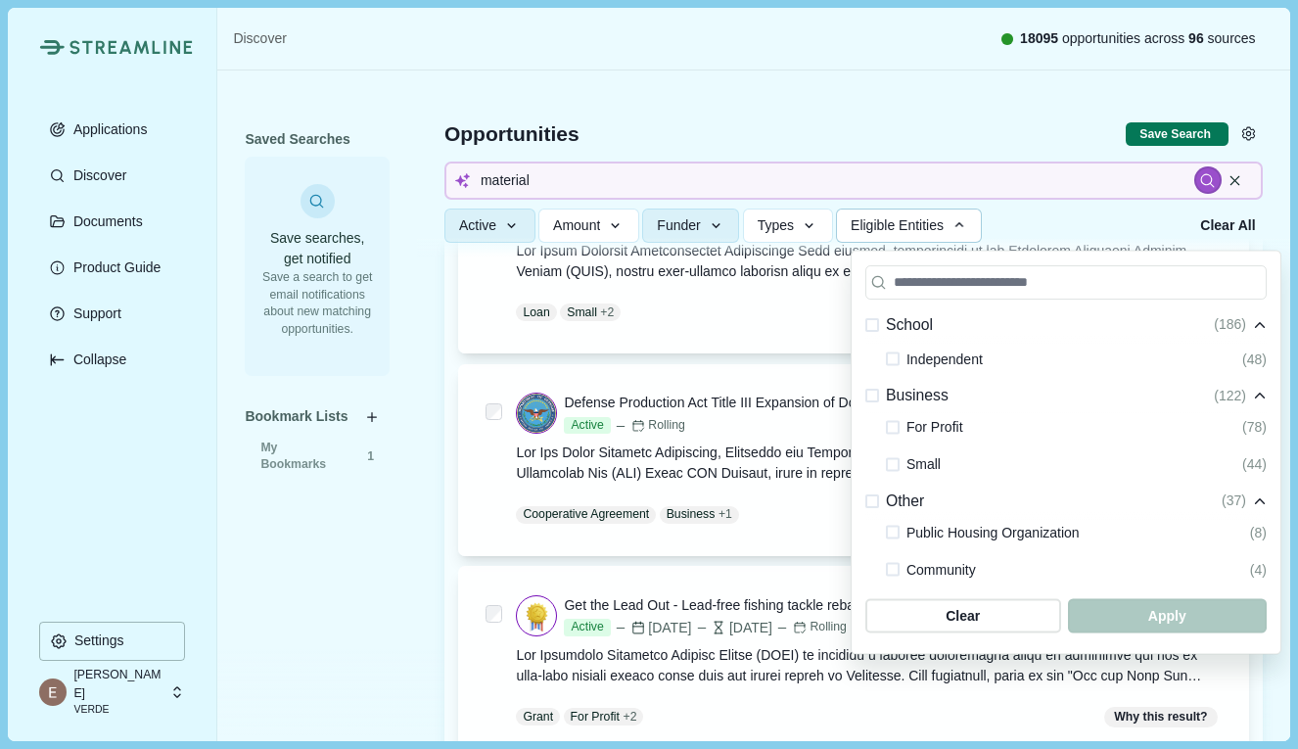
click at [893, 426] on span at bounding box center [893, 427] width 14 height 14
click at [893, 462] on span at bounding box center [893, 464] width 14 height 14
click at [1148, 602] on span "button" at bounding box center [1167, 616] width 189 height 32
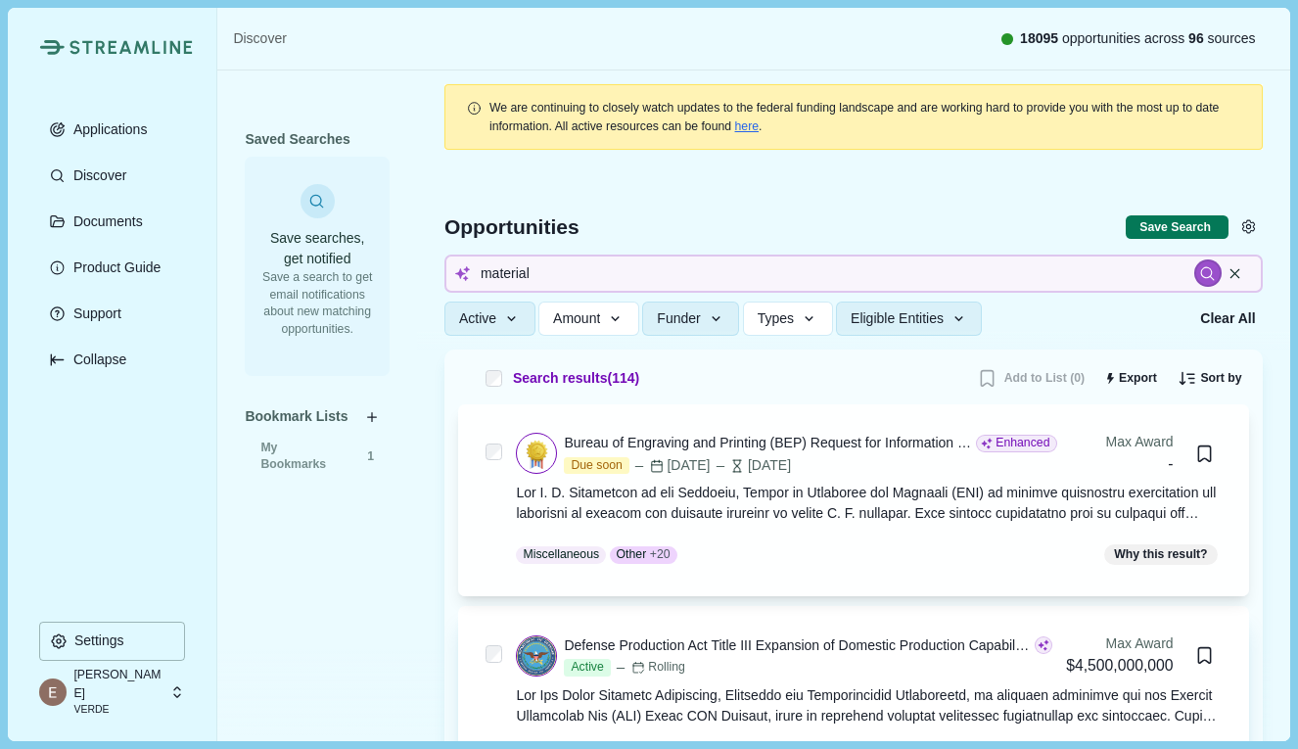
scroll to position [175, 0]
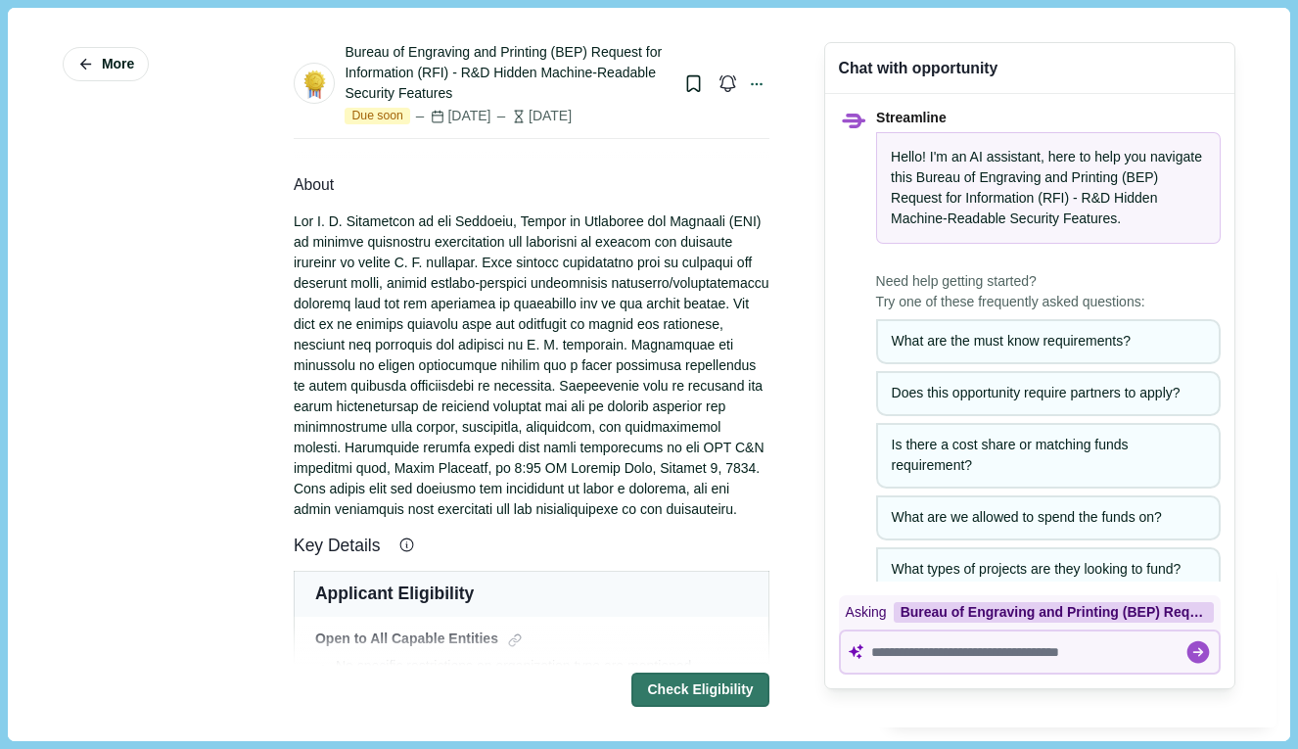
click at [451, 450] on div at bounding box center [532, 365] width 476 height 308
click at [99, 54] on button "More" at bounding box center [106, 64] width 86 height 34
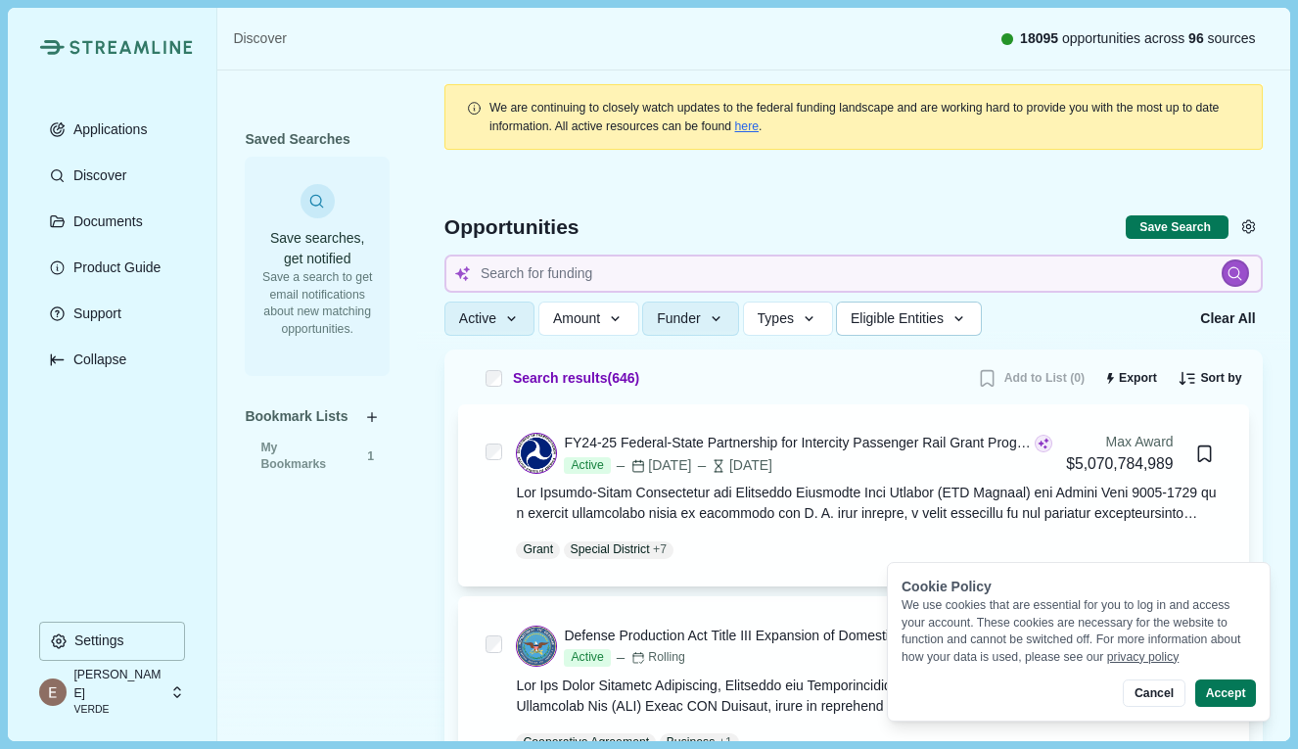
click at [937, 314] on span "Eligible Entities" at bounding box center [897, 318] width 93 height 17
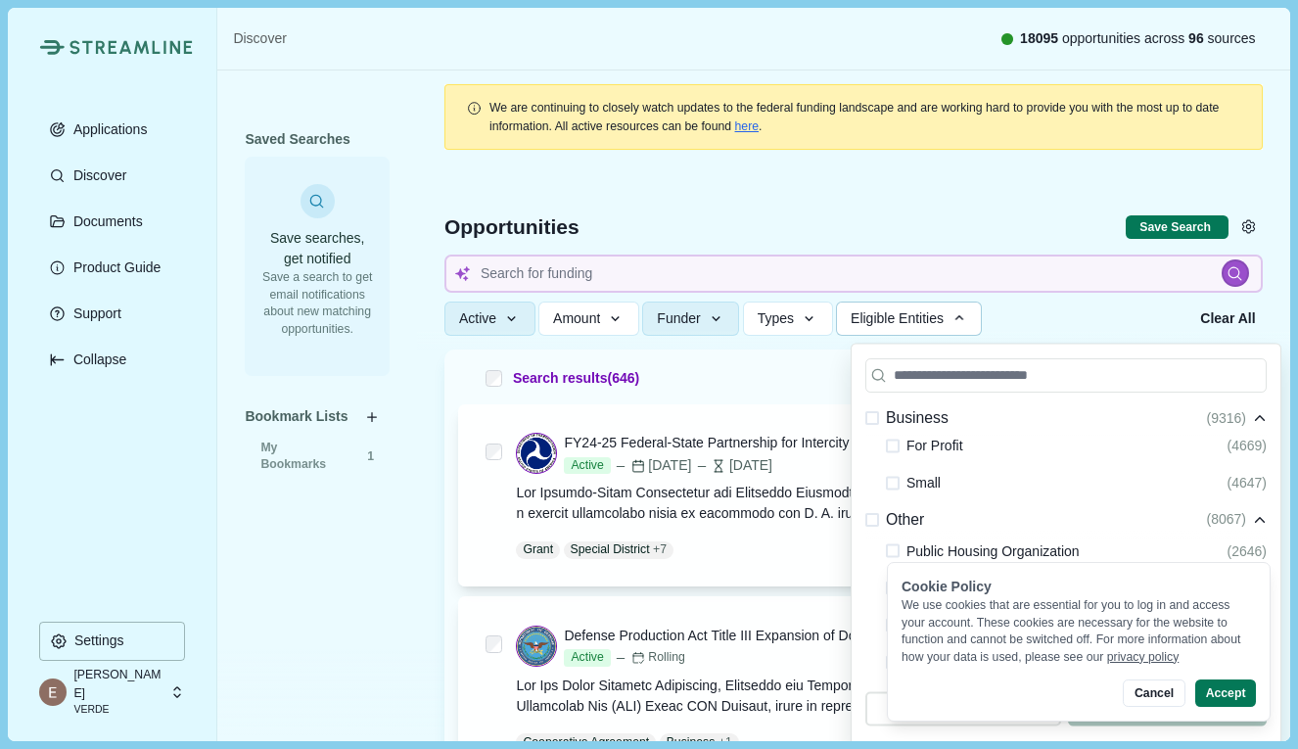
scroll to position [578, 0]
click at [899, 476] on div at bounding box center [893, 483] width 14 height 23
click at [895, 442] on span at bounding box center [893, 447] width 14 height 14
click at [895, 491] on div at bounding box center [893, 483] width 14 height 23
click at [896, 483] on span at bounding box center [893, 484] width 14 height 14
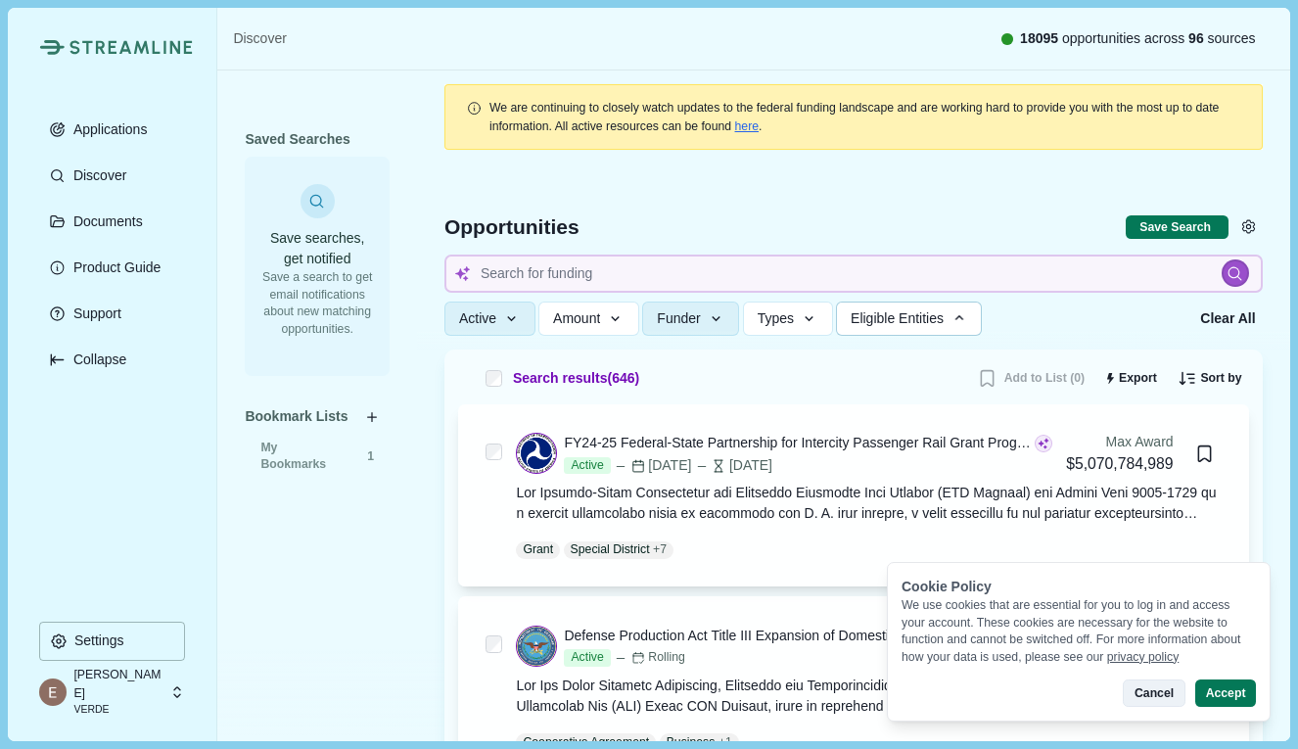
click at [1166, 698] on button "Cancel" at bounding box center [1154, 692] width 62 height 27
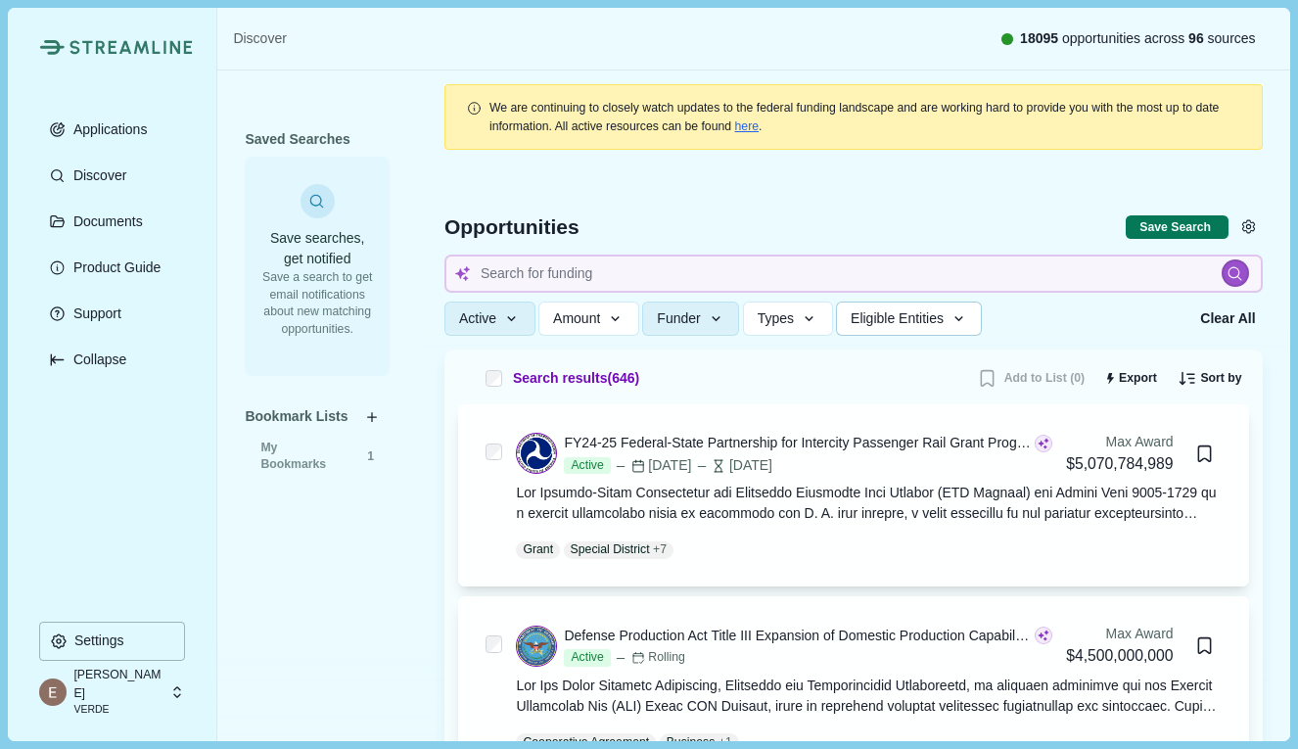
click at [926, 317] on span "Eligible Entities" at bounding box center [897, 318] width 93 height 17
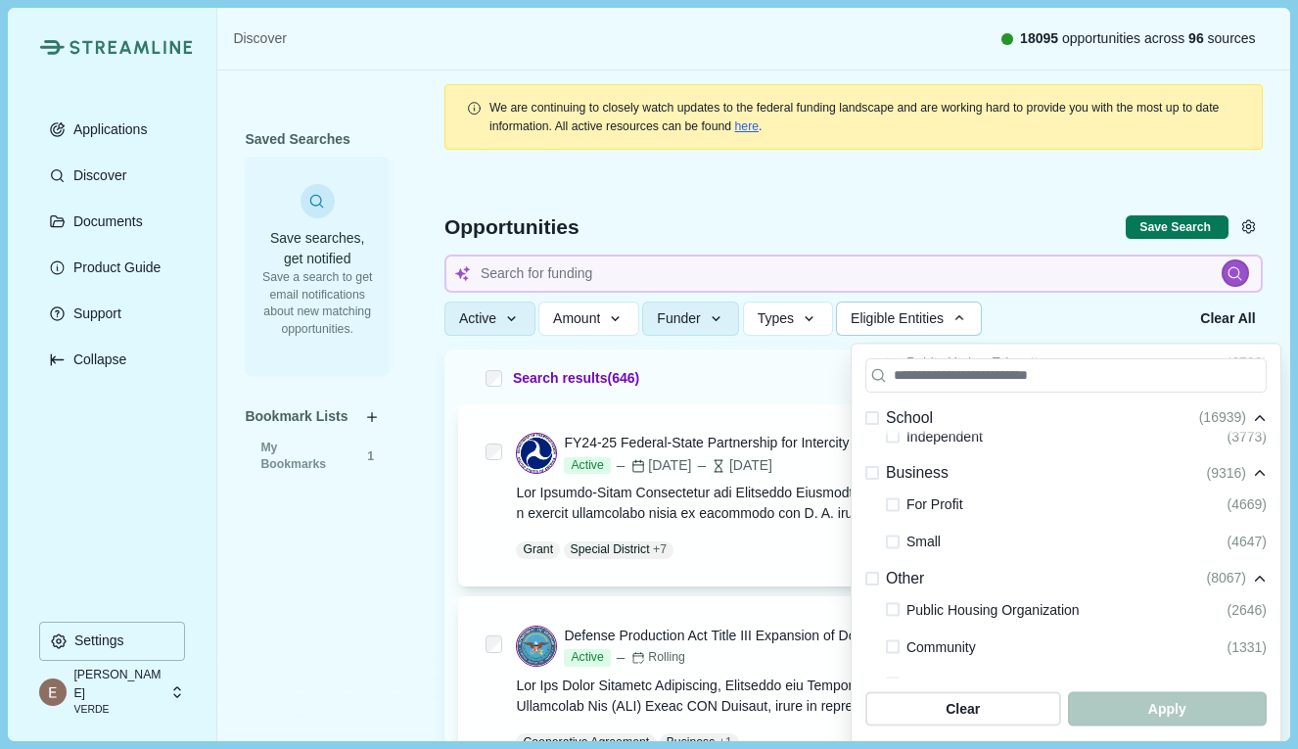
scroll to position [501, 0]
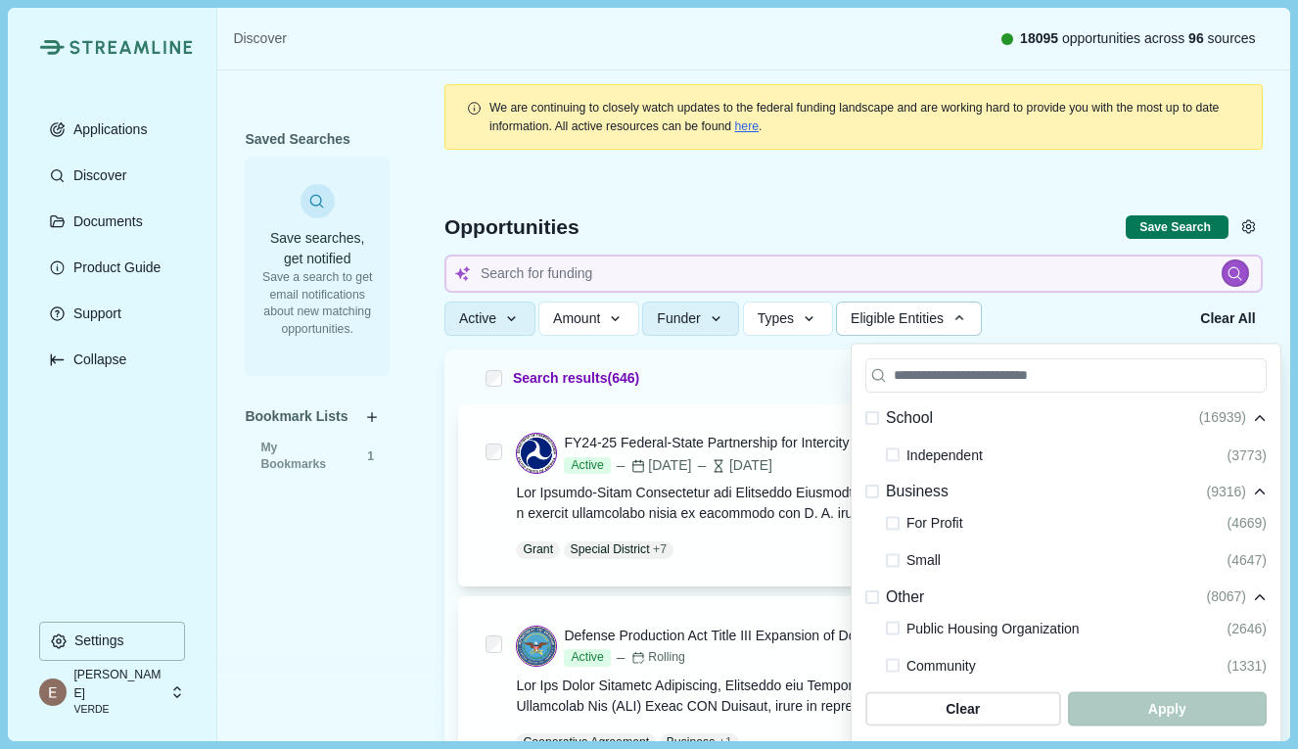
click at [892, 524] on span at bounding box center [893, 523] width 14 height 14
click at [894, 553] on span at bounding box center [893, 560] width 14 height 14
click at [1120, 717] on span "button" at bounding box center [1167, 709] width 189 height 32
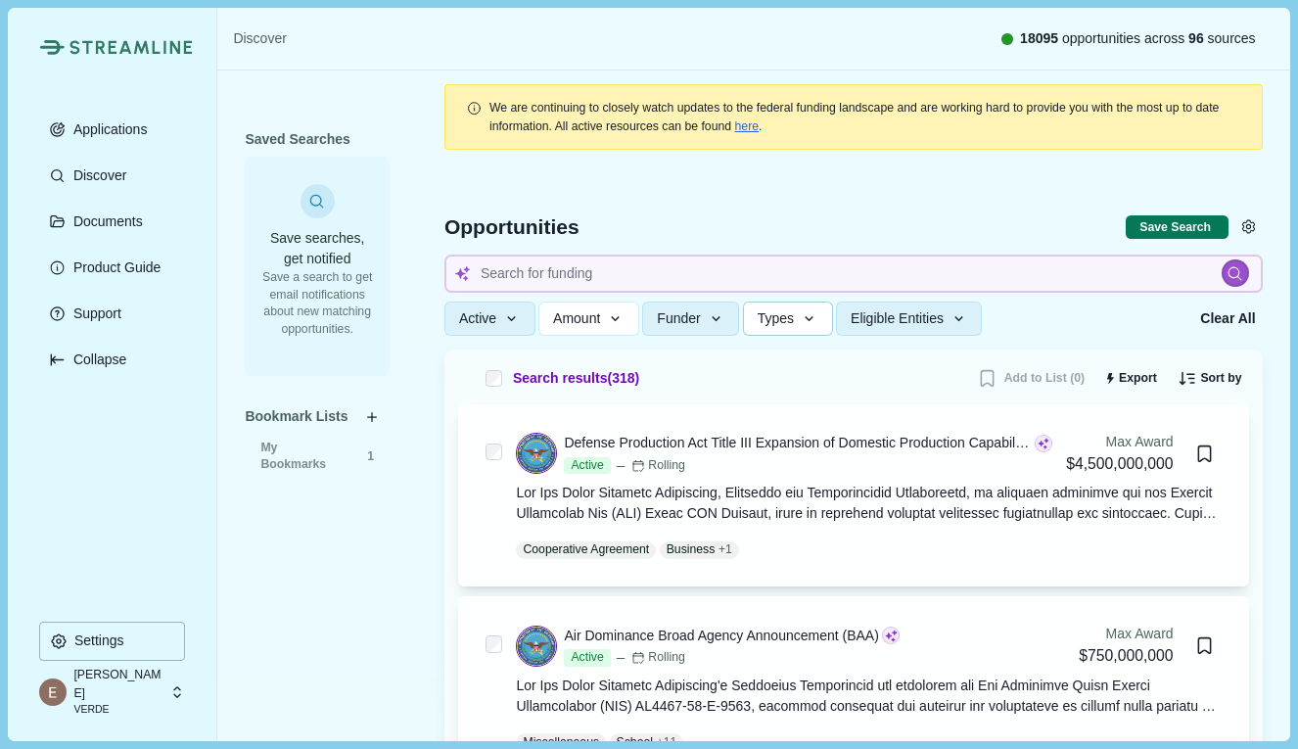
click at [811, 327] on button "Types" at bounding box center [788, 319] width 90 height 34
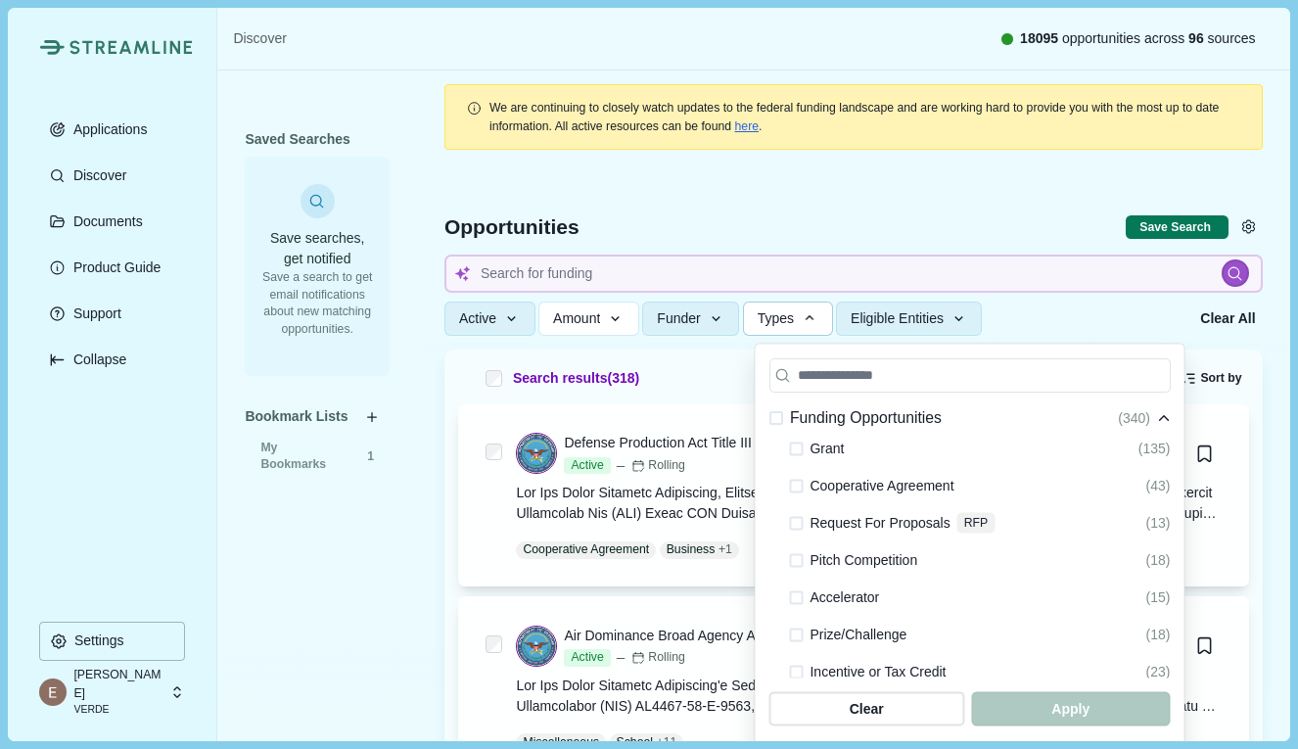
click at [799, 445] on span at bounding box center [796, 449] width 14 height 14
click at [799, 555] on span at bounding box center [796, 560] width 14 height 14
click at [1031, 717] on span "button" at bounding box center [1070, 709] width 189 height 32
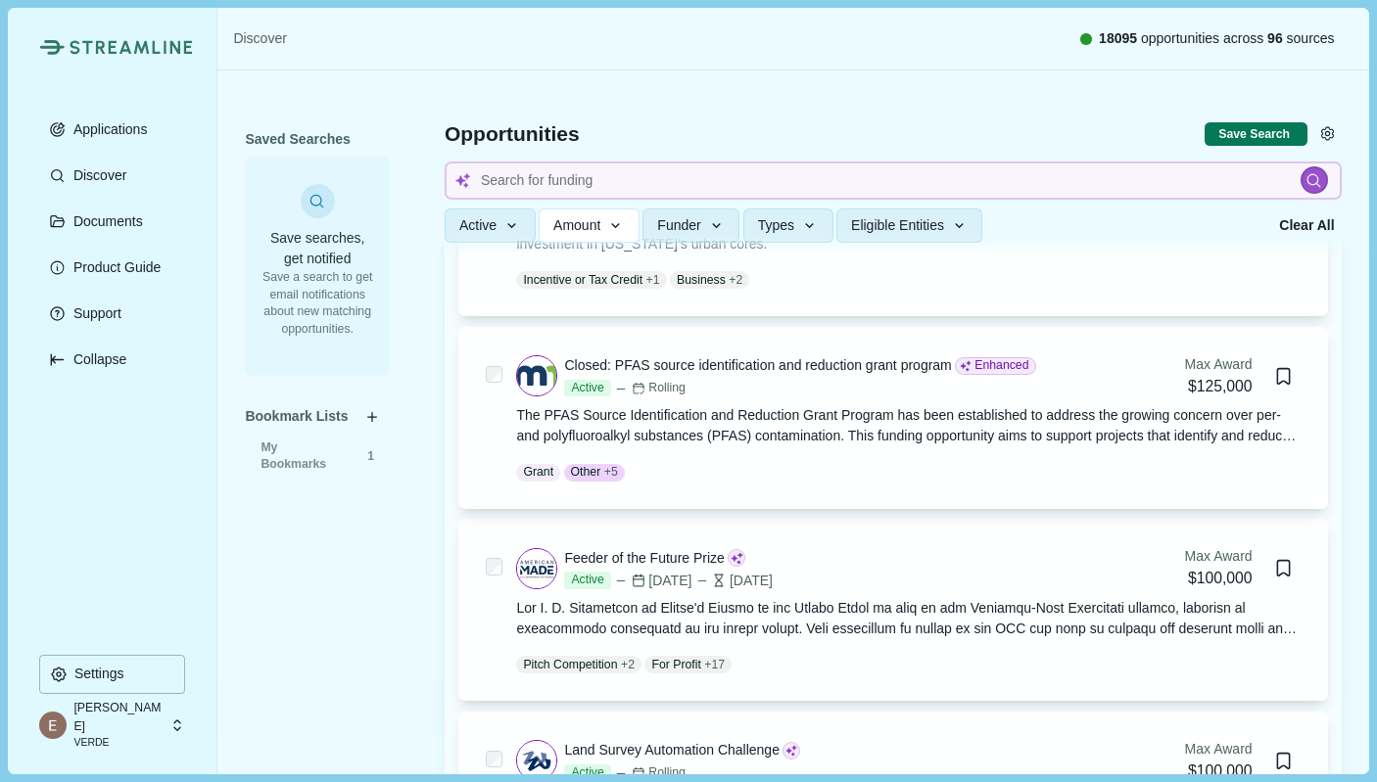
scroll to position [17386, 0]
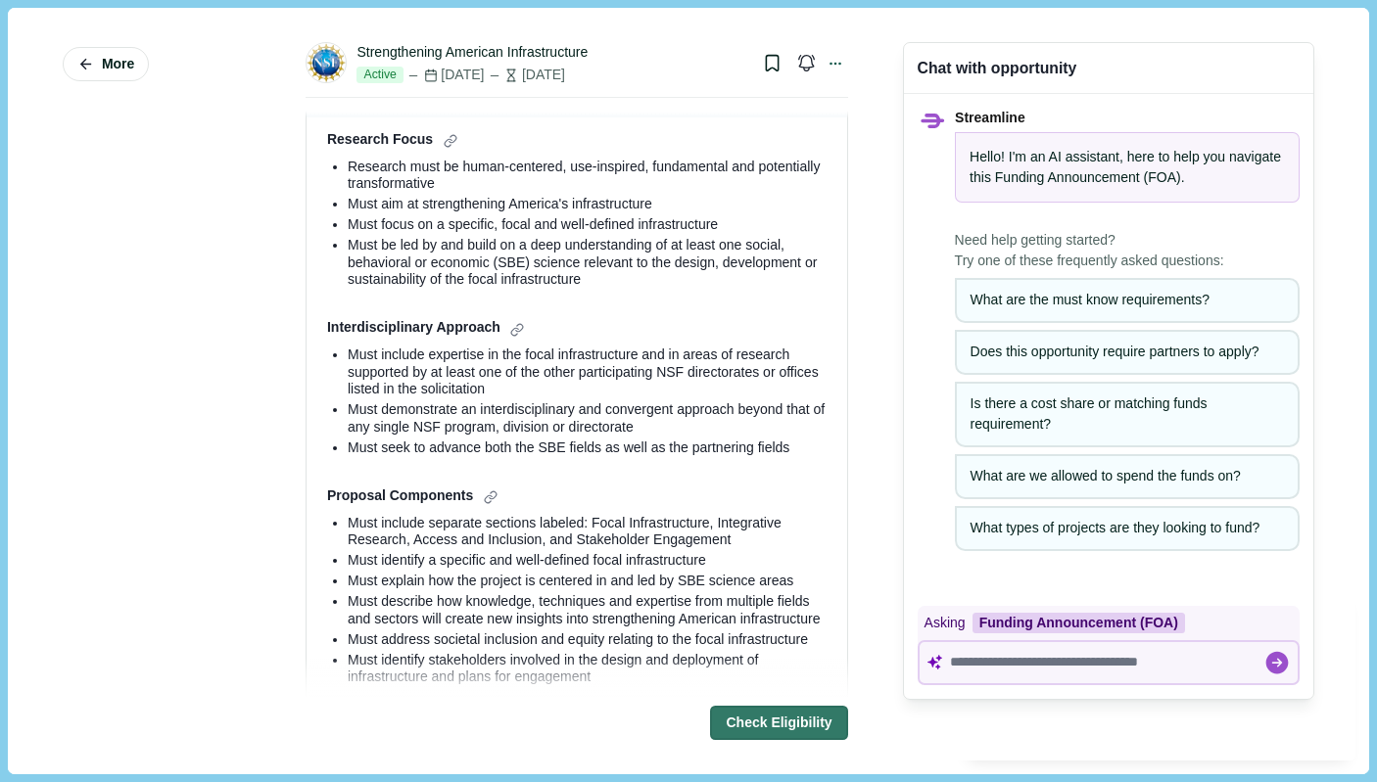
scroll to position [1000, 0]
